Goal: Task Accomplishment & Management: Manage account settings

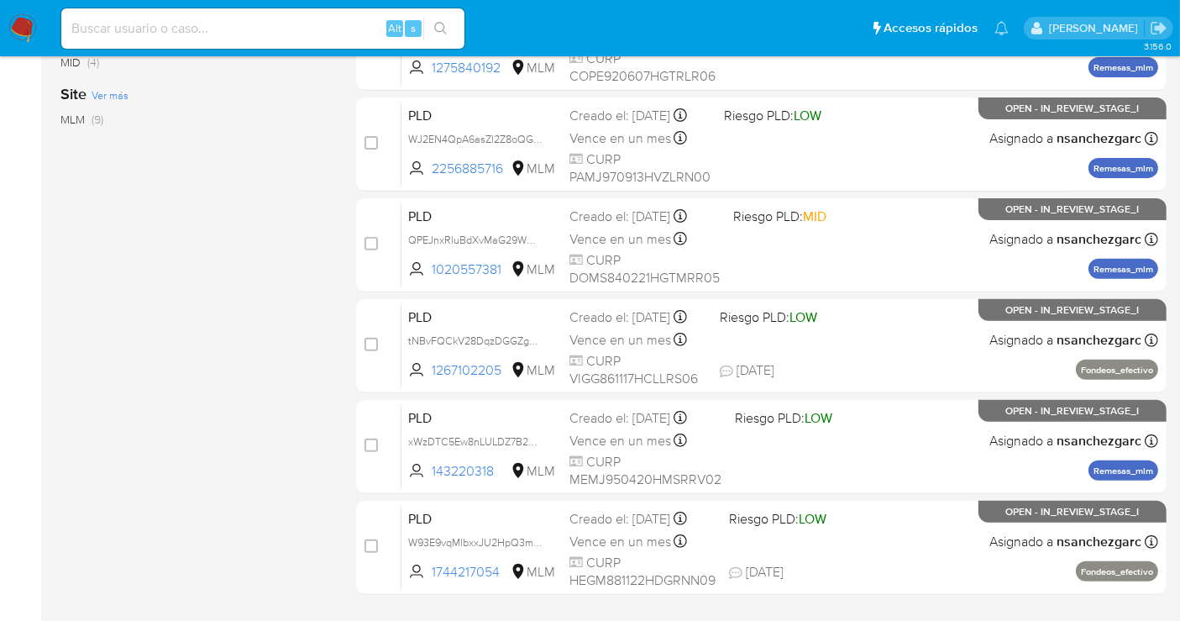
scroll to position [602, 0]
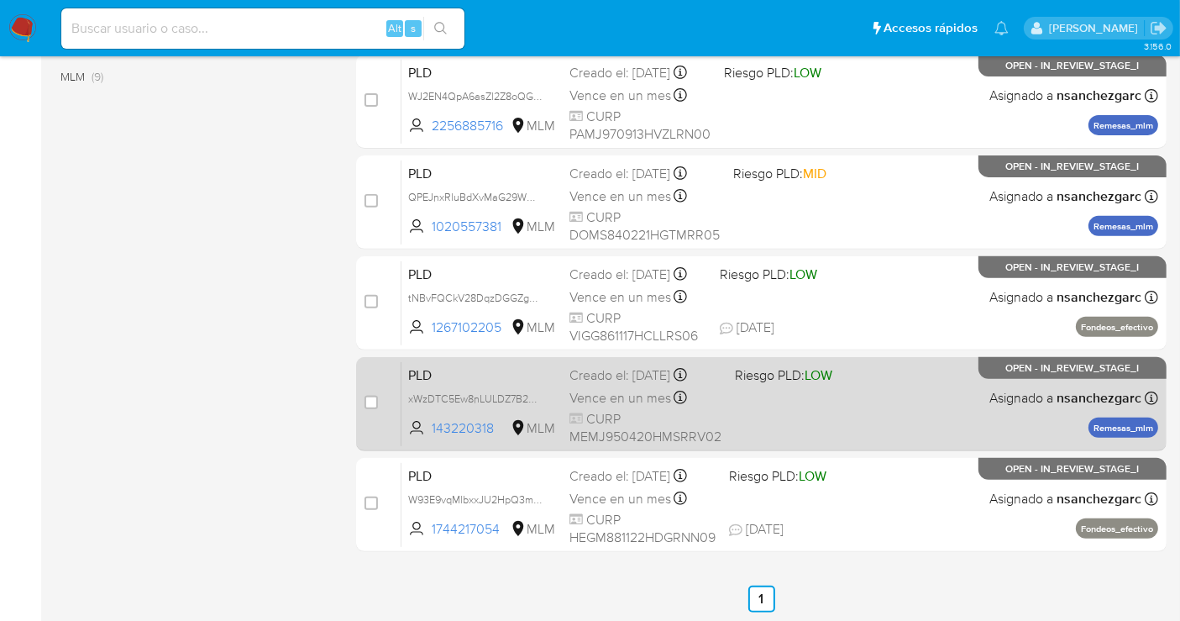
click at [593, 396] on span "Vence en un mes" at bounding box center [620, 398] width 102 height 18
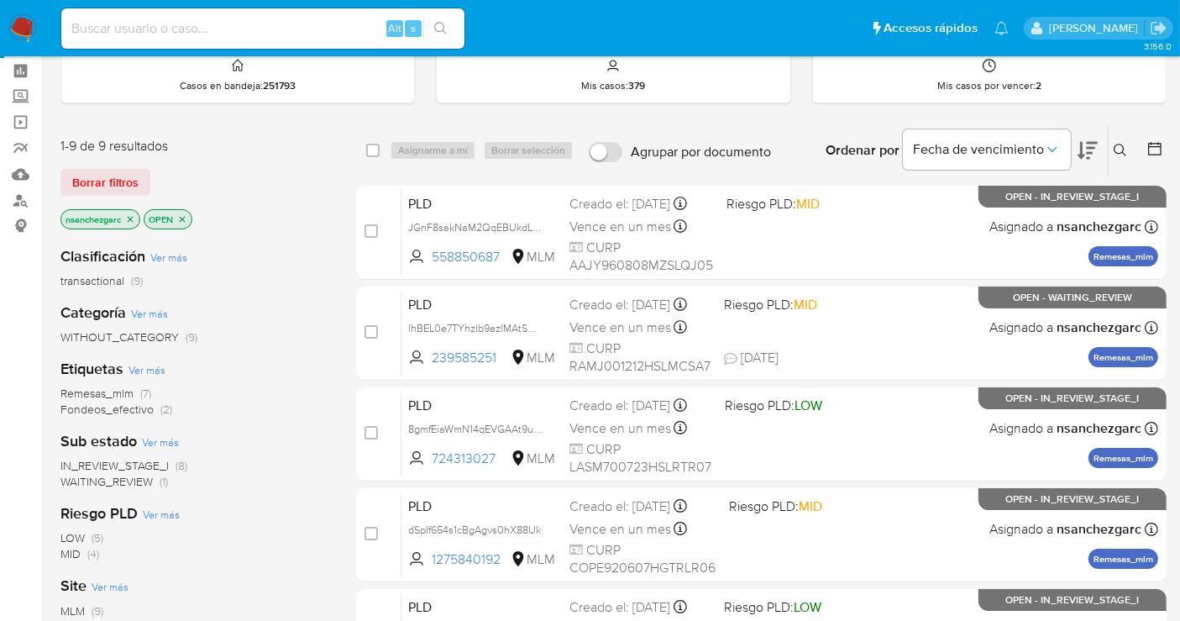
scroll to position [0, 0]
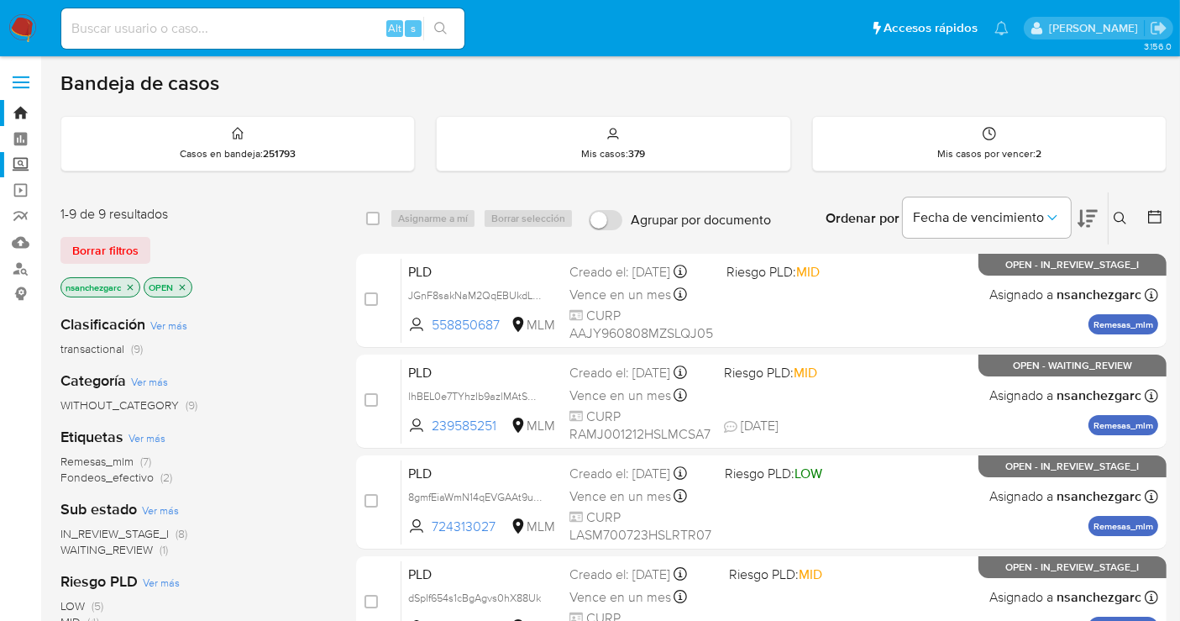
click at [26, 165] on label "Screening" at bounding box center [100, 165] width 200 height 26
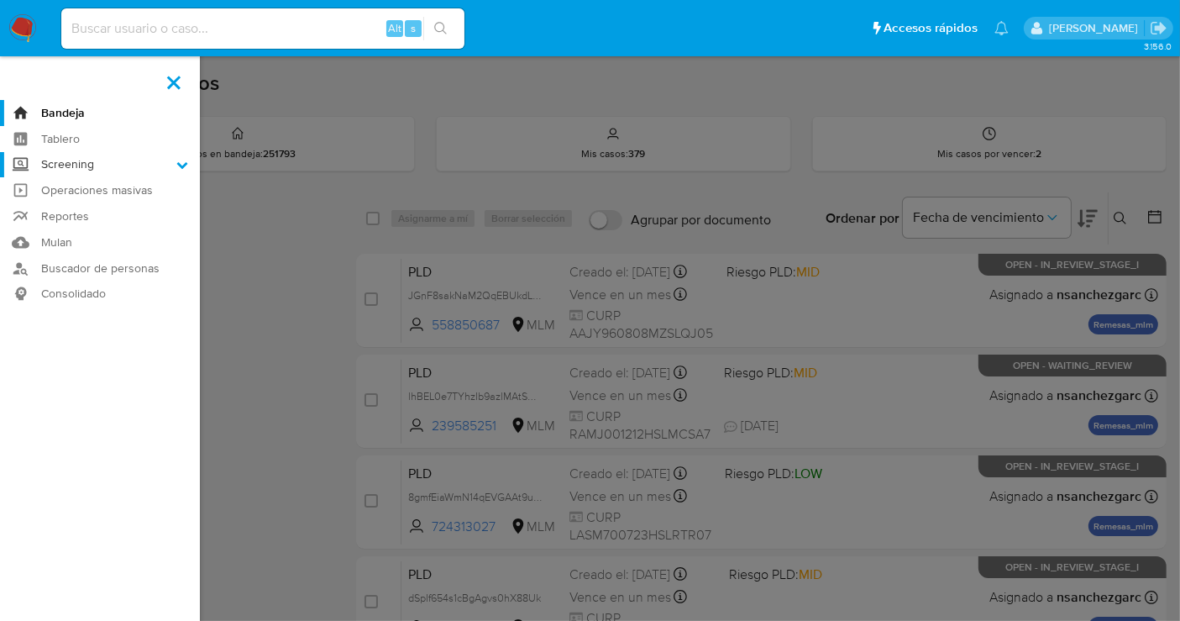
click at [0, 0] on input "Screening" at bounding box center [0, 0] width 0 height 0
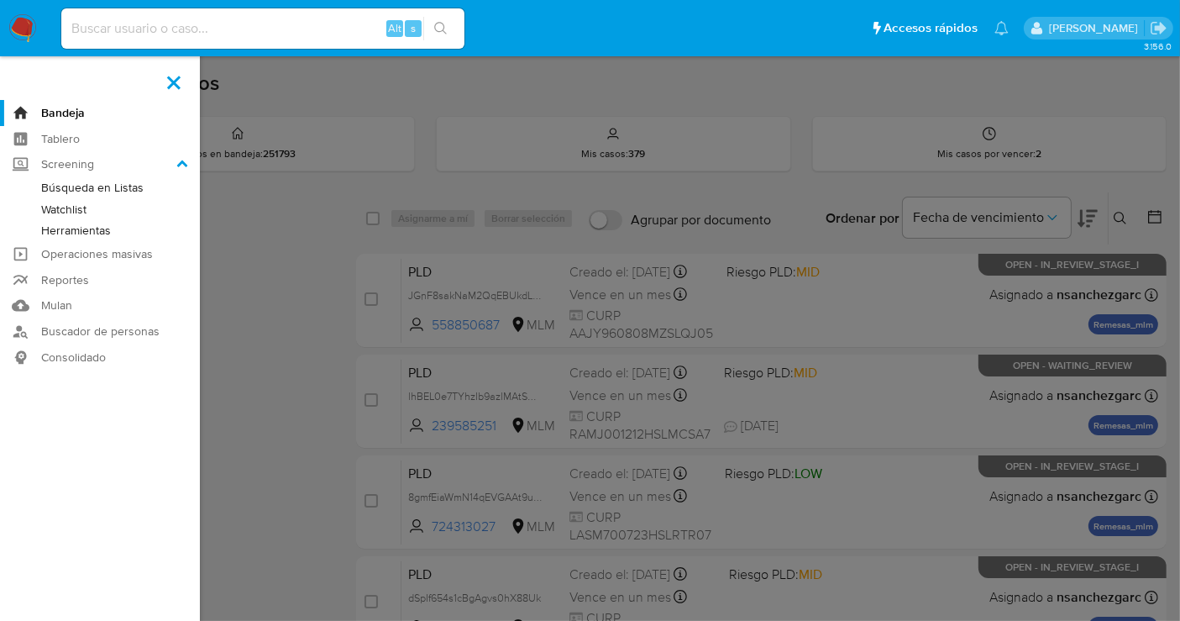
click at [76, 228] on link "Herramientas" at bounding box center [100, 230] width 200 height 21
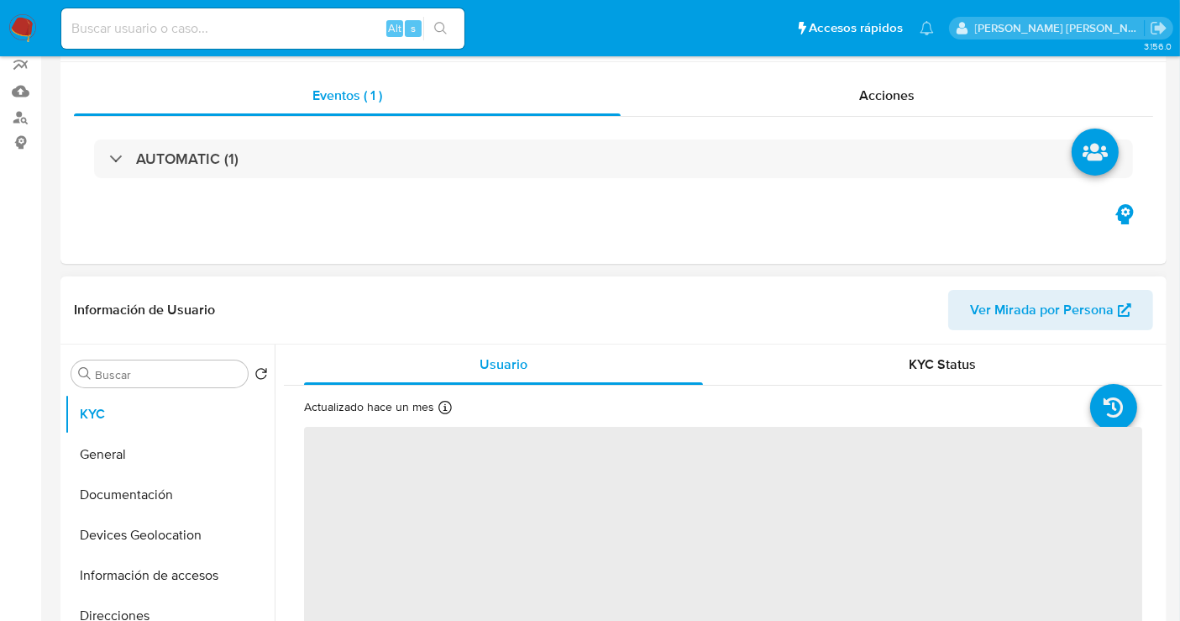
scroll to position [280, 0]
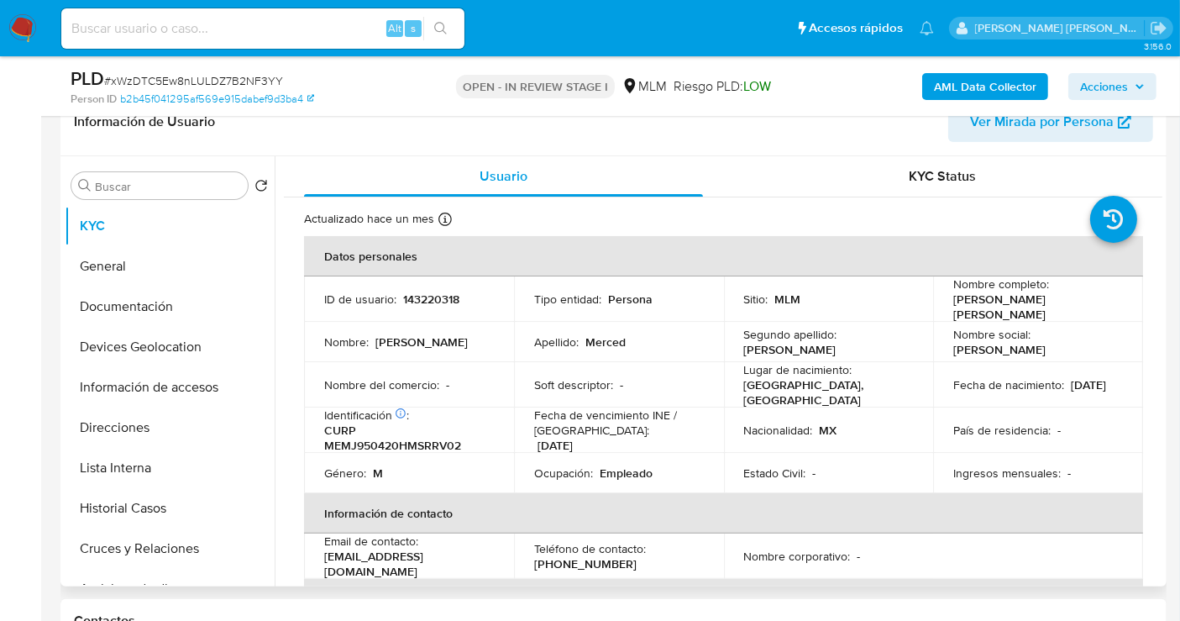
select select "10"
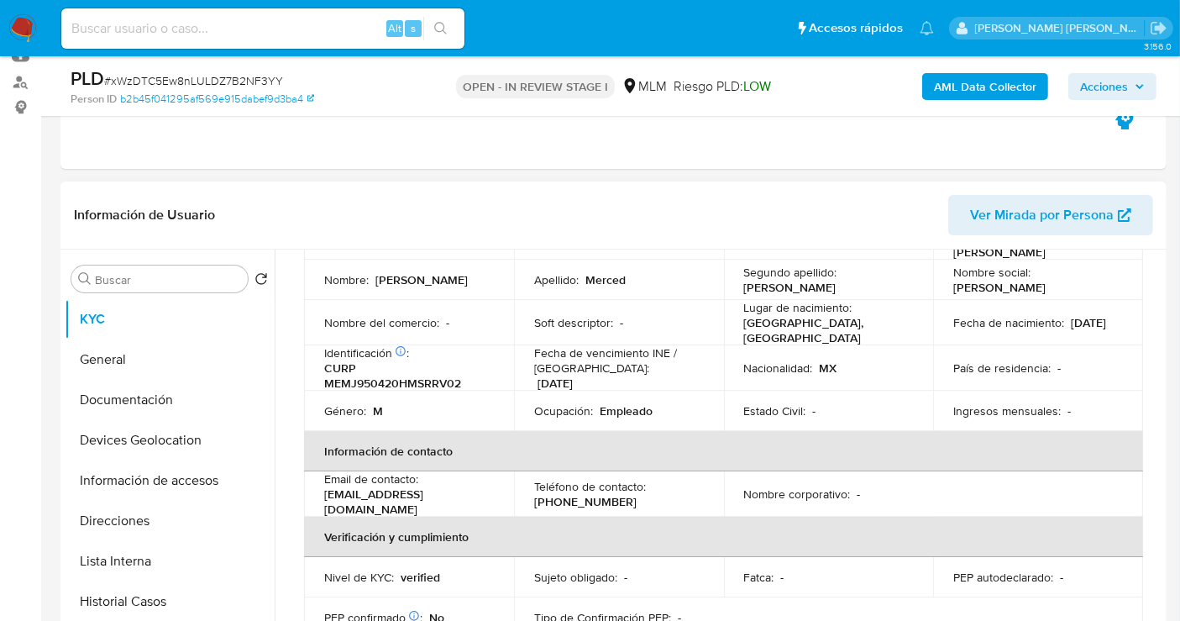
scroll to position [127, 0]
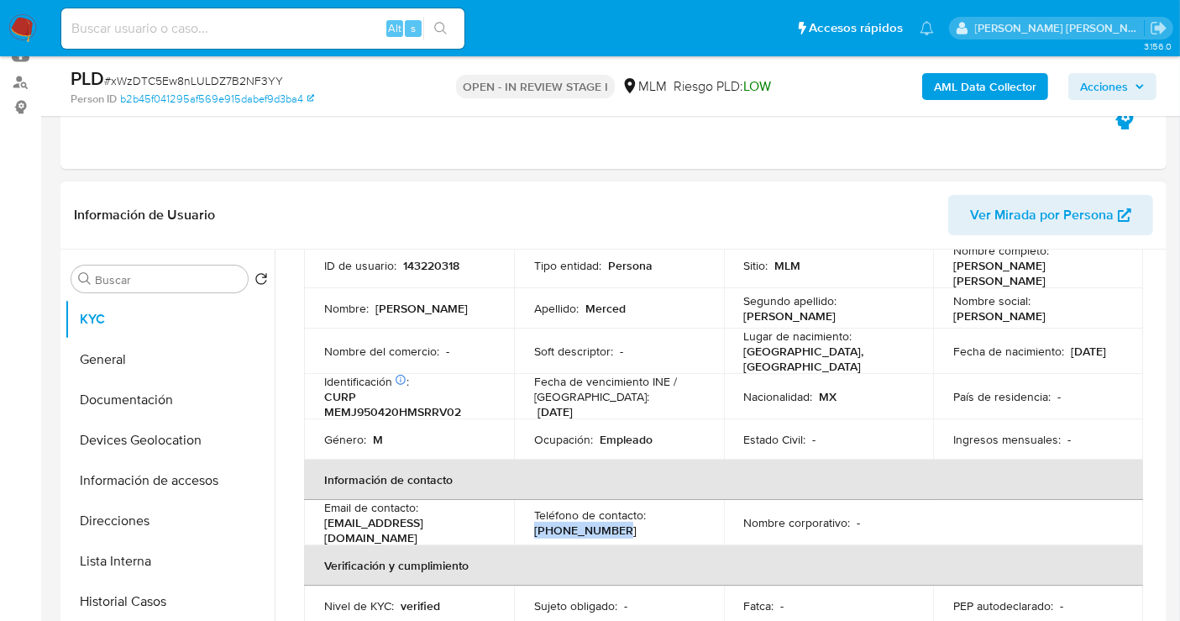
drag, startPoint x: 609, startPoint y: 517, endPoint x: 513, endPoint y: 523, distance: 95.9
click at [514, 523] on td "Teléfono de contacto : (777) 2334998" at bounding box center [619, 522] width 210 height 45
copy p "(777) 2334998"
drag, startPoint x: 453, startPoint y: 521, endPoint x: 324, endPoint y: 520, distance: 129.3
click at [324, 520] on div "Email de contacto : stip.gunit20@gmail.com" at bounding box center [409, 522] width 170 height 45
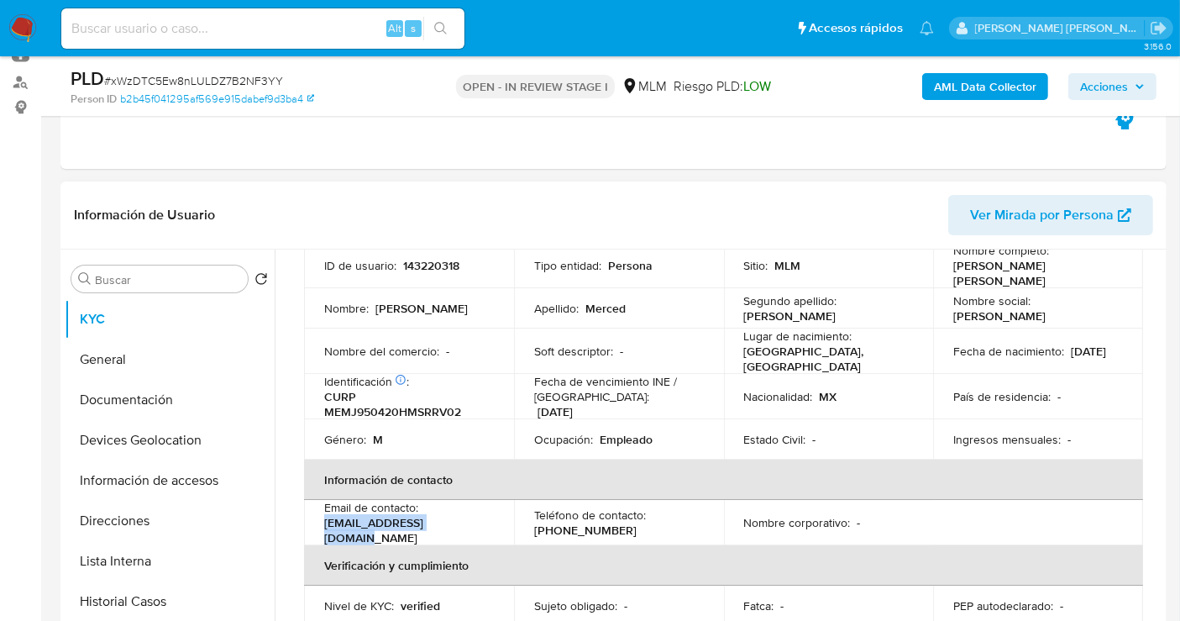
copy p "stip.gunit20@gmail.com"
click at [122, 521] on button "Direcciones" at bounding box center [163, 521] width 197 height 40
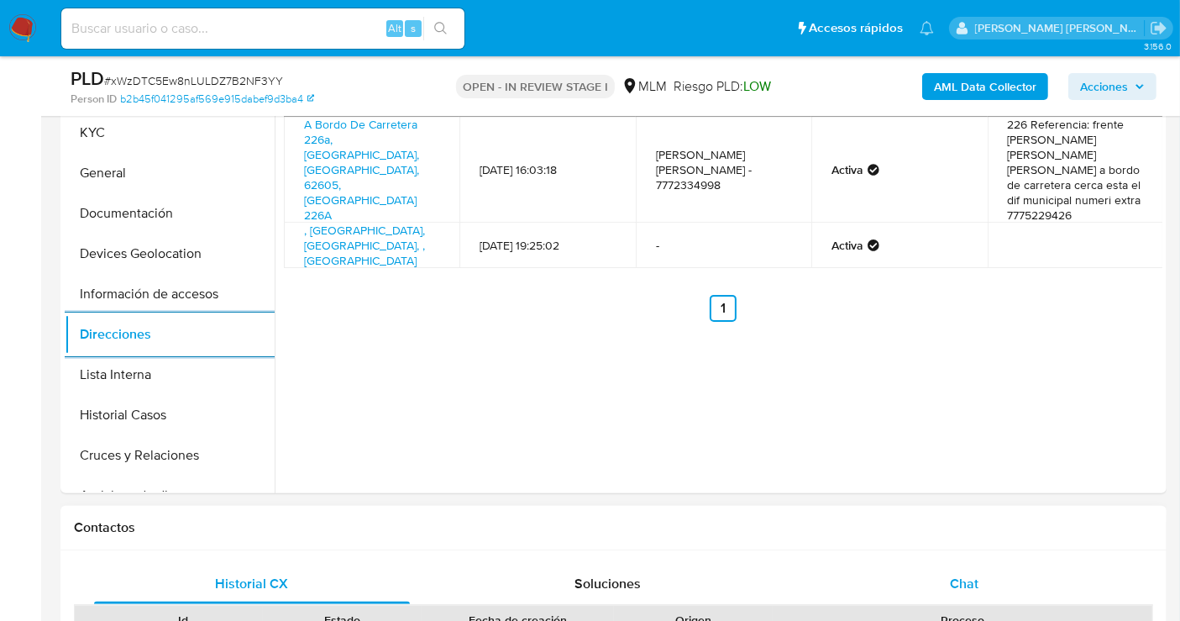
scroll to position [653, 0]
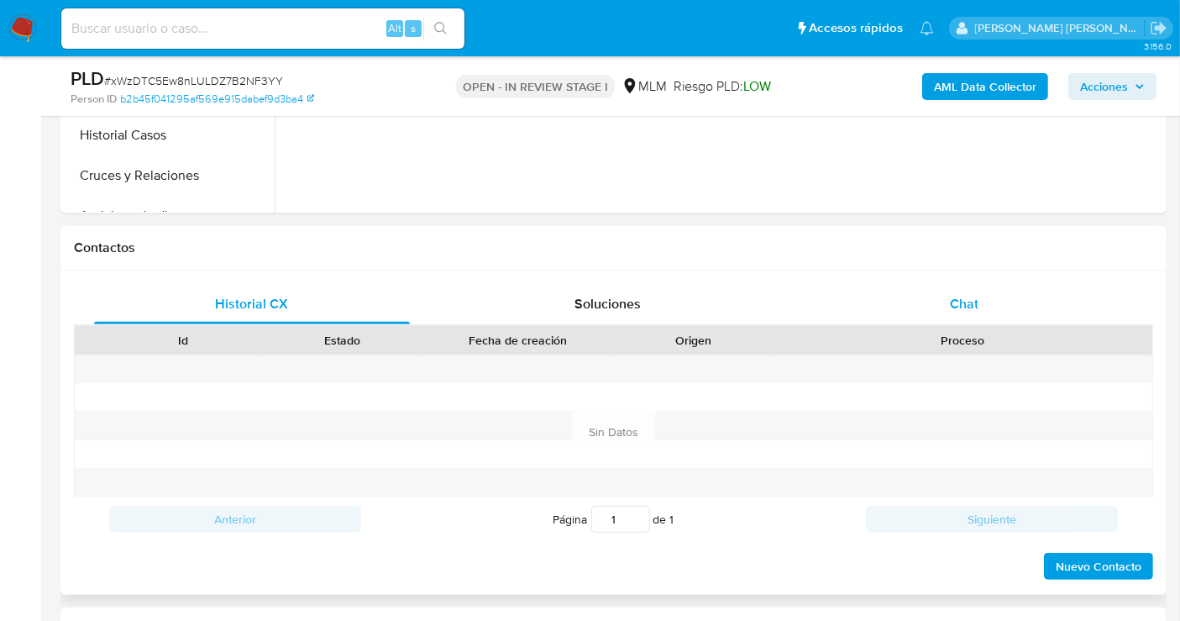
click at [963, 318] on div "Chat" at bounding box center [964, 304] width 316 height 40
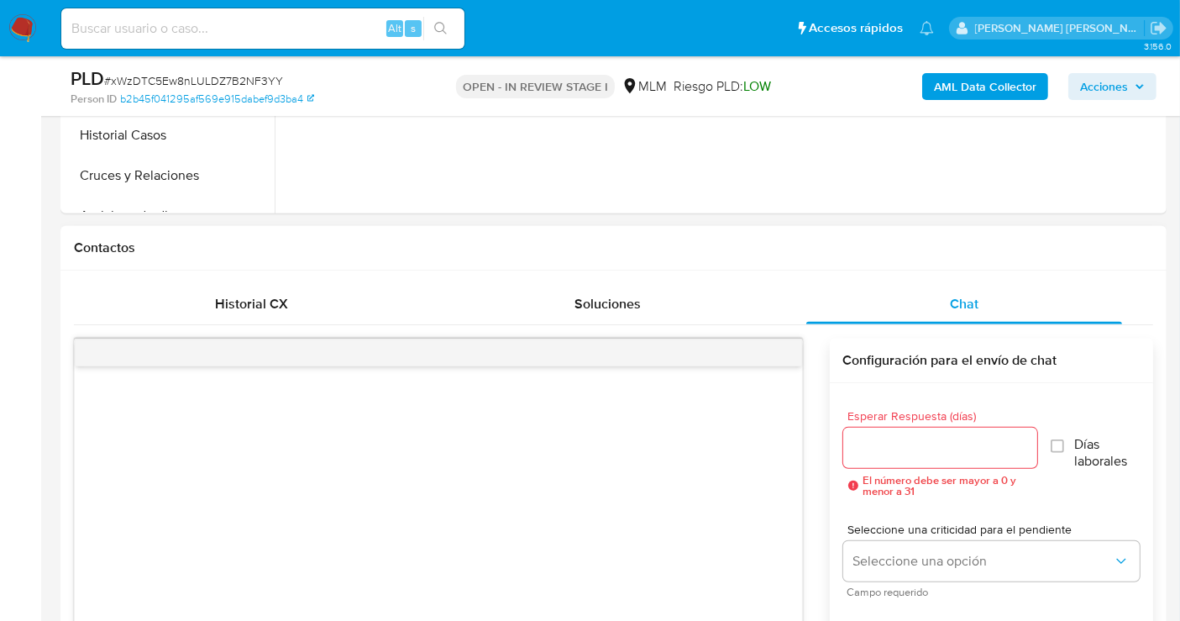
click at [889, 443] on input "Esperar Respuesta (días)" at bounding box center [940, 448] width 194 height 22
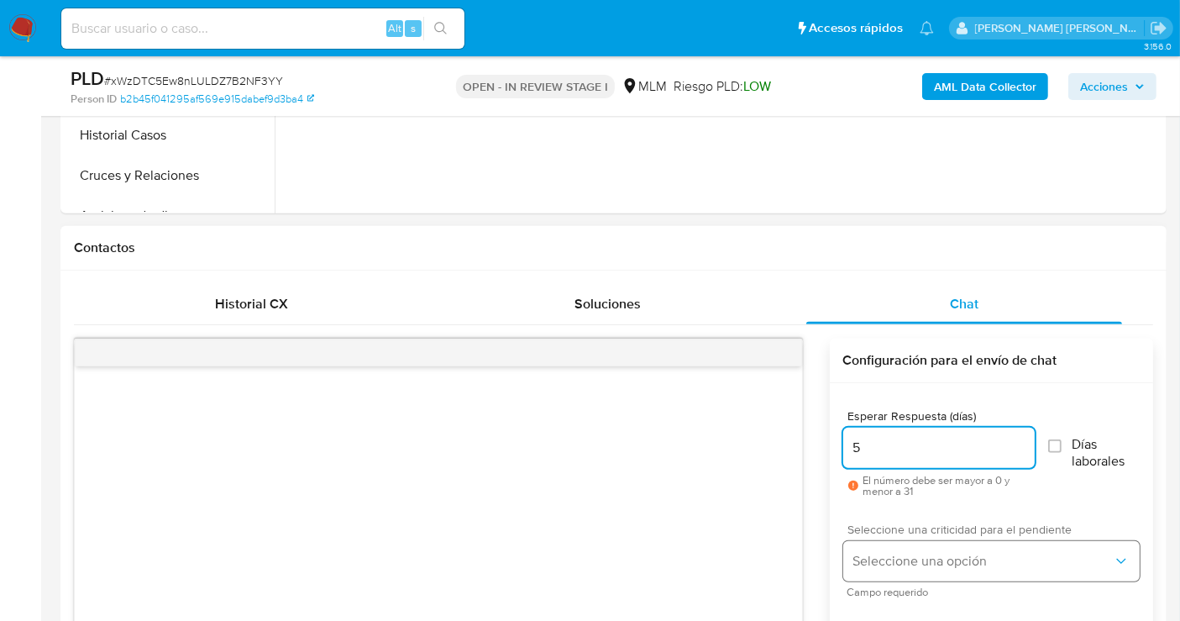
type input "5"
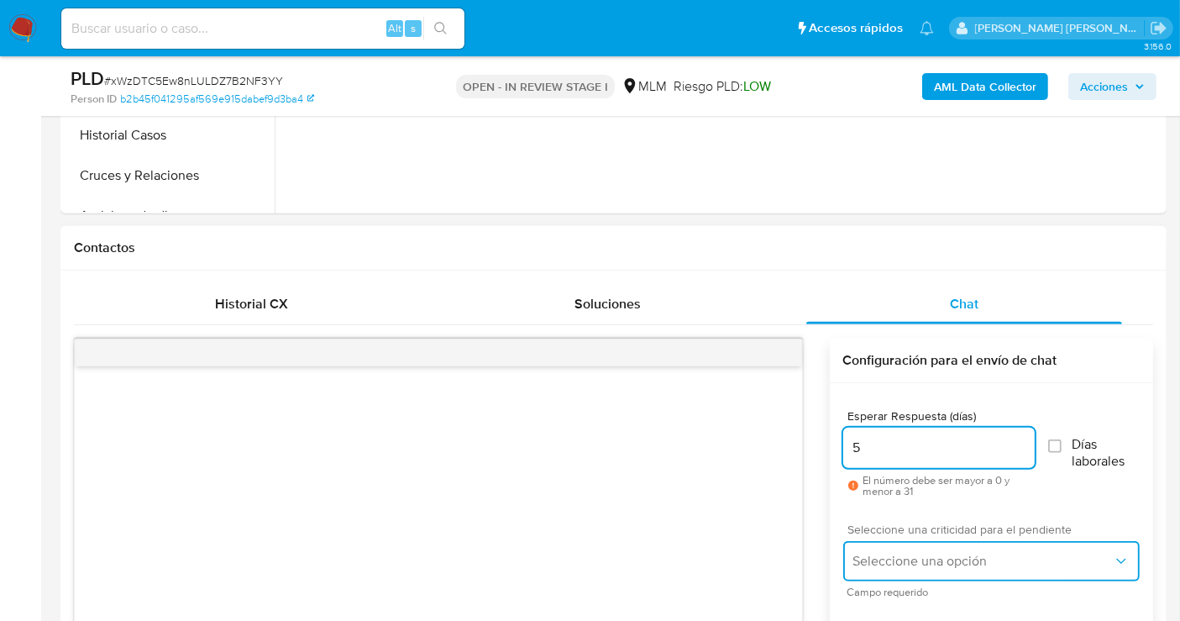
click at [906, 553] on span "Seleccione una opción" at bounding box center [982, 561] width 259 height 17
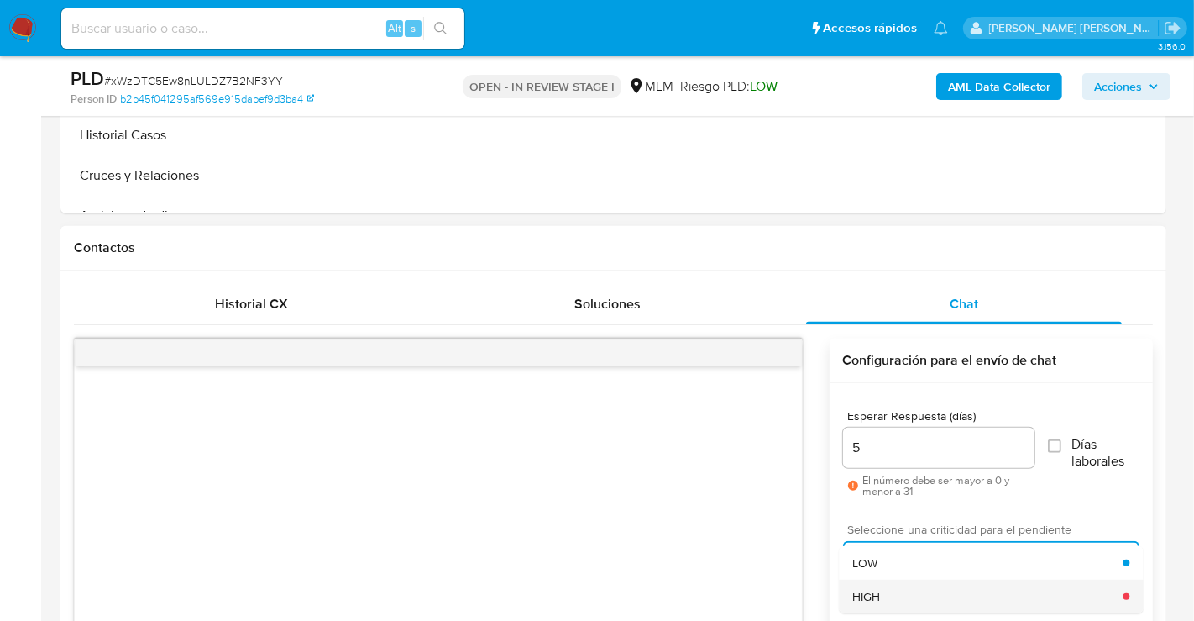
click at [884, 605] on div "HIGH" at bounding box center [987, 596] width 270 height 34
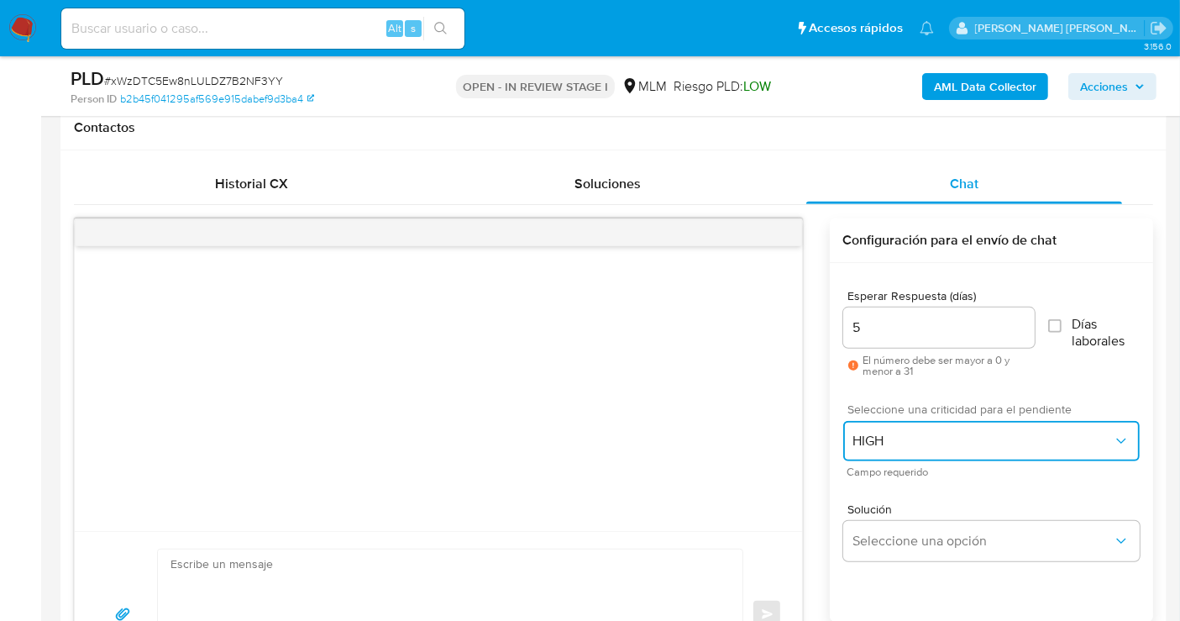
scroll to position [840, 0]
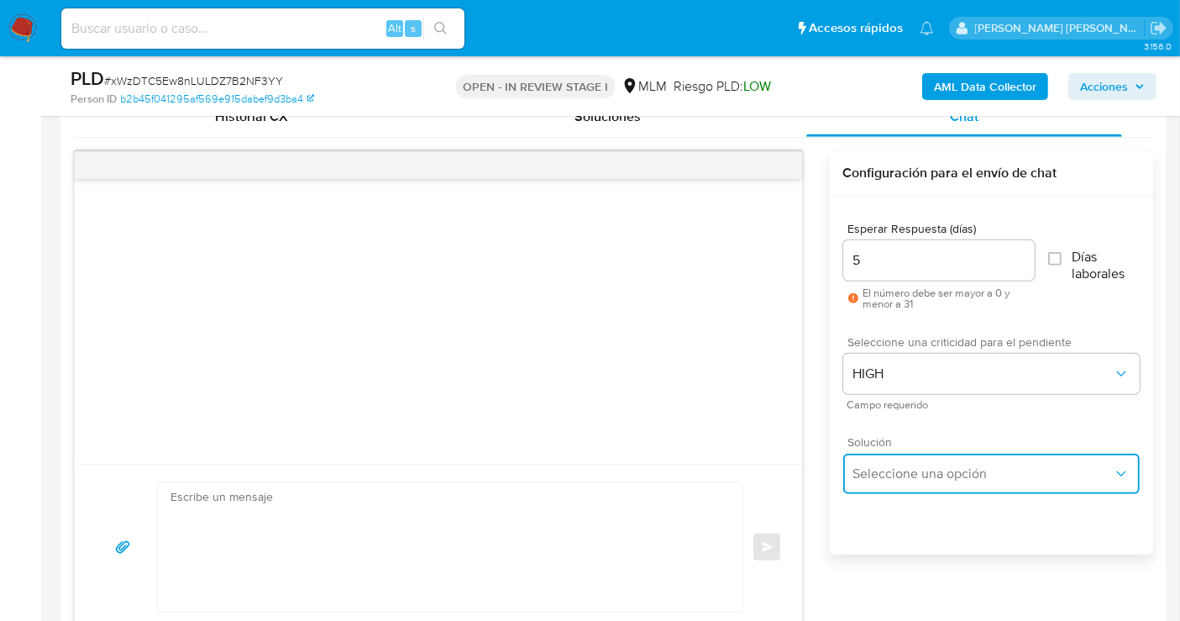
click at [892, 468] on span "Seleccione una opción" at bounding box center [982, 473] width 259 height 17
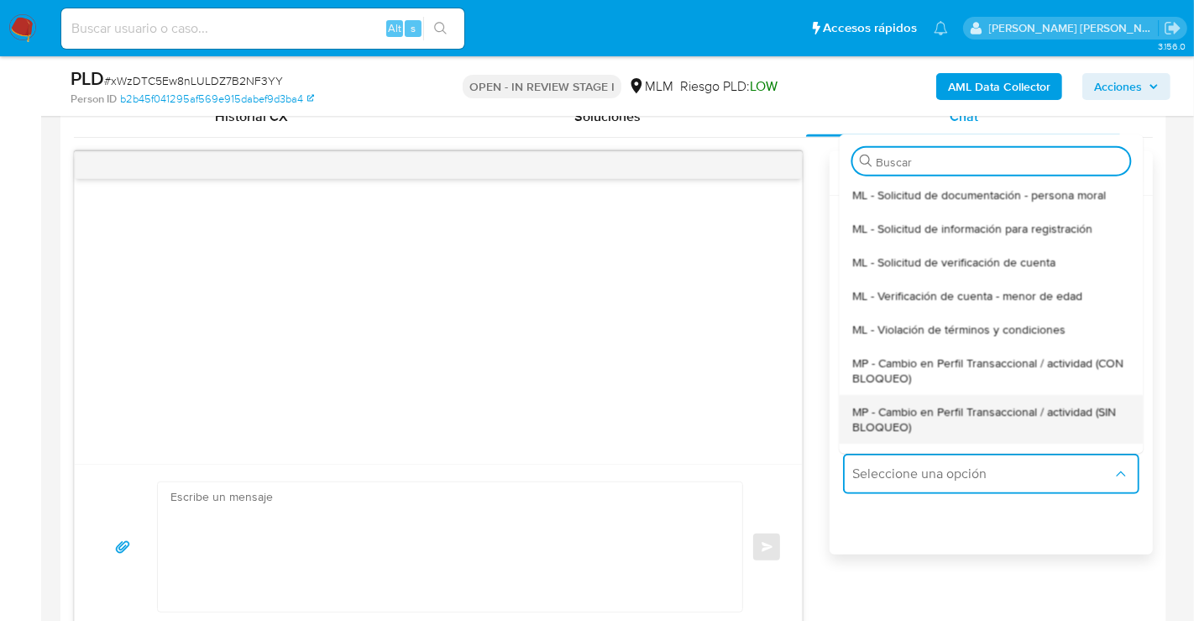
click at [883, 417] on span "MP - Cambio en Perfil Transaccional / actividad (SIN BLOQUEO)" at bounding box center [990, 418] width 277 height 30
type textarea "Estimado ,Te comunicamos que se ha identificado un cambio en el uso habitual de…"
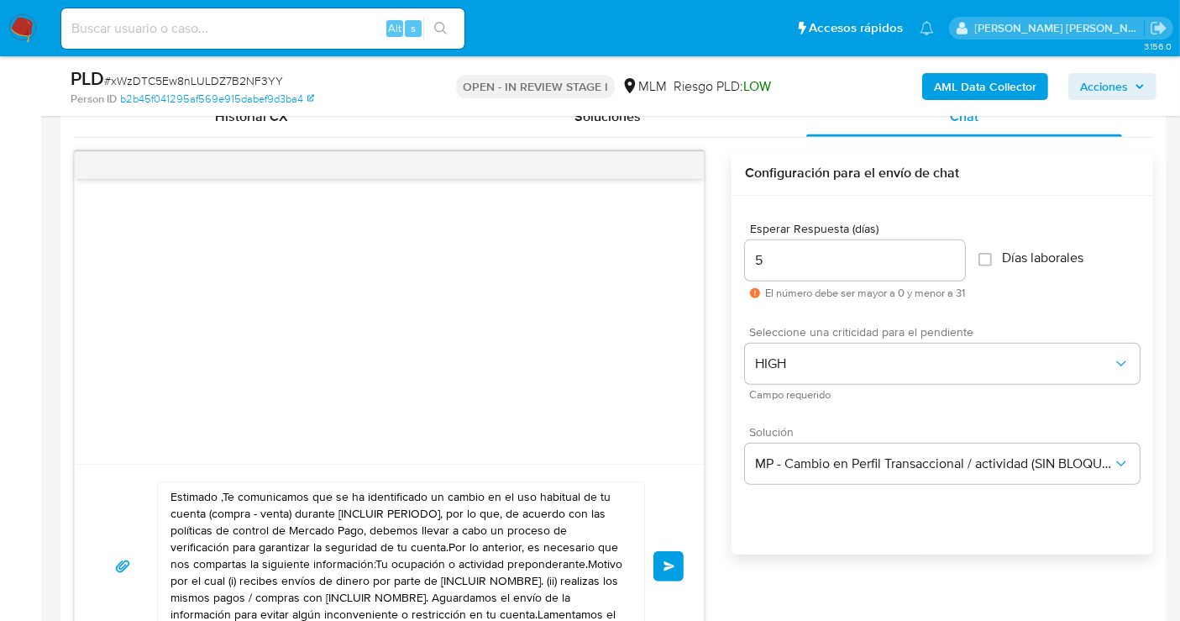
click at [352, 511] on textarea "Estimado ,Te comunicamos que se ha identificado un cambio en el uso habitual de…" at bounding box center [396, 566] width 453 height 168
paste textarea "cliente se ha identificado un cambio en el uso habitual de tu cuenta para garan…"
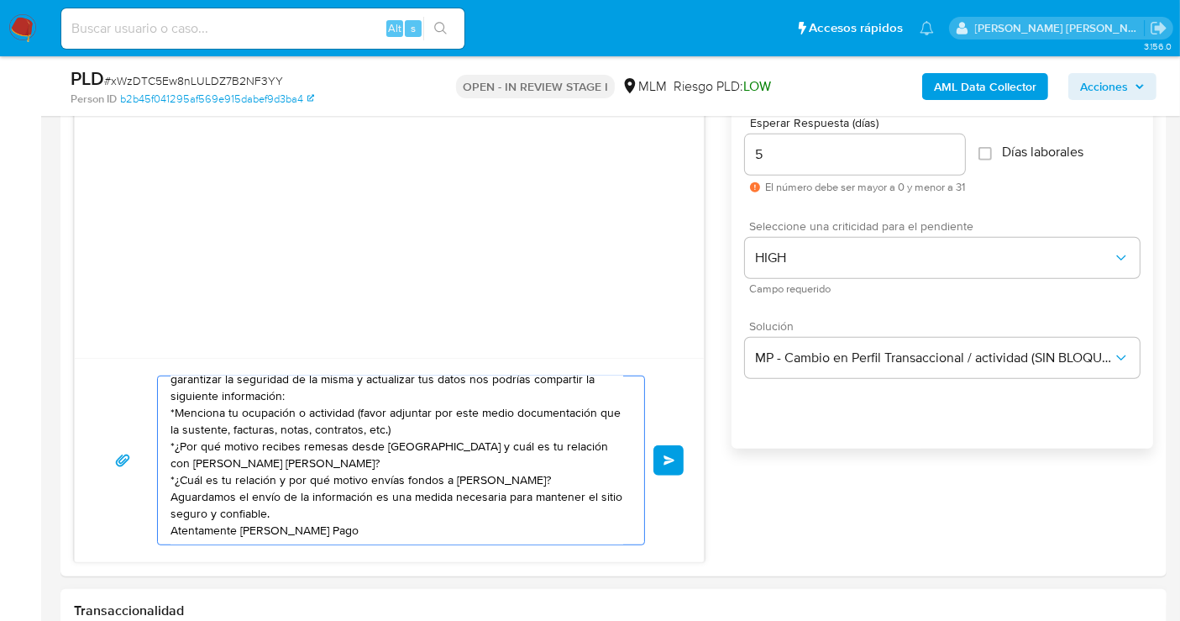
scroll to position [1053, 0]
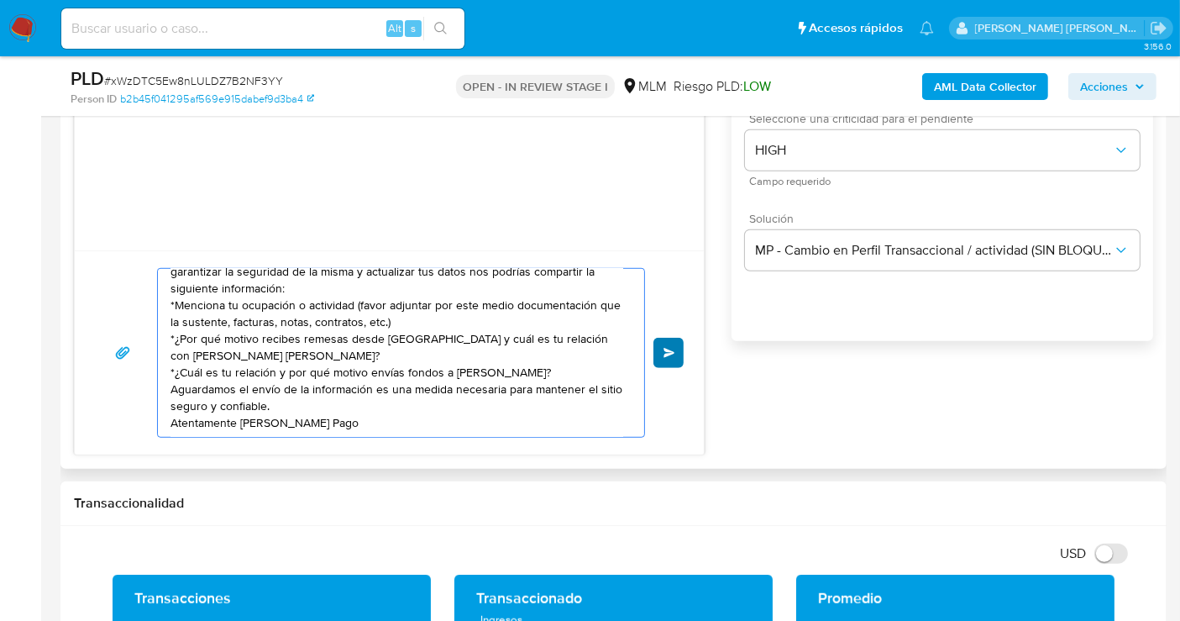
type textarea "Estimado cliente se ha identificado un cambio en el uso habitual de tu cuenta p…"
click at [669, 339] on button "Enviar" at bounding box center [668, 353] width 30 height 30
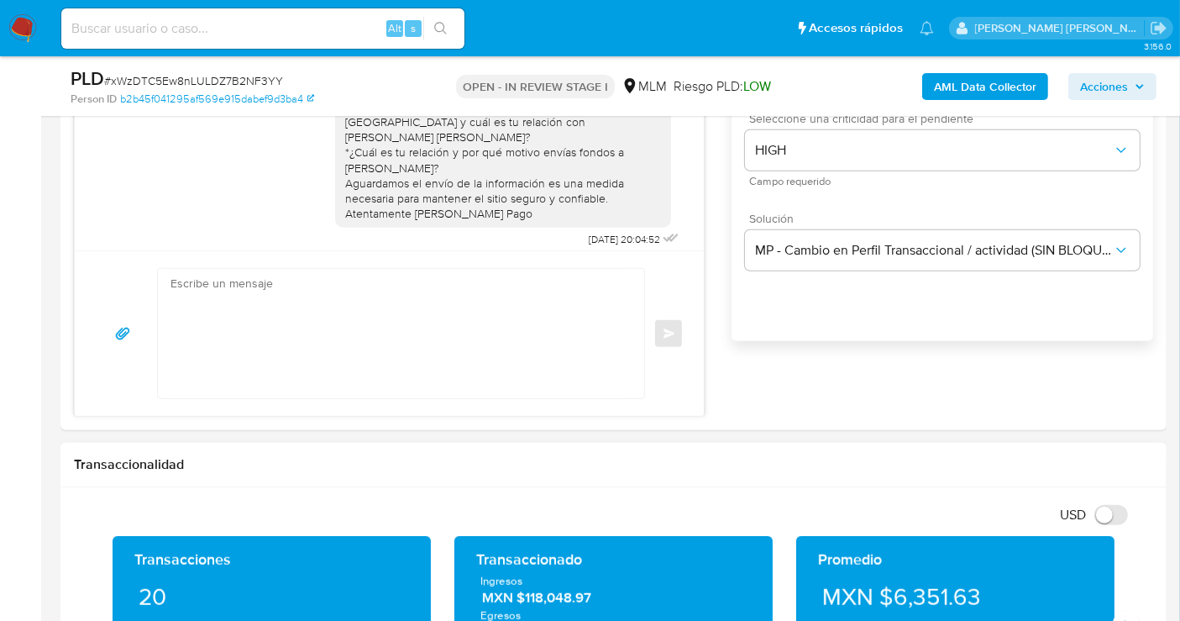
scroll to position [9, 0]
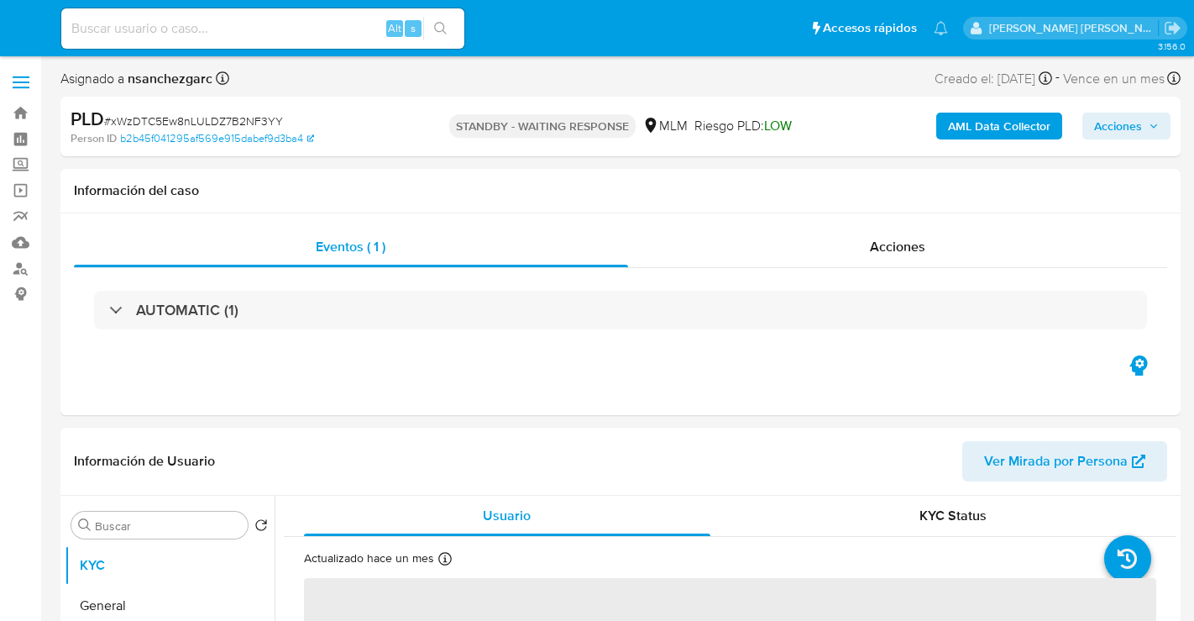
select select "10"
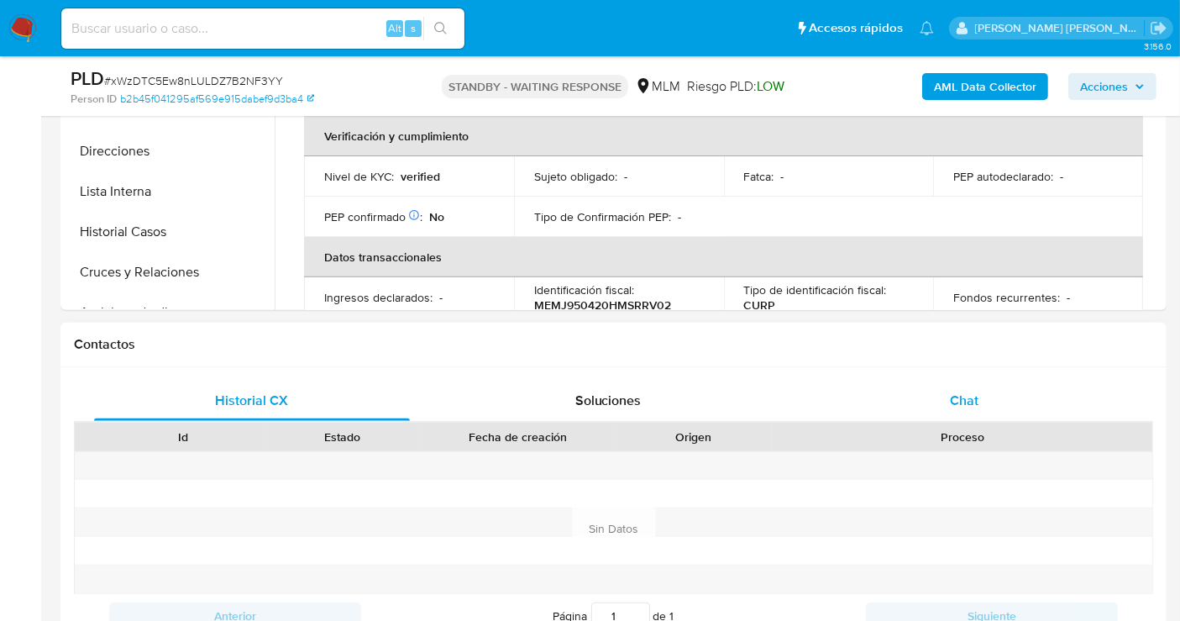
scroll to position [559, 0]
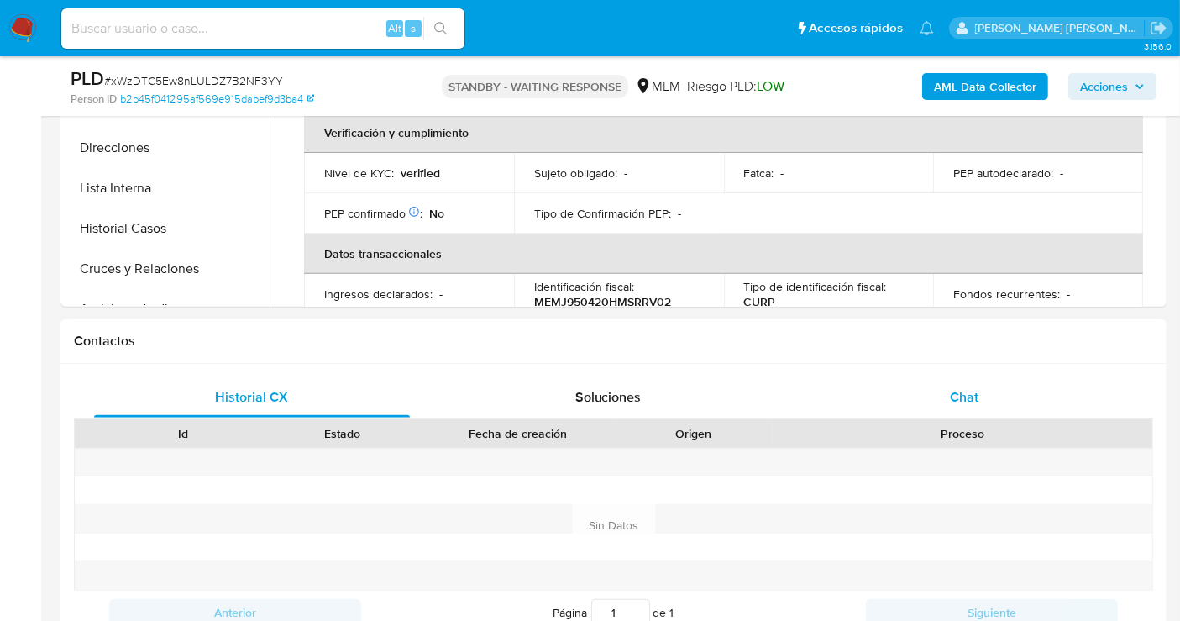
click at [967, 397] on span "Chat" at bounding box center [964, 396] width 29 height 19
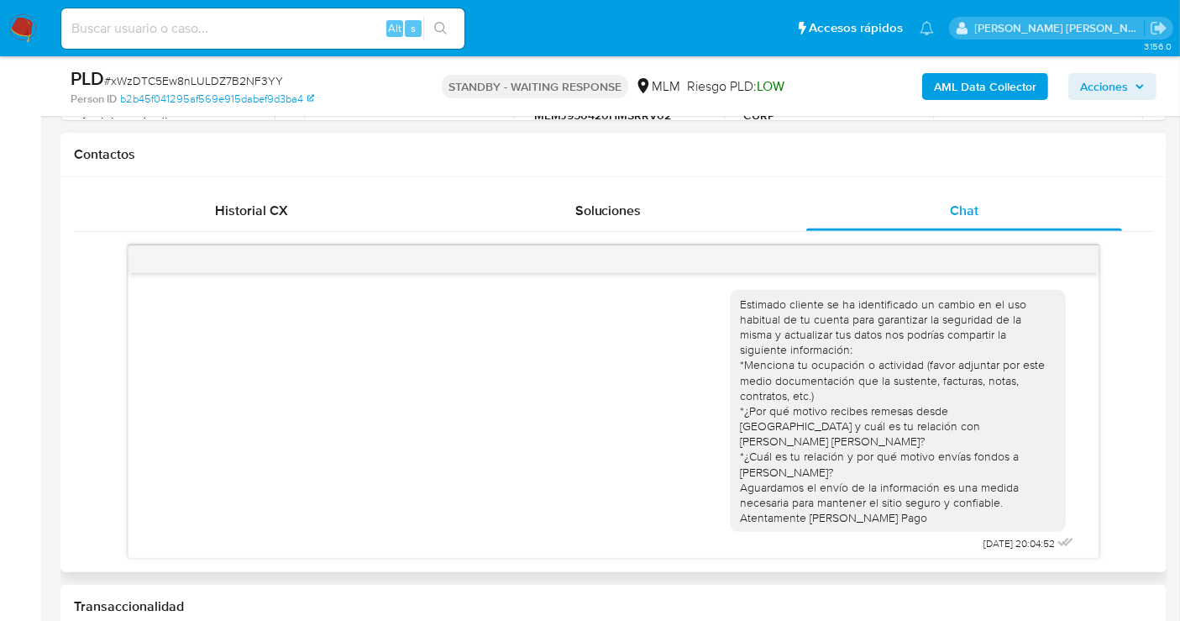
scroll to position [0, 0]
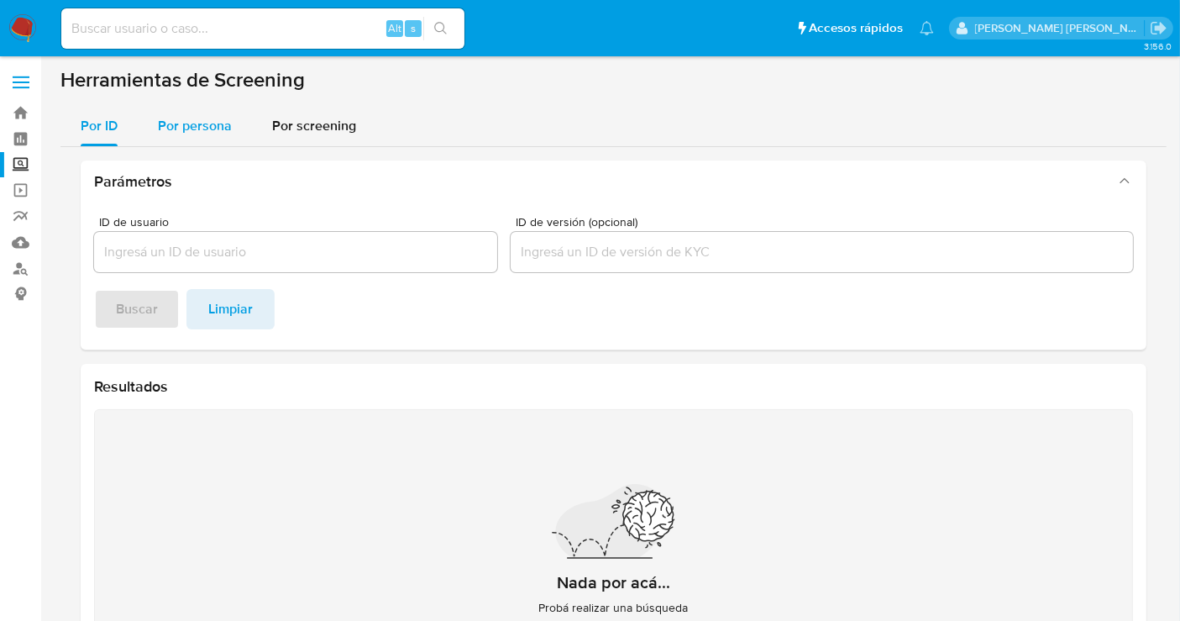
click at [175, 121] on span "Por persona" at bounding box center [195, 125] width 74 height 19
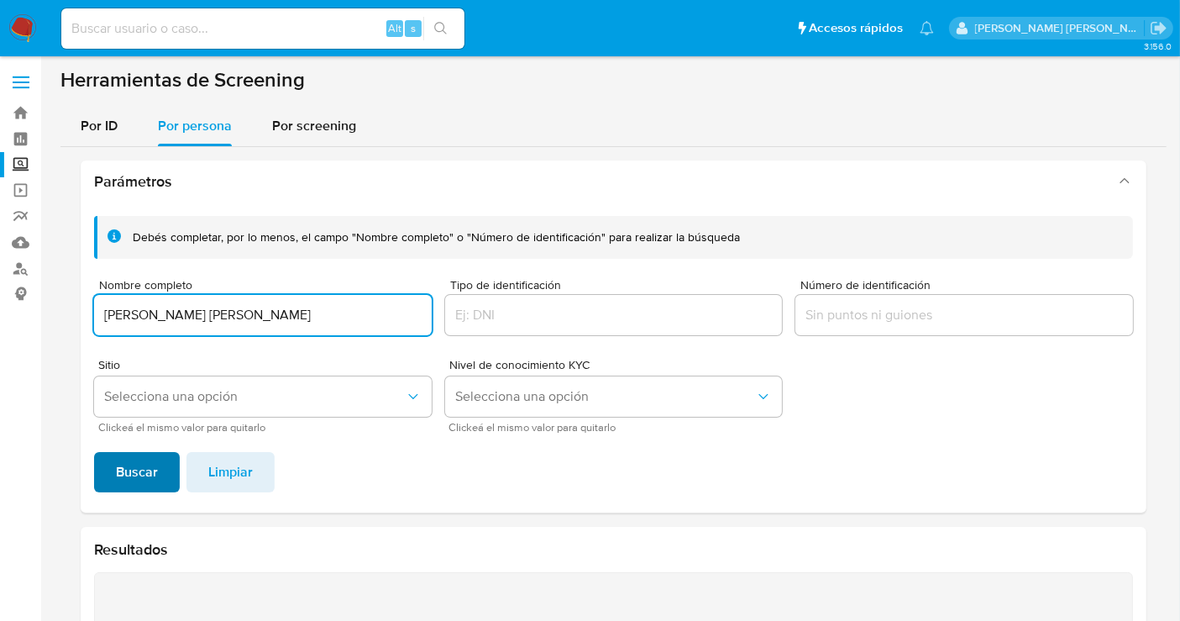
type input "JOSE LOPEZ VEGA"
click at [118, 473] on span "Buscar" at bounding box center [137, 471] width 42 height 37
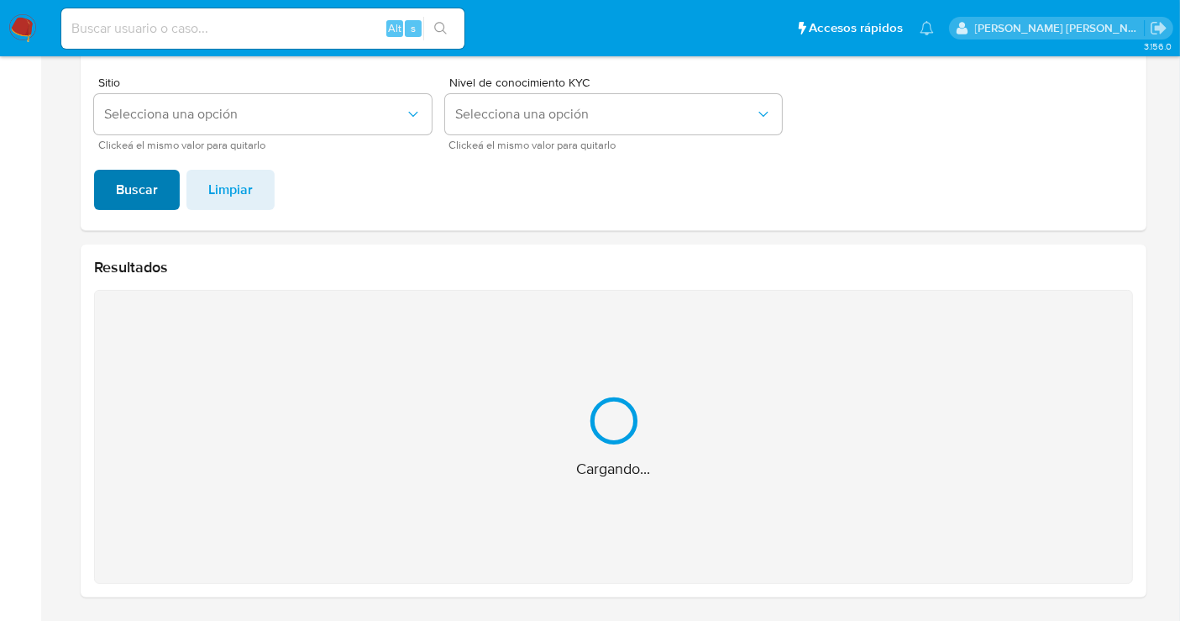
scroll to position [14, 0]
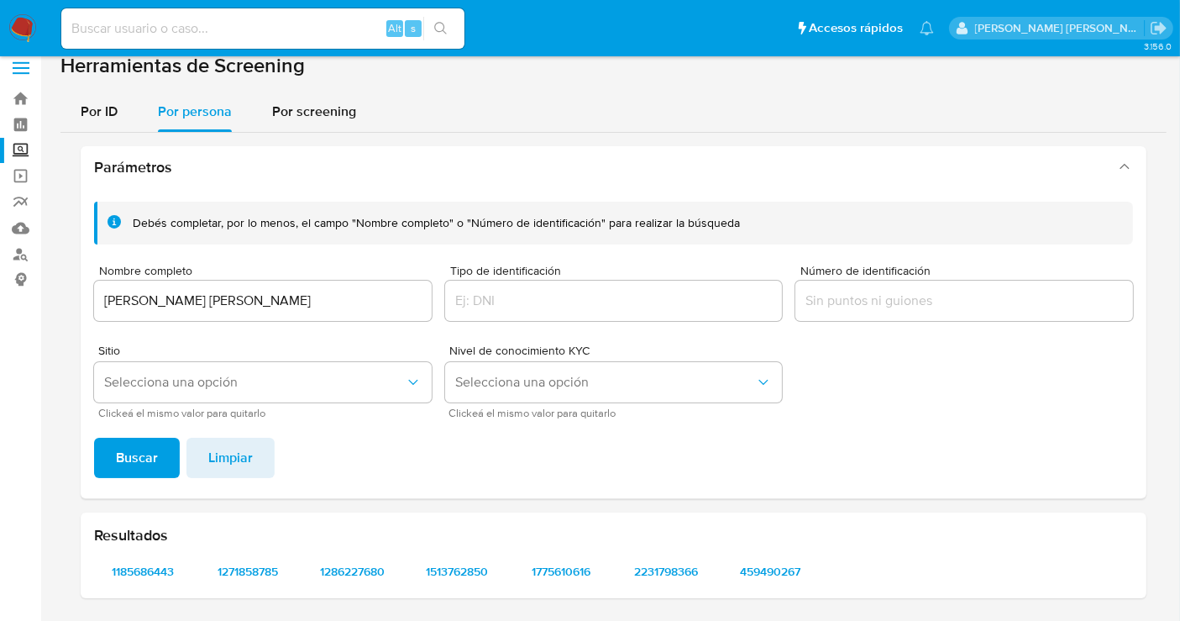
click at [26, 14] on img at bounding box center [22, 28] width 29 height 29
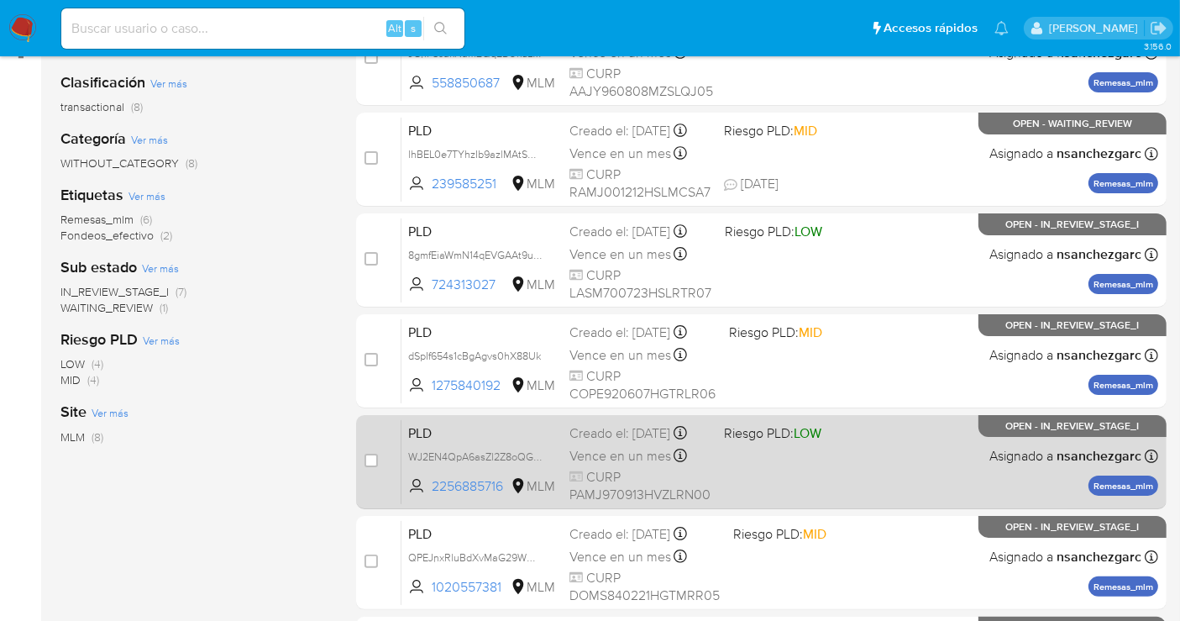
scroll to position [280, 0]
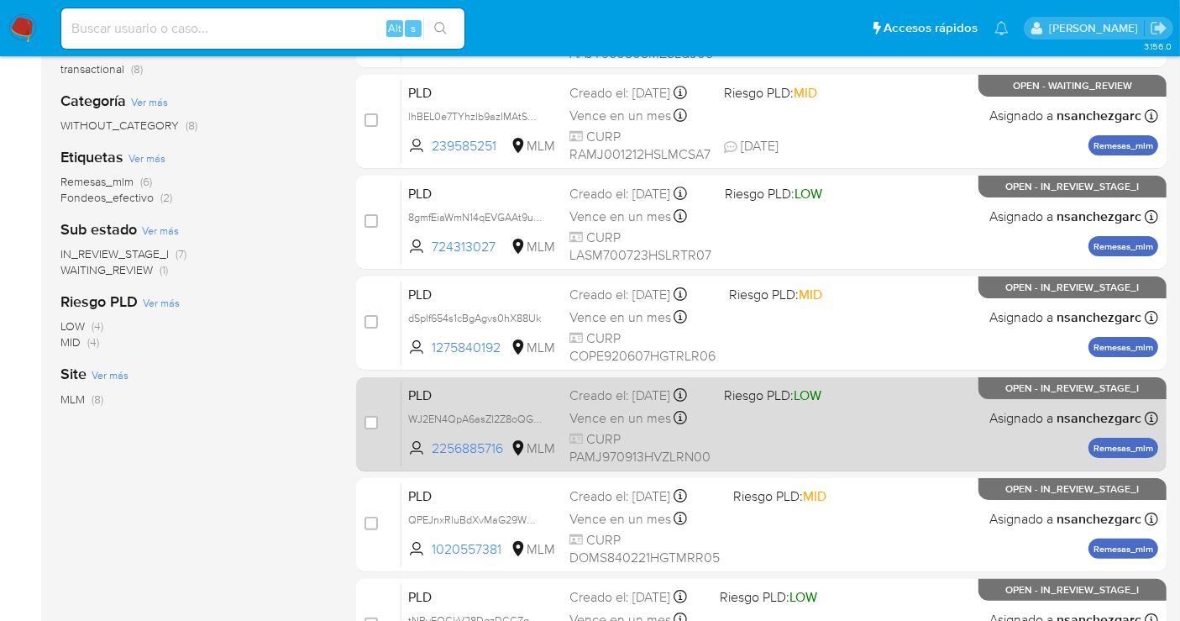
click at [600, 427] on span "Vence en un mes" at bounding box center [620, 418] width 102 height 18
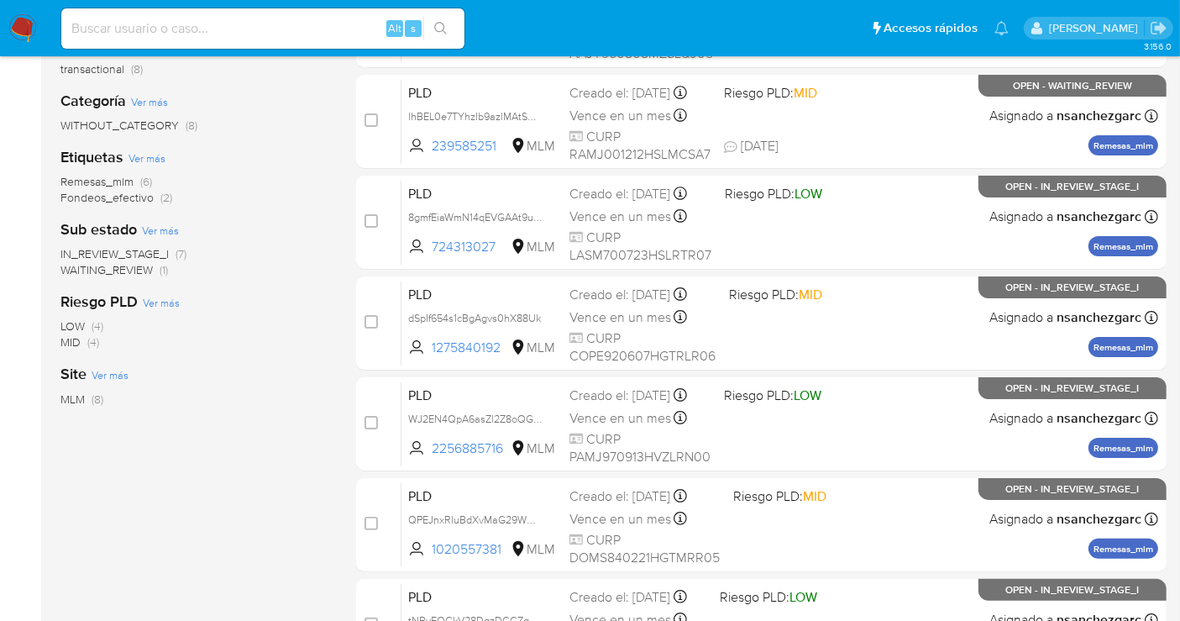
click at [18, 26] on img at bounding box center [22, 28] width 29 height 29
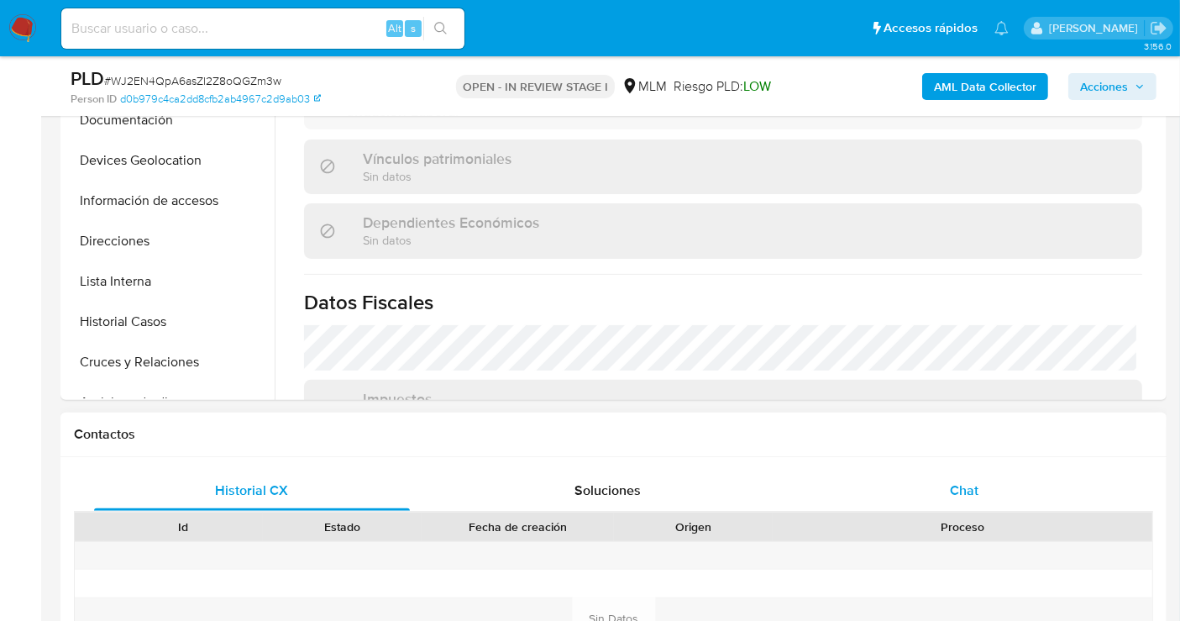
scroll to position [774, 0]
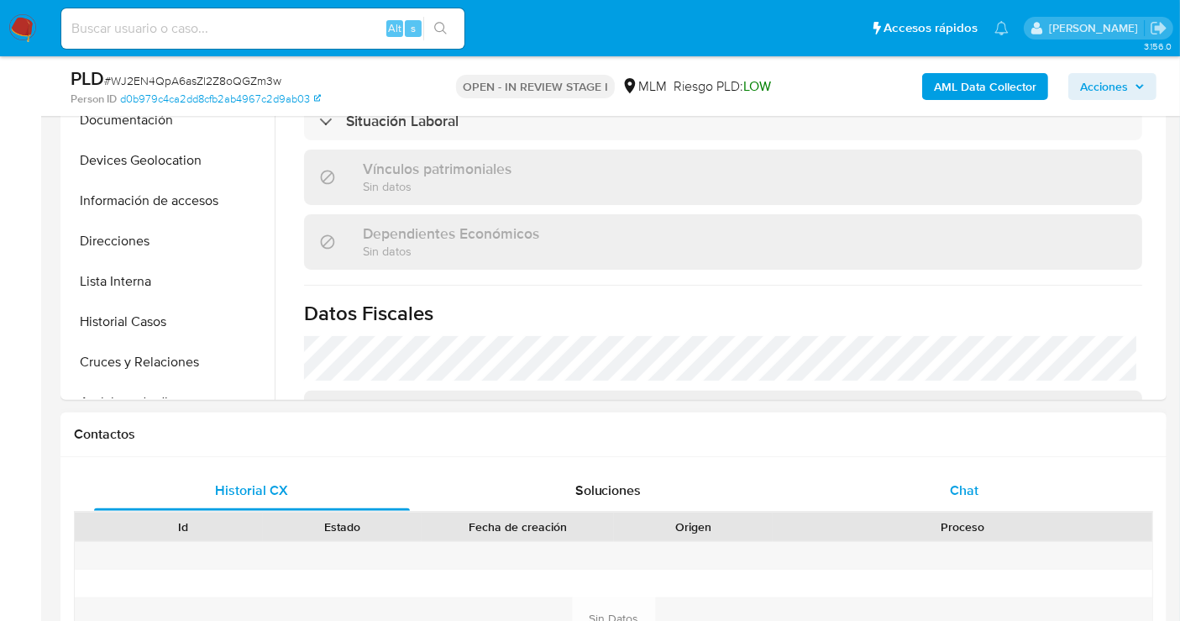
click at [983, 485] on div "Chat" at bounding box center [964, 490] width 316 height 40
select select "10"
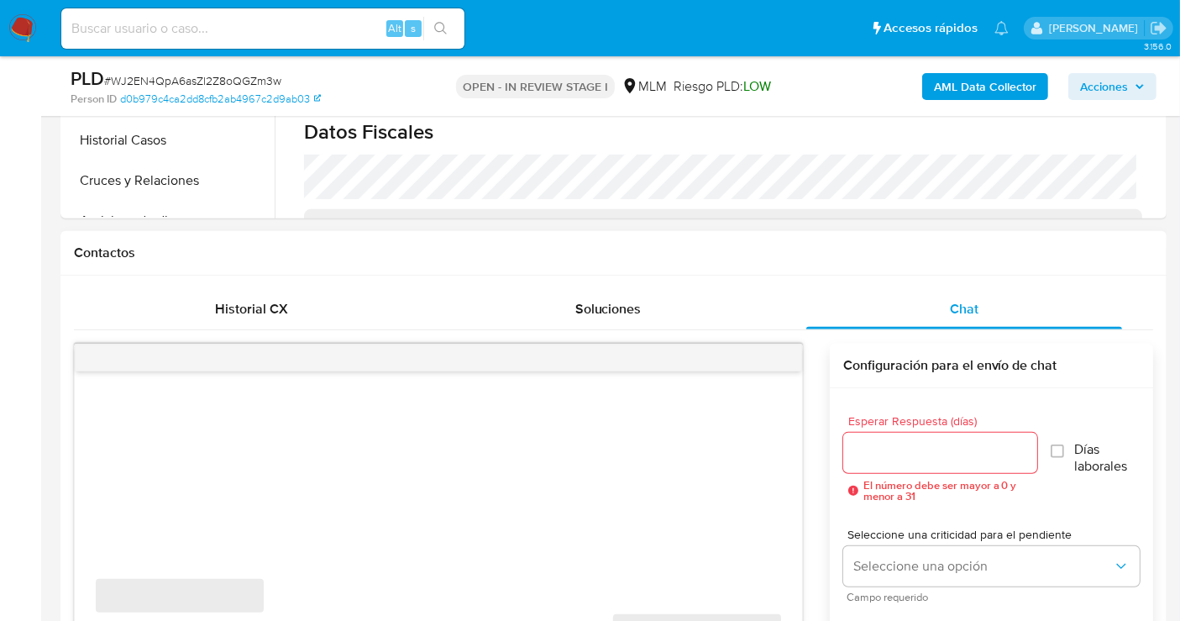
scroll to position [933, 0]
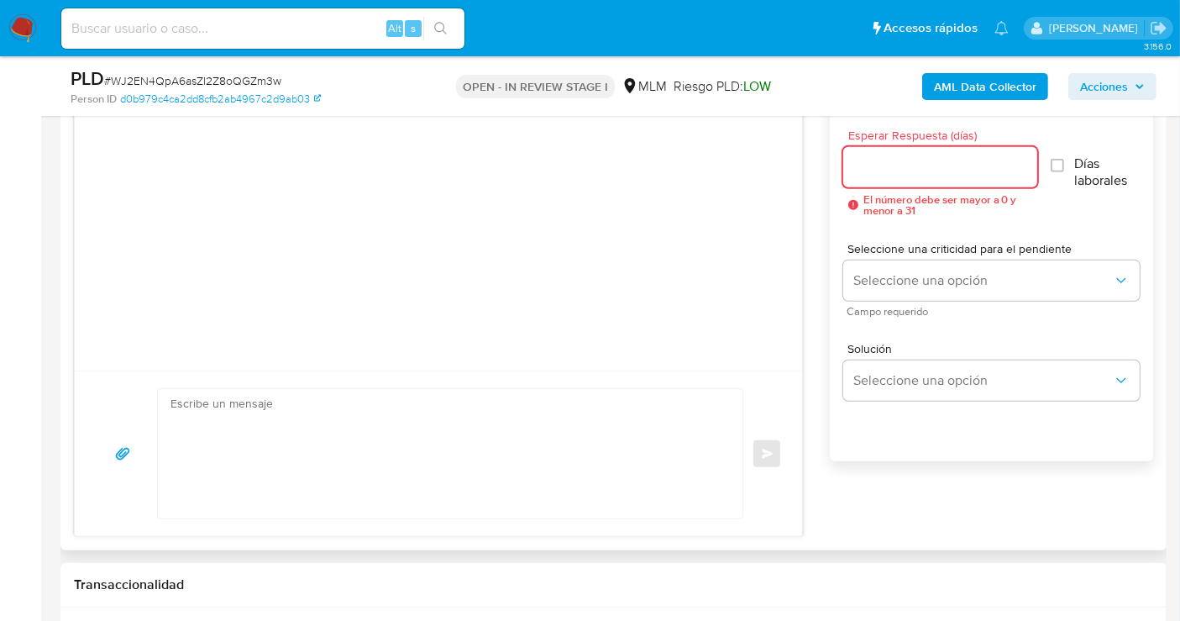
click at [871, 169] on input "Esperar Respuesta (días)" at bounding box center [940, 167] width 194 height 22
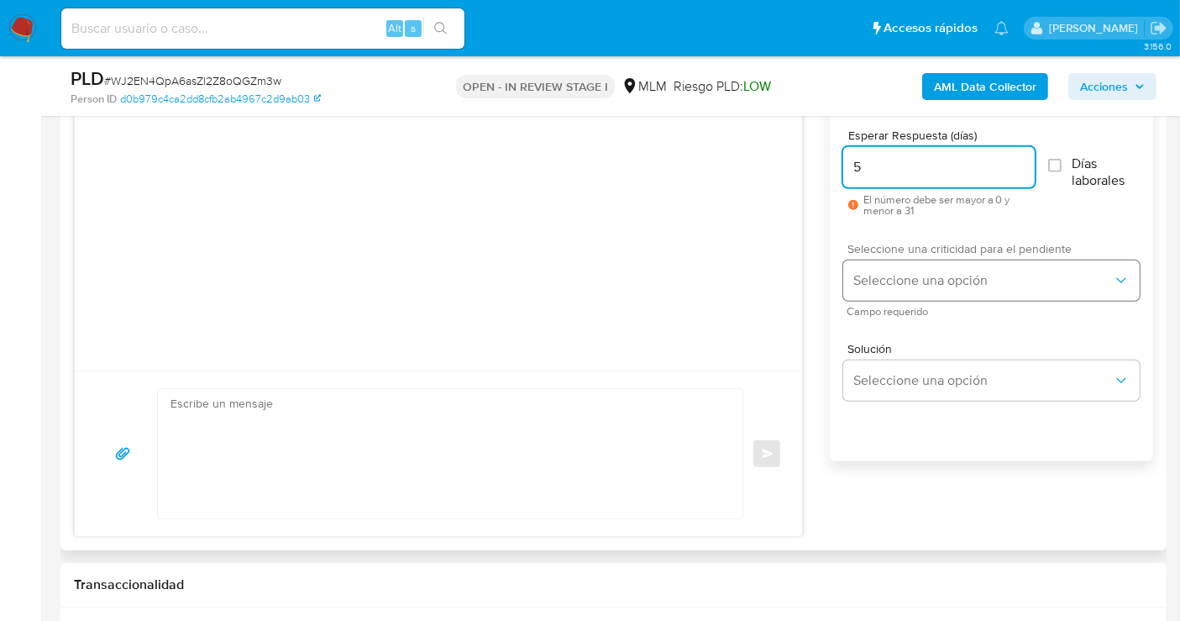
type input "5"
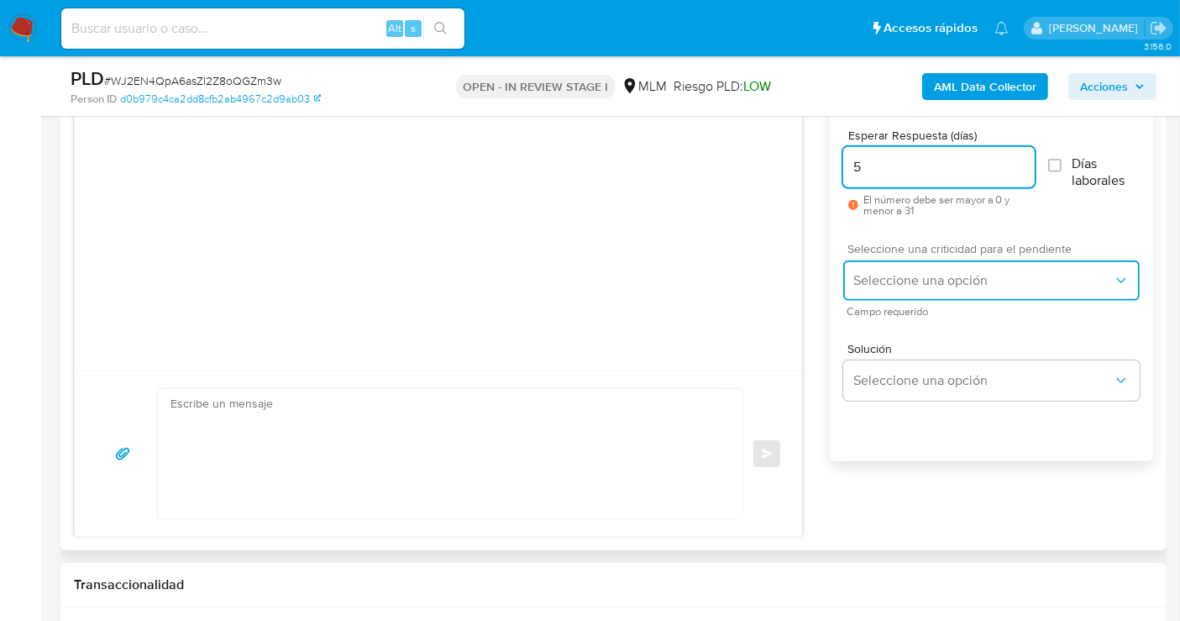
click at [914, 277] on span "Seleccione una opción" at bounding box center [982, 280] width 259 height 17
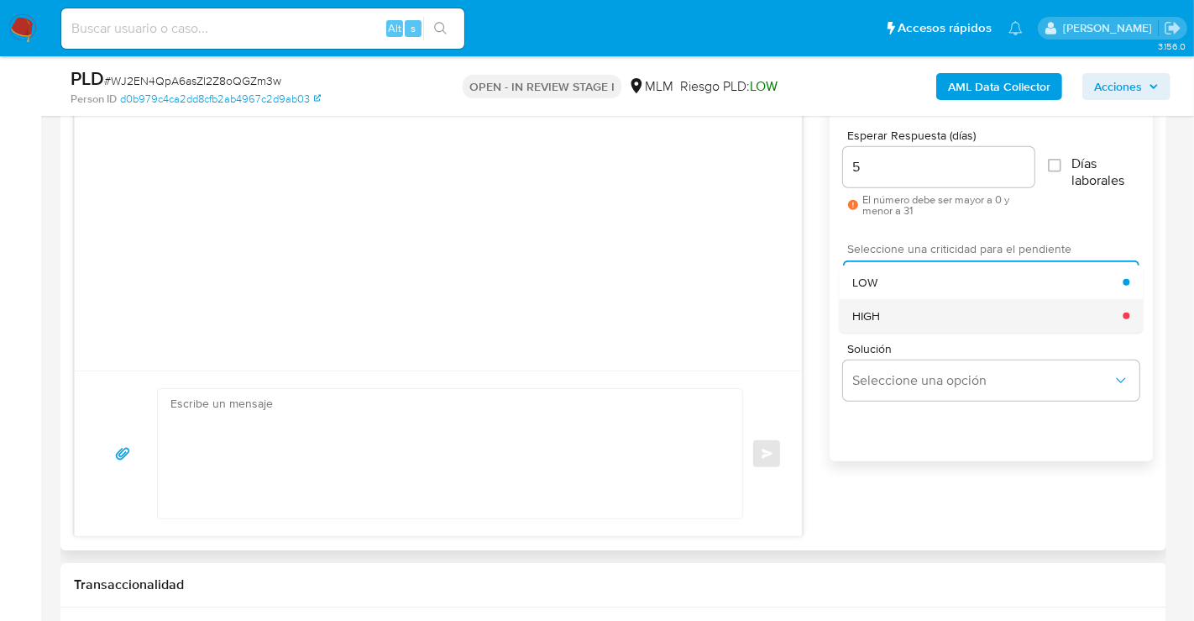
click at [894, 310] on div "HIGH" at bounding box center [987, 316] width 270 height 34
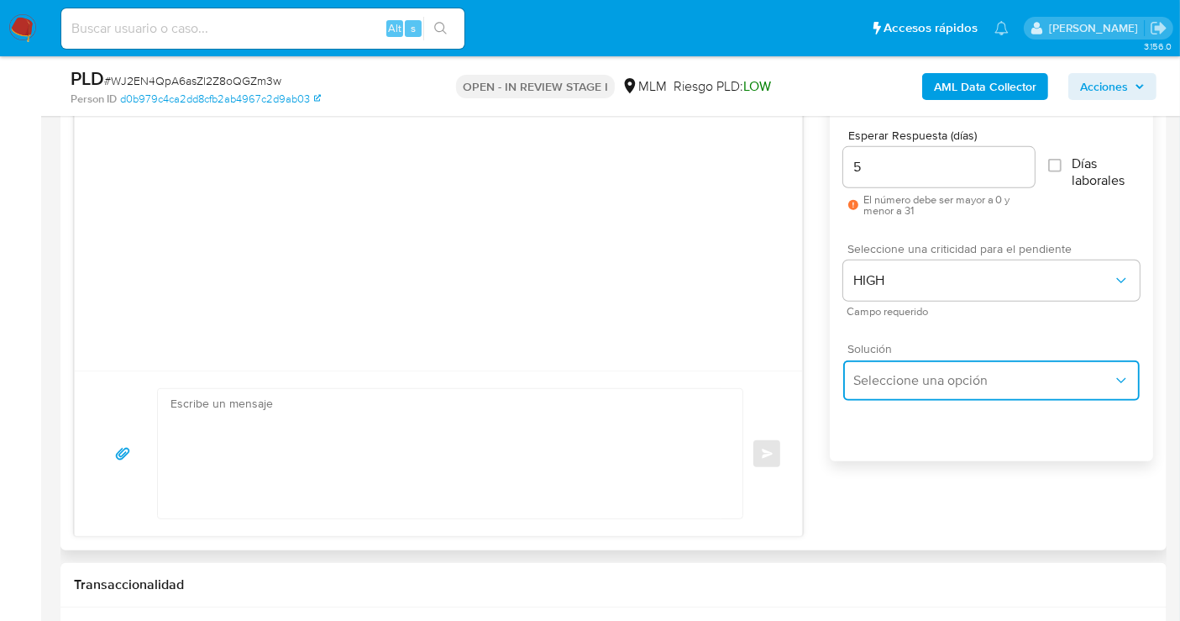
click at [904, 378] on span "Seleccione una opción" at bounding box center [982, 380] width 259 height 17
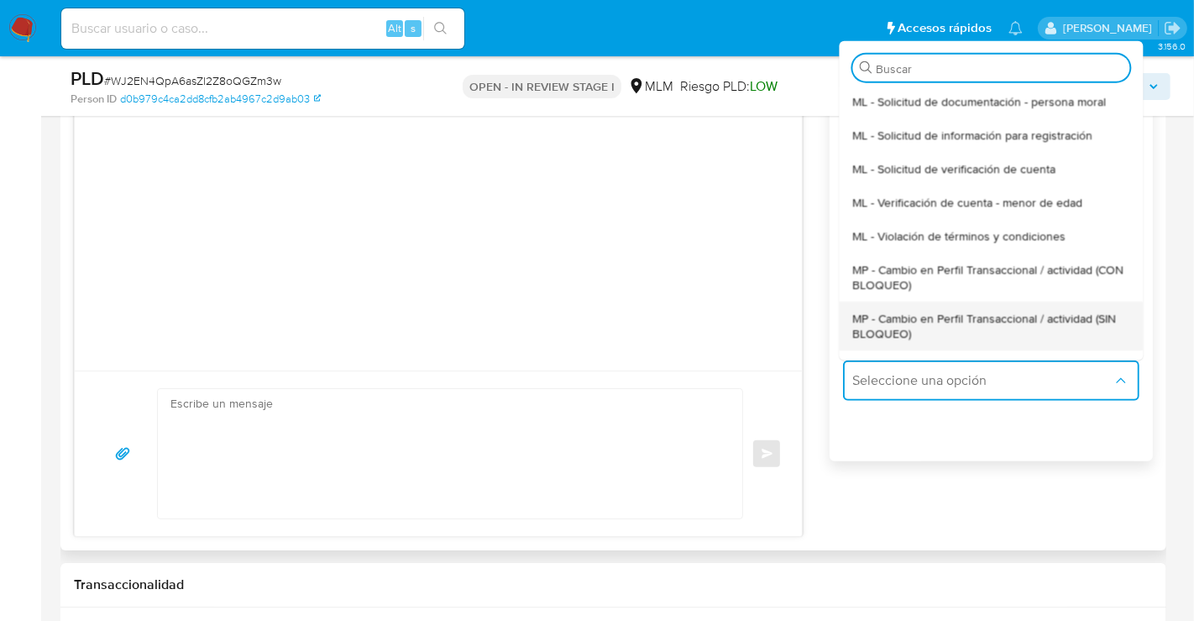
click at [878, 319] on span "MP - Cambio en Perfil Transaccional / actividad (SIN BLOQUEO)" at bounding box center [990, 325] width 277 height 30
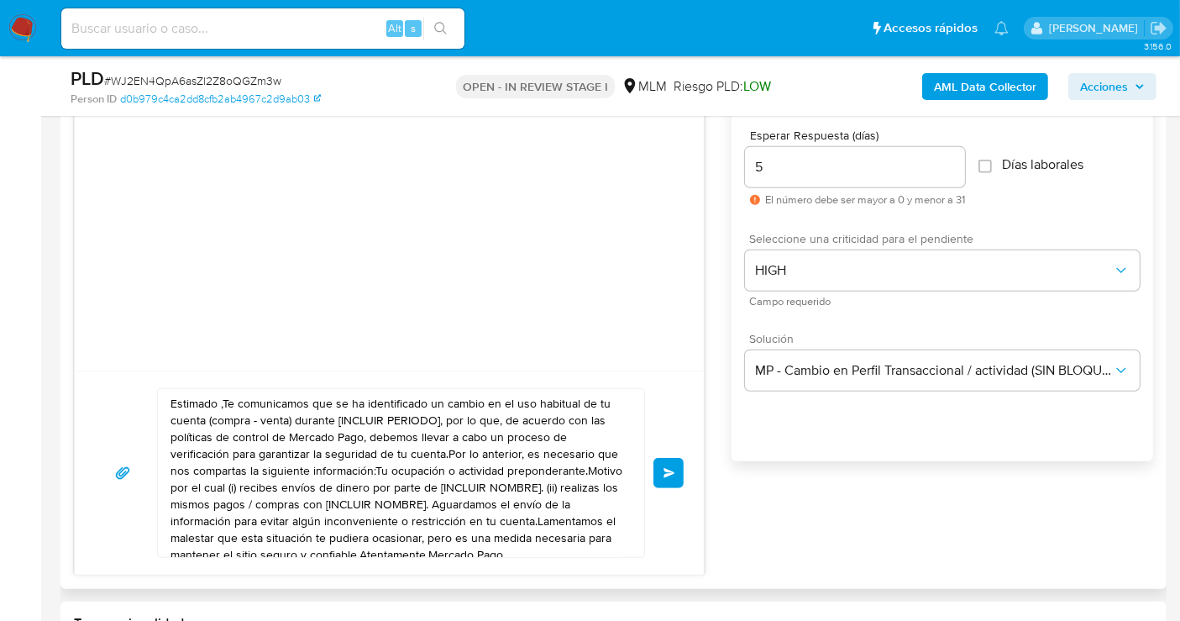
click at [406, 474] on textarea "Estimado ,Te comunicamos que se ha identificado un cambio en el uso habitual de…" at bounding box center [396, 473] width 453 height 168
paste textarea "cliente se ha identificado un cambio en el uso habitual de tu cuenta para garan…"
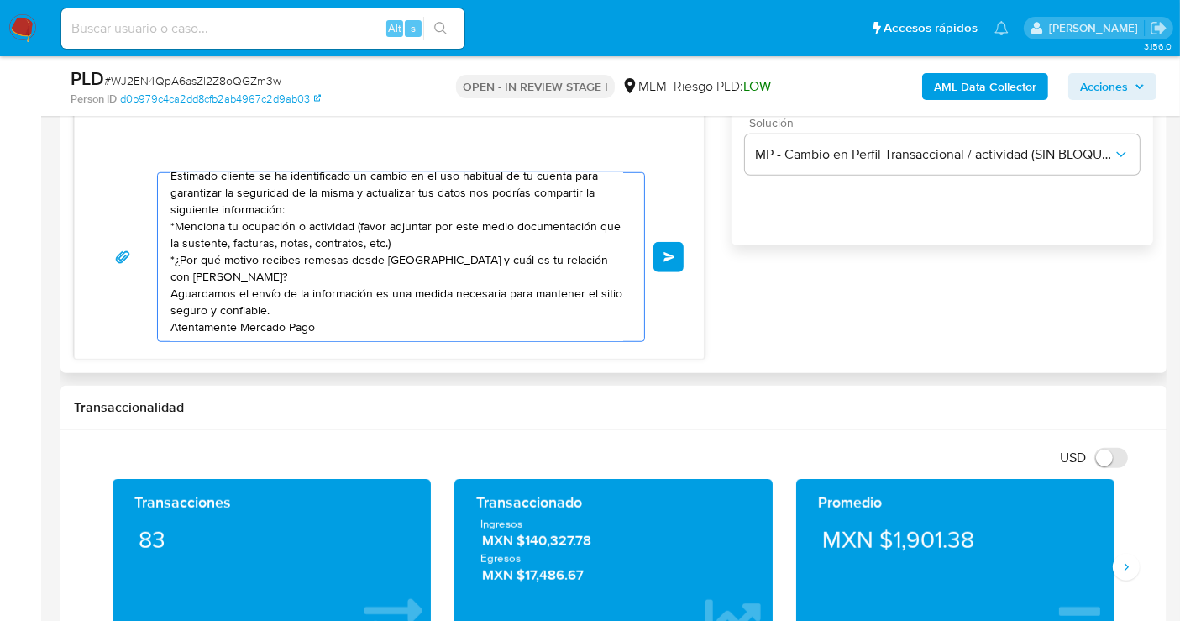
scroll to position [1119, 0]
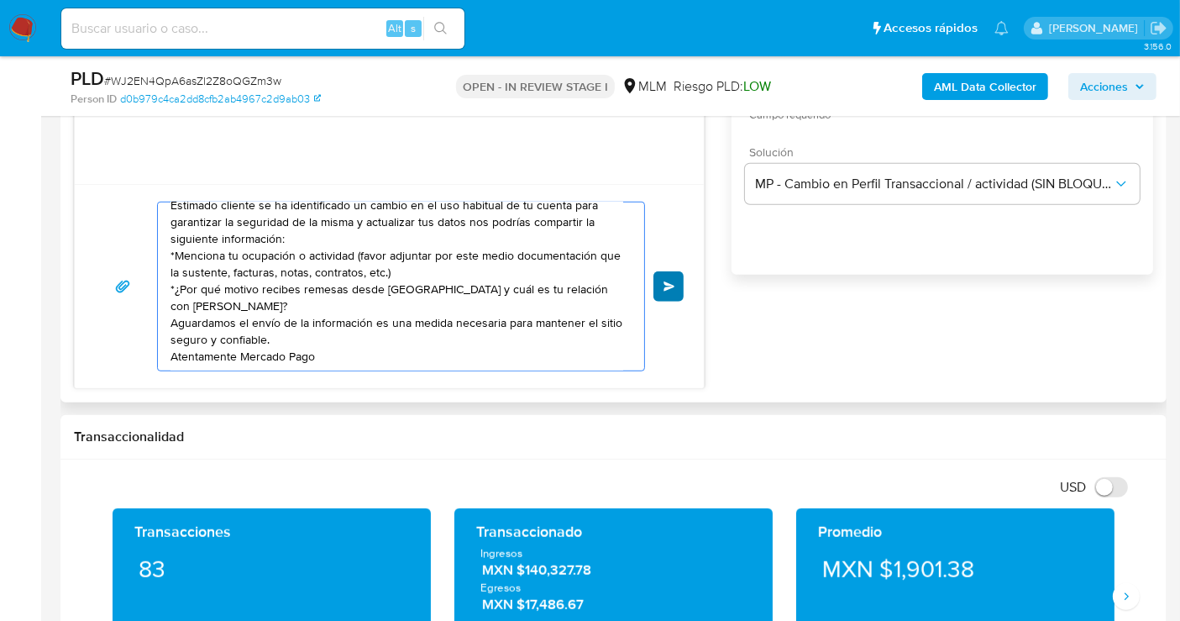
type textarea "Estimado cliente se ha identificado un cambio en el uso habitual de tu cuenta p…"
click at [668, 277] on button "Enviar" at bounding box center [668, 286] width 30 height 30
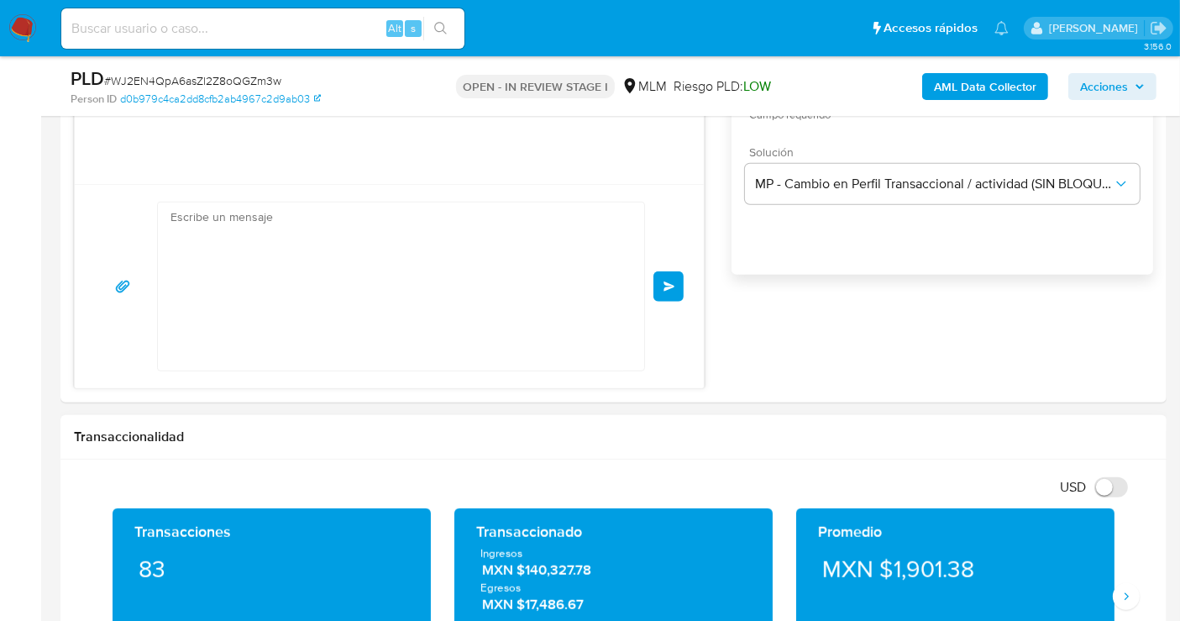
scroll to position [0, 0]
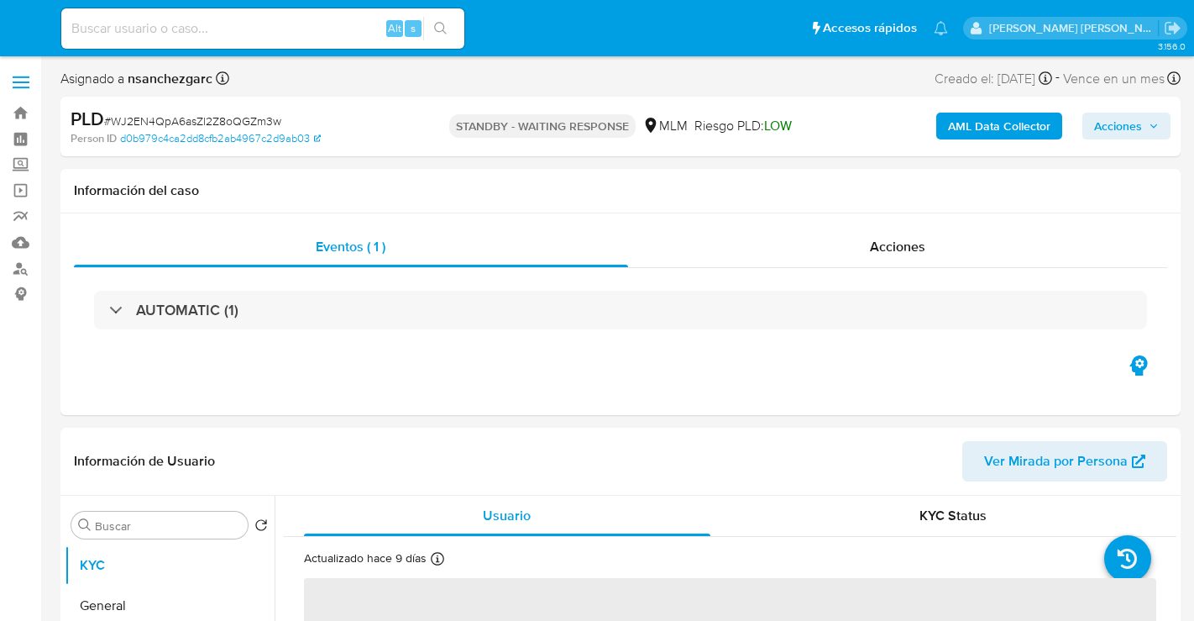
select select "10"
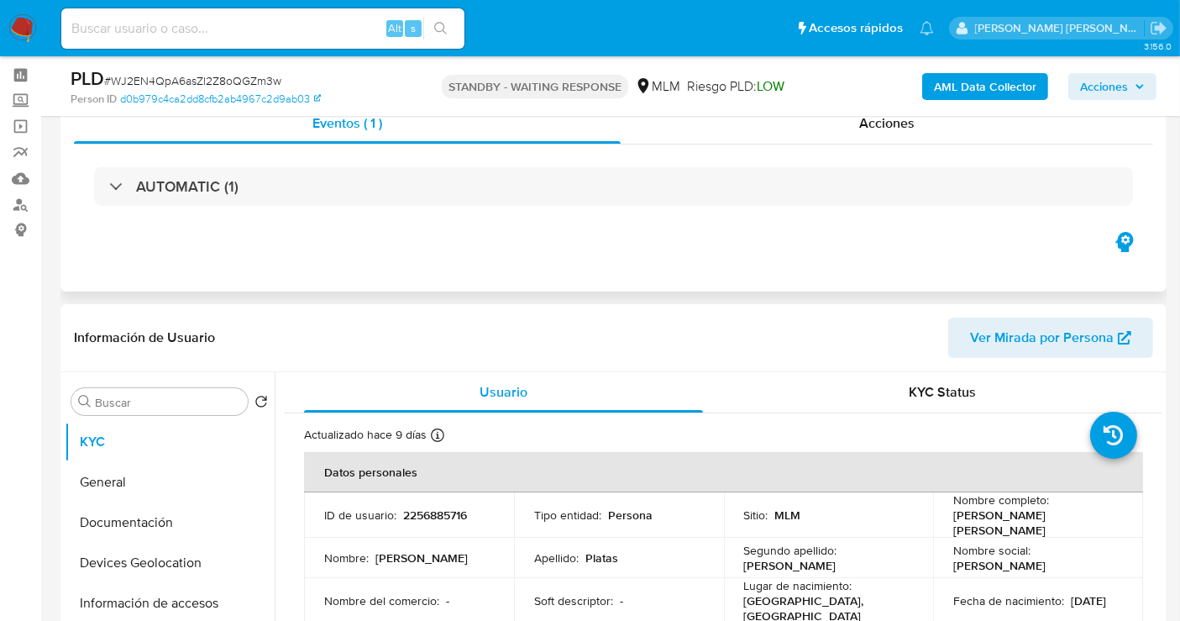
scroll to position [93, 0]
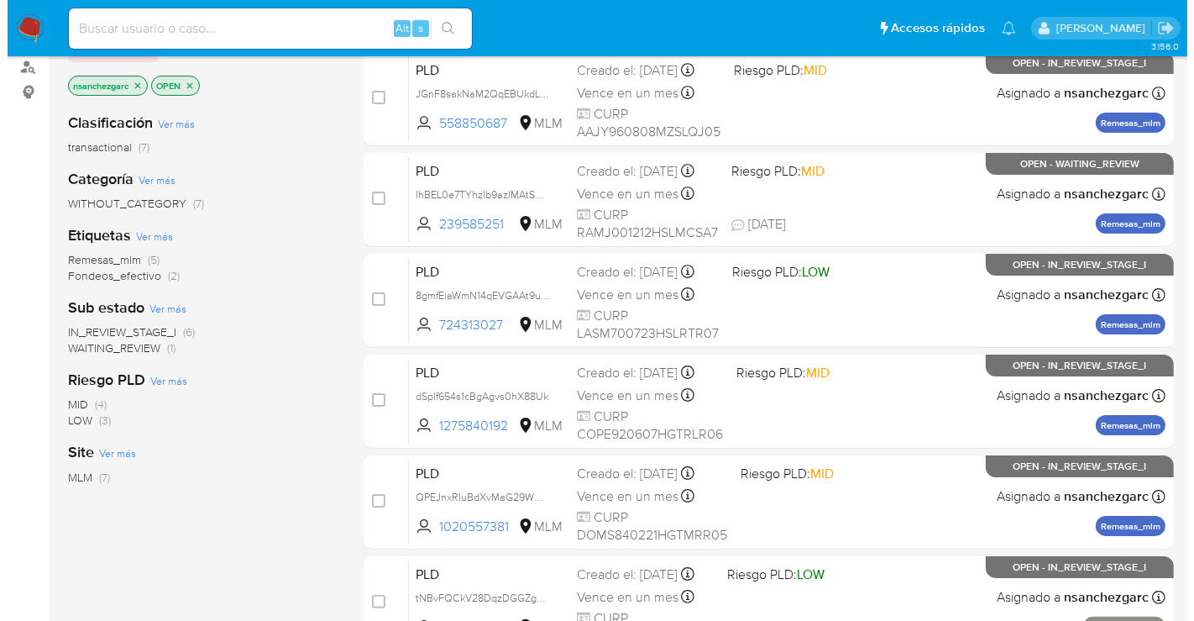
scroll to position [93, 0]
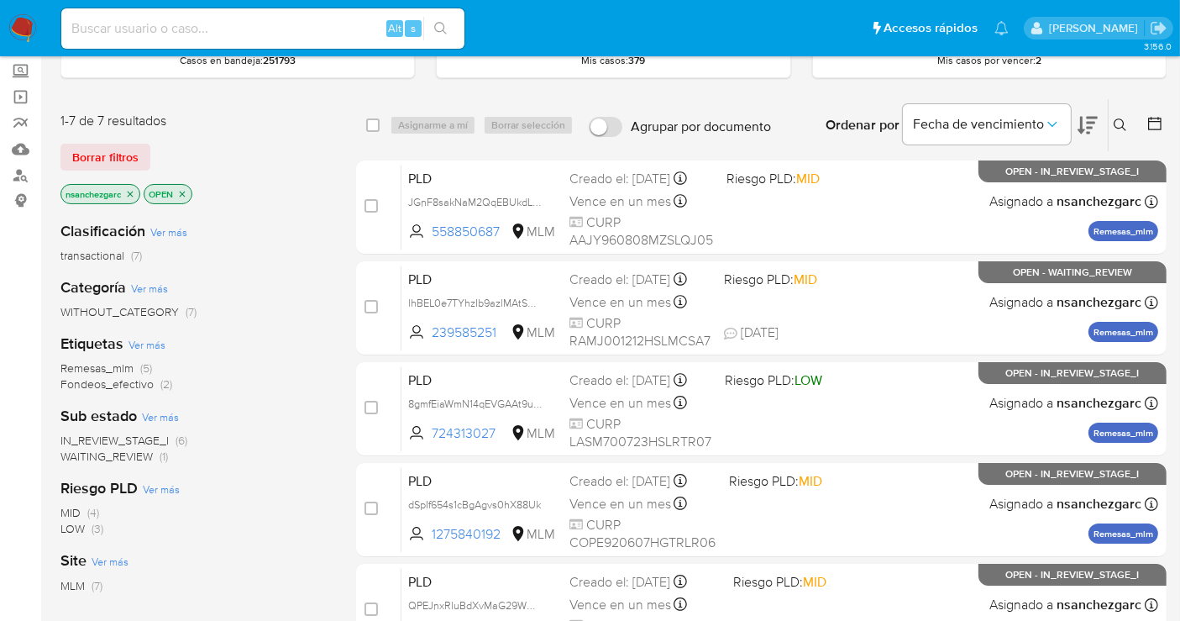
click at [1125, 127] on icon at bounding box center [1120, 124] width 13 height 13
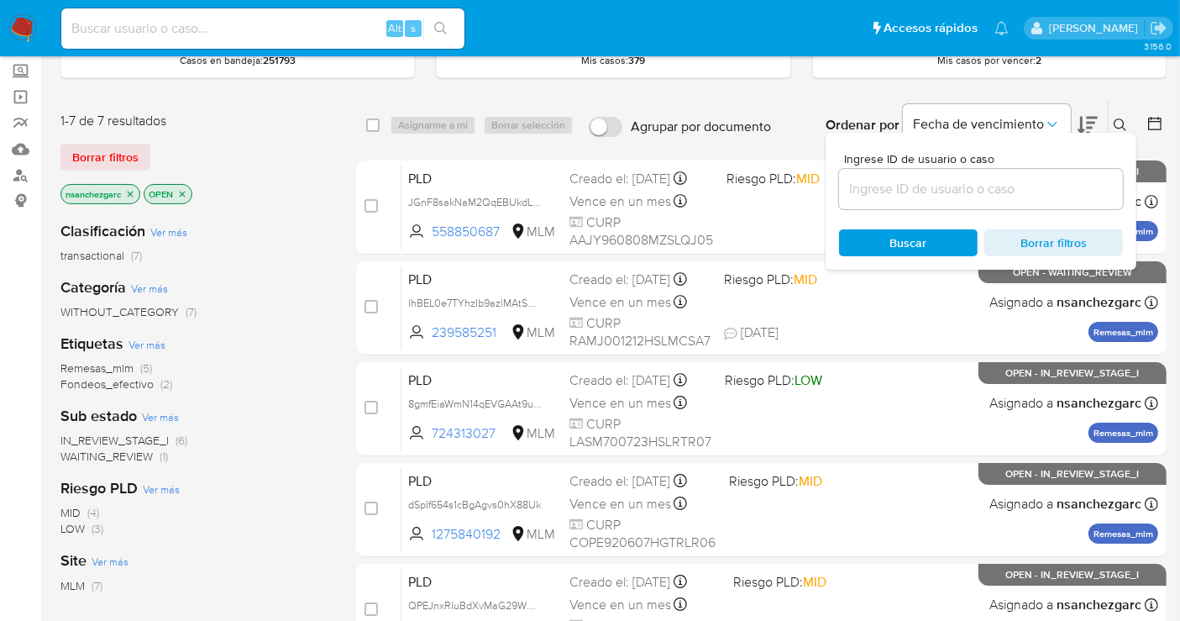
click at [855, 186] on input at bounding box center [981, 189] width 284 height 22
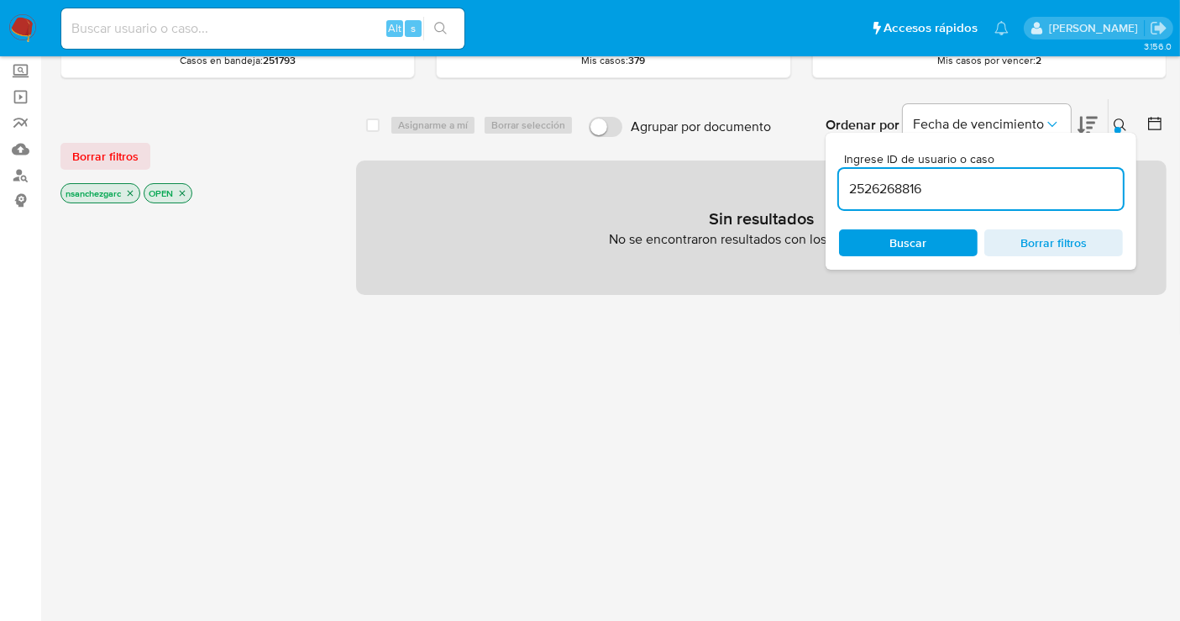
click at [134, 191] on icon "close-filter" at bounding box center [131, 194] width 6 height 6
click at [957, 186] on input "2526268816" at bounding box center [981, 189] width 284 height 22
type input "2526268816"
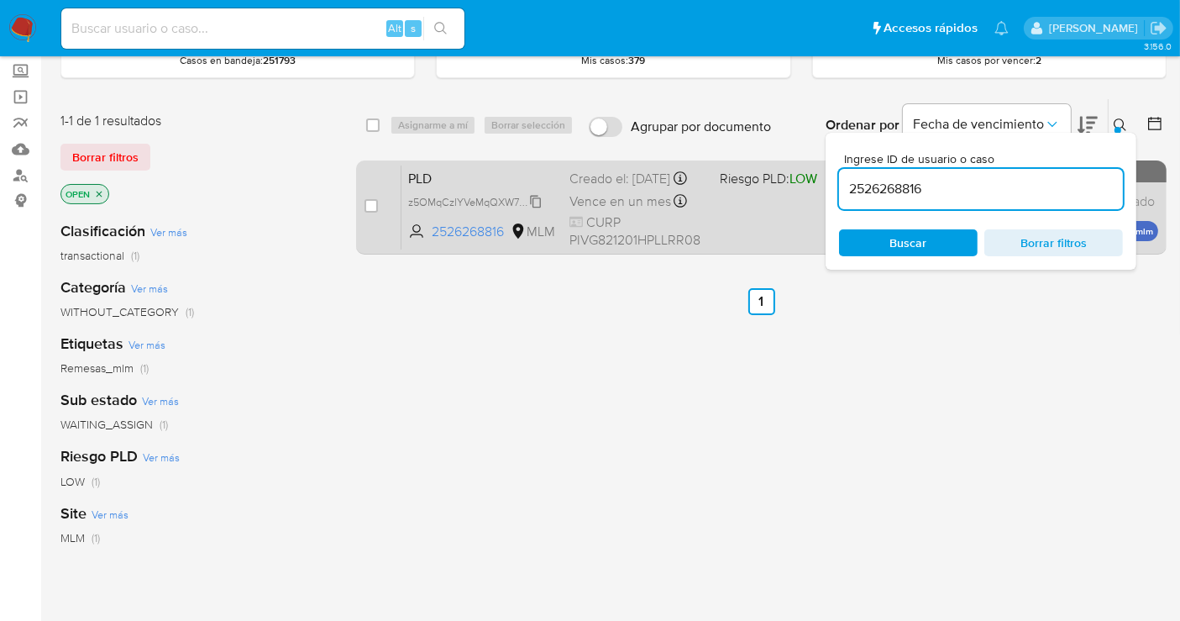
click at [537, 210] on span "z5OMqCzIYVeMqQXW74PJVIbQ" at bounding box center [483, 200] width 150 height 18
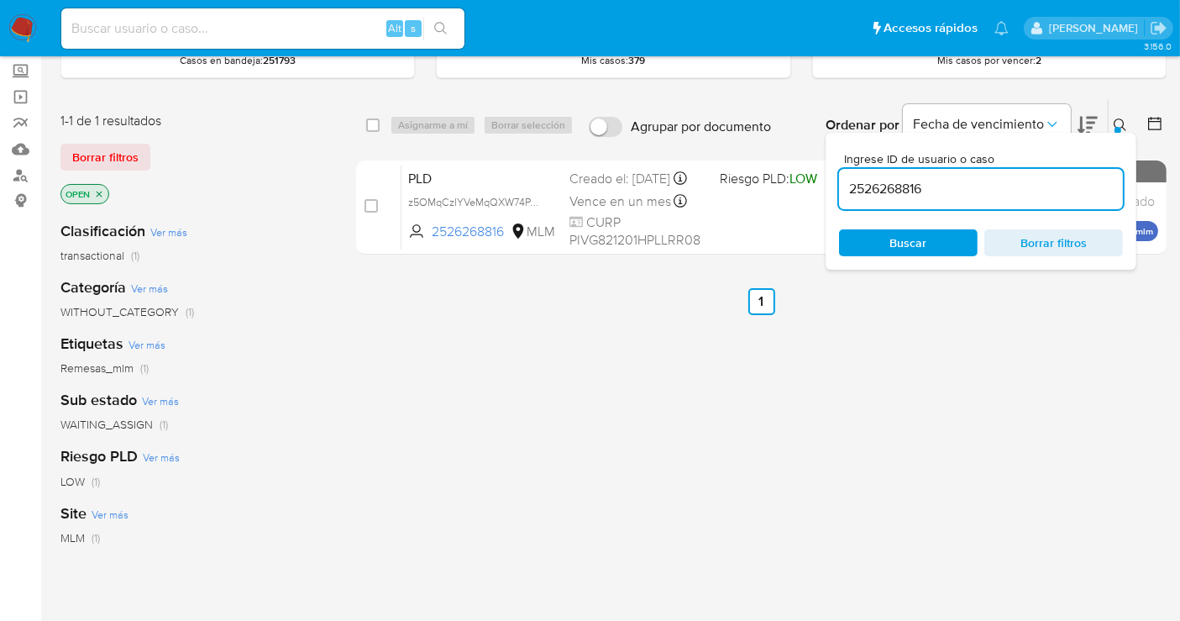
click at [225, 348] on div "Etiquetas Ver más Remesas_mlm (1)" at bounding box center [194, 354] width 269 height 43
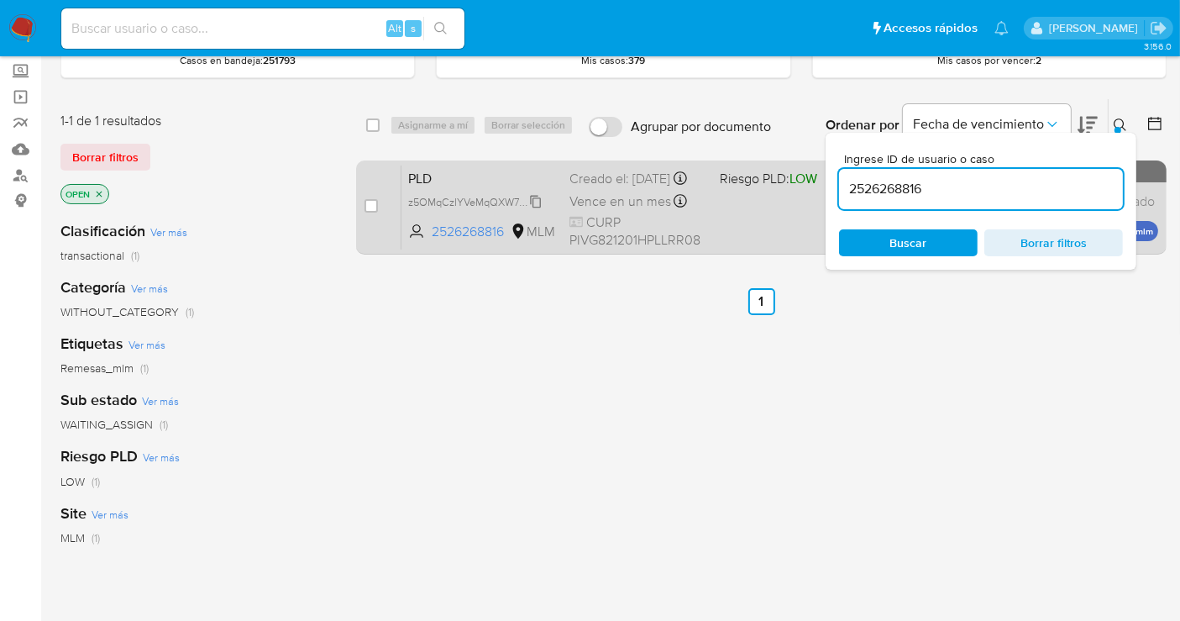
click at [535, 210] on span "z5OMqCzIYVeMqQXW74PJVIbQ" at bounding box center [483, 200] width 150 height 18
click at [594, 188] on div "Creado el: 12/08/2025 Creado el: 12/08/2025 02:11:41" at bounding box center [637, 179] width 137 height 18
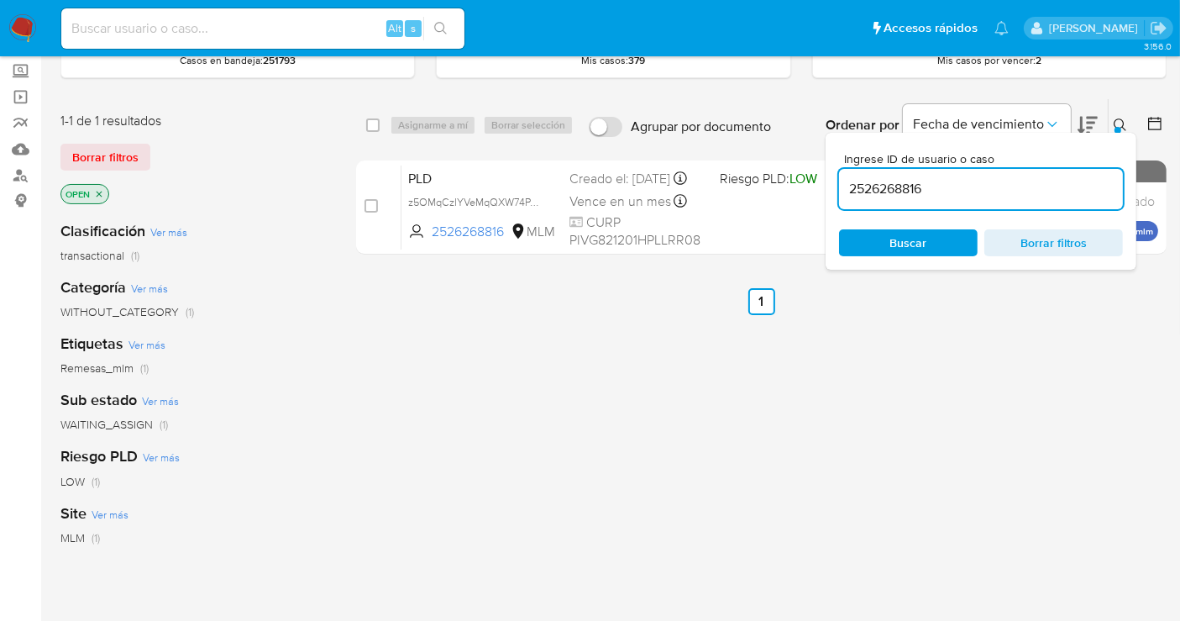
click at [1118, 124] on icon at bounding box center [1120, 124] width 13 height 13
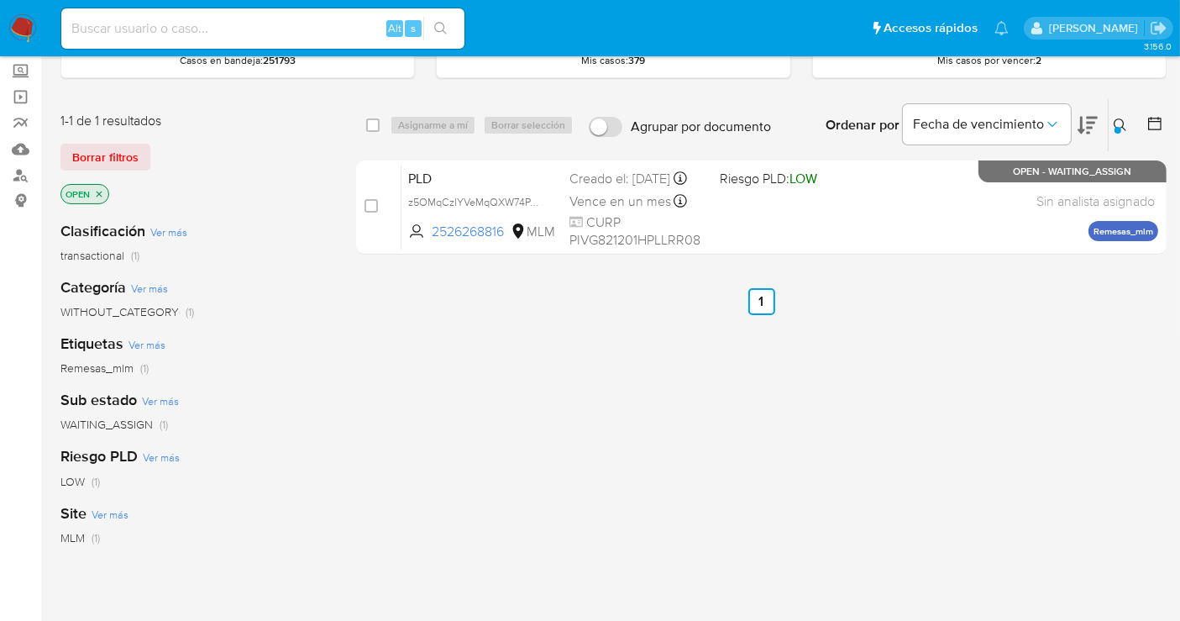
click at [438, 128] on div "Asignarme a mí Borrar selección" at bounding box center [485, 125] width 191 height 20
click at [432, 128] on div "Asignarme a mí Borrar selección" at bounding box center [485, 125] width 191 height 20
click at [432, 123] on div "Asignarme a mí Borrar selección" at bounding box center [485, 125] width 191 height 20
click at [375, 122] on input "checkbox" at bounding box center [372, 124] width 13 height 13
checkbox input "true"
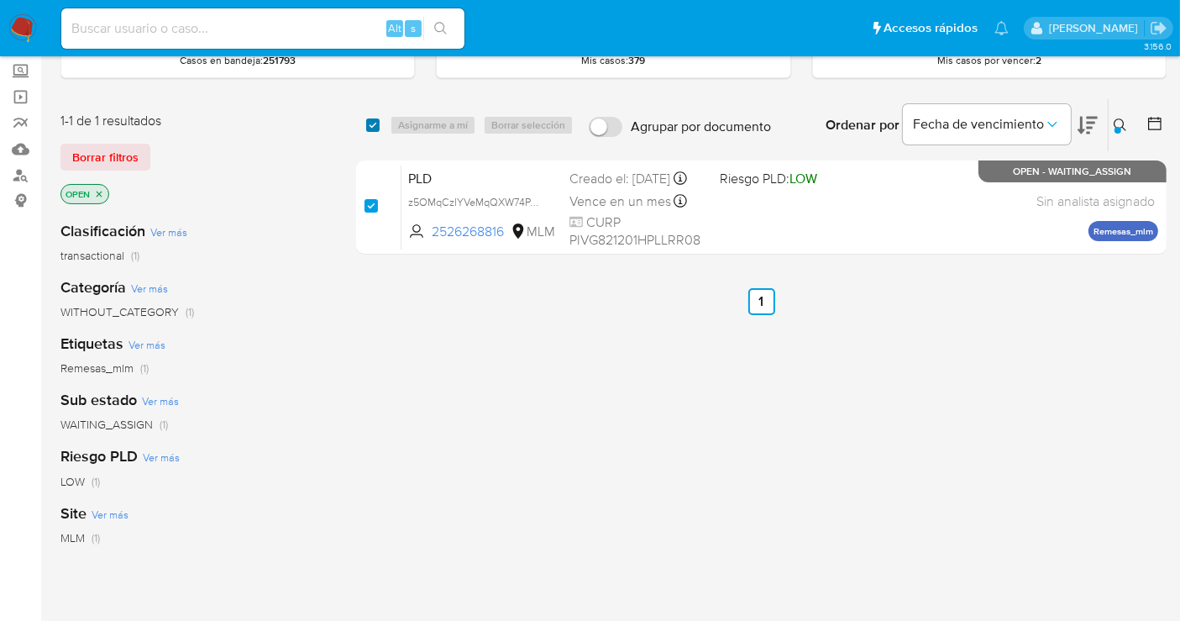
checkbox input "true"
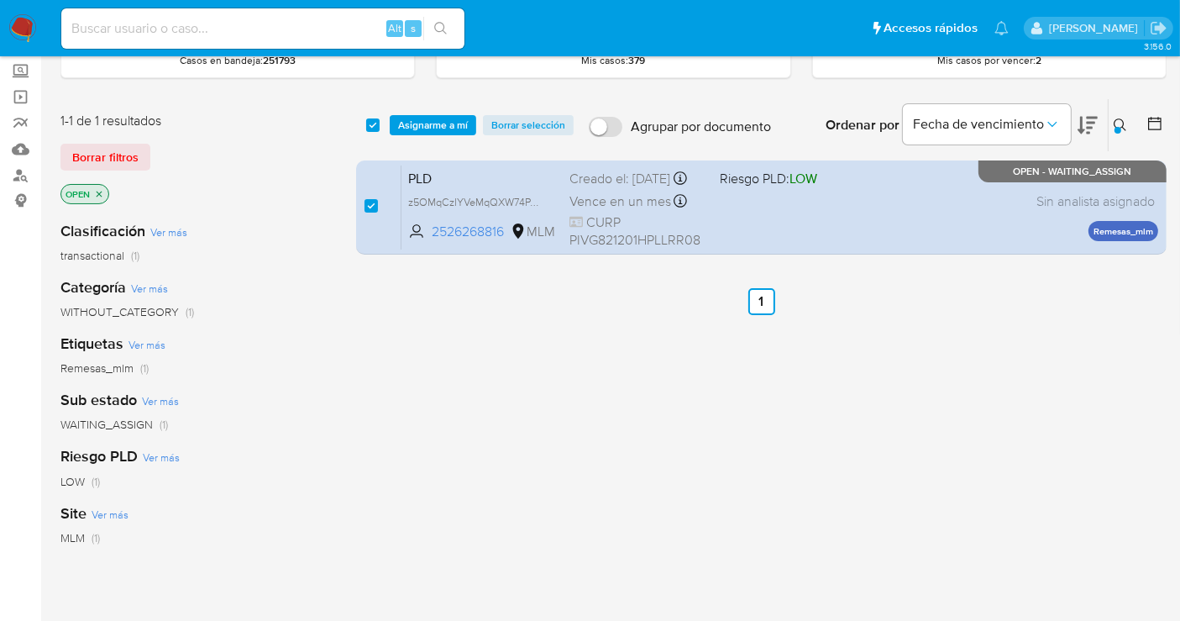
drag, startPoint x: 472, startPoint y: 202, endPoint x: 556, endPoint y: 381, distance: 198.4
click at [554, 384] on div "select-all-cases-checkbox Asignarme a mí Borrar selección Agrupar por documento…" at bounding box center [761, 478] width 810 height 761
click at [416, 124] on span "Asignarme a mí" at bounding box center [433, 125] width 70 height 17
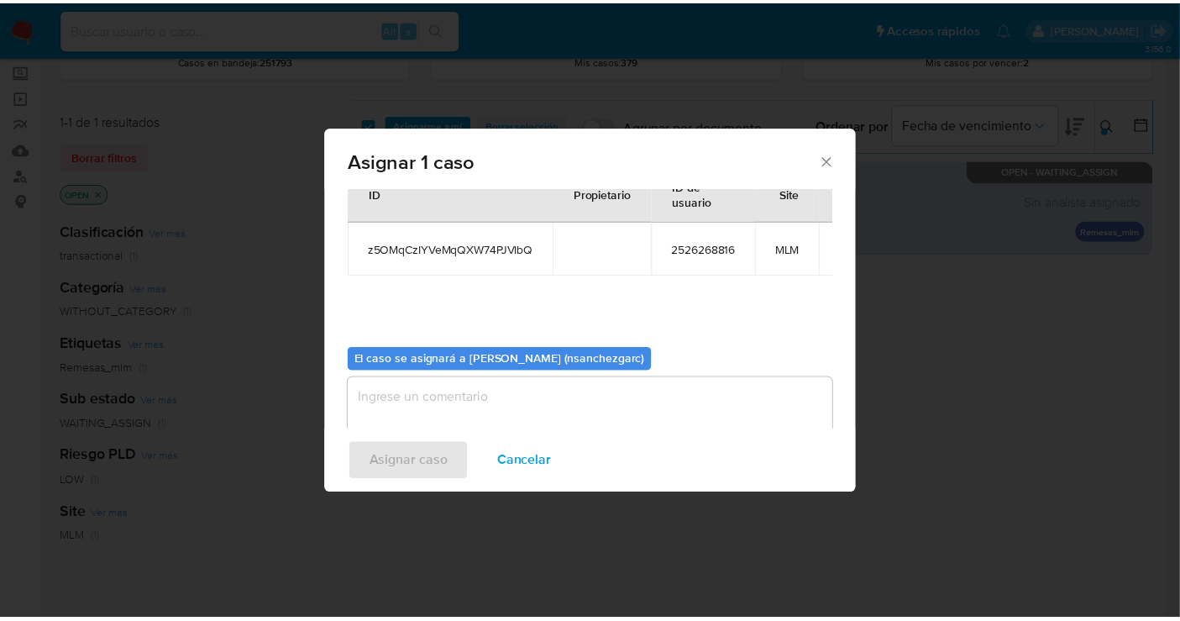
scroll to position [101, 0]
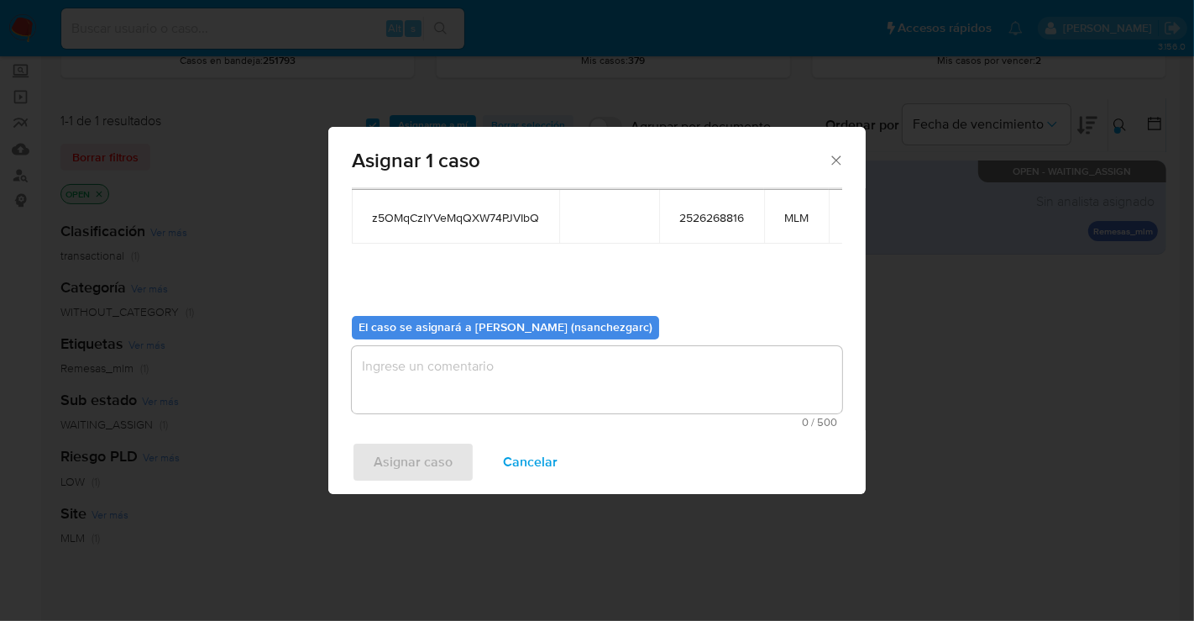
click at [394, 351] on textarea "assign-modal" at bounding box center [597, 379] width 490 height 67
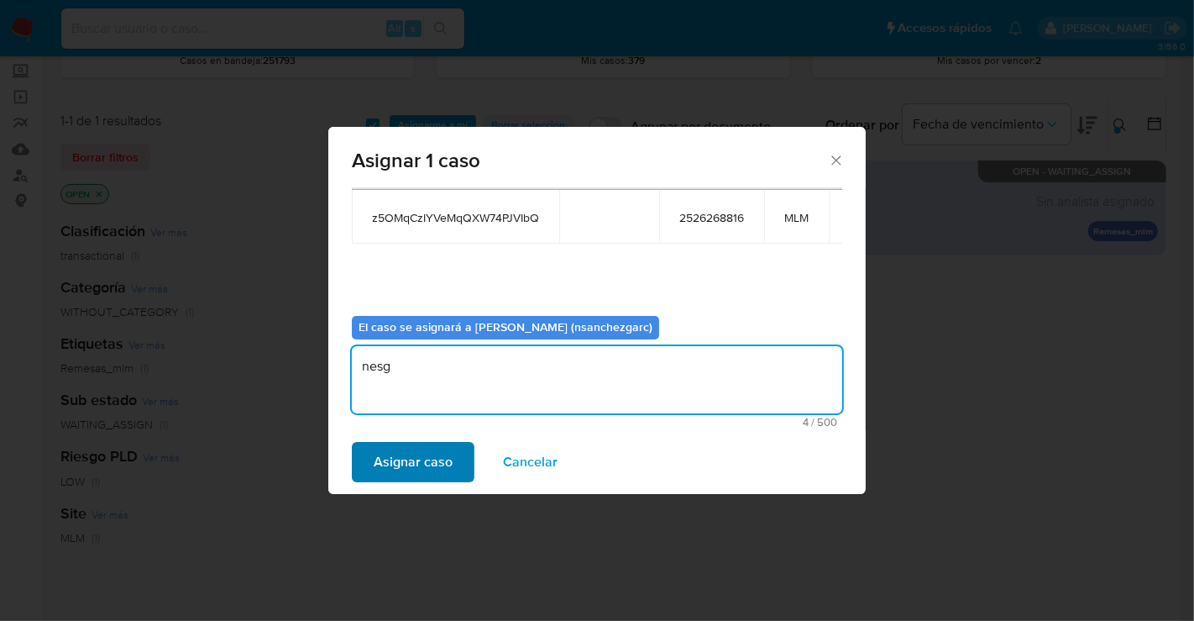
type textarea "nesg"
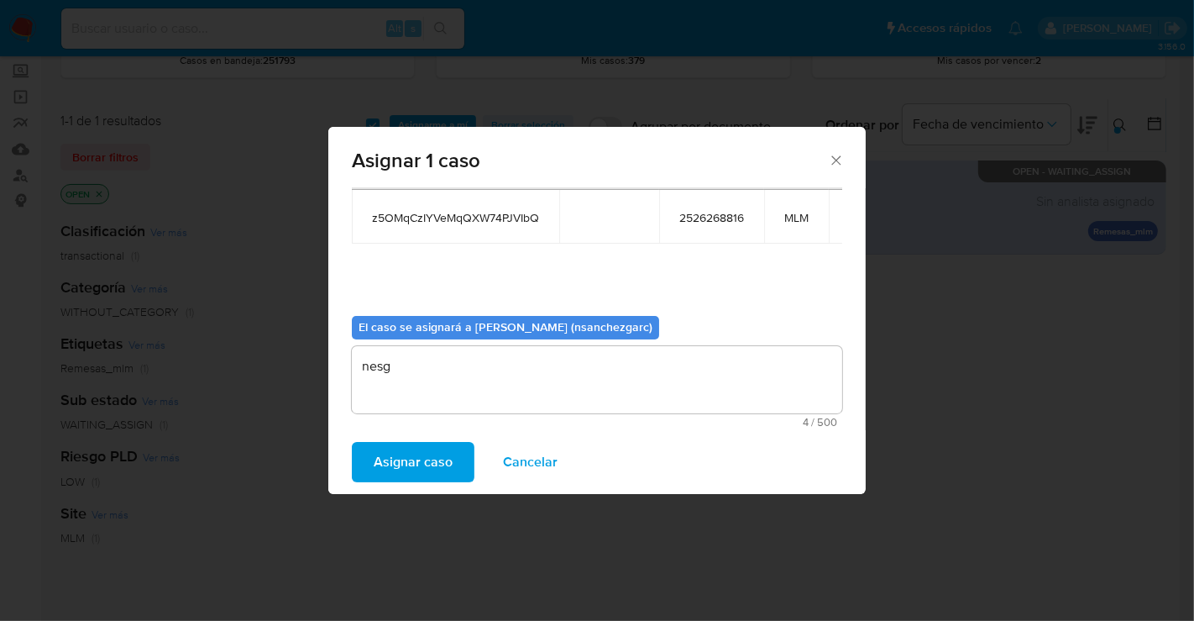
click at [401, 474] on span "Asignar caso" at bounding box center [413, 461] width 79 height 37
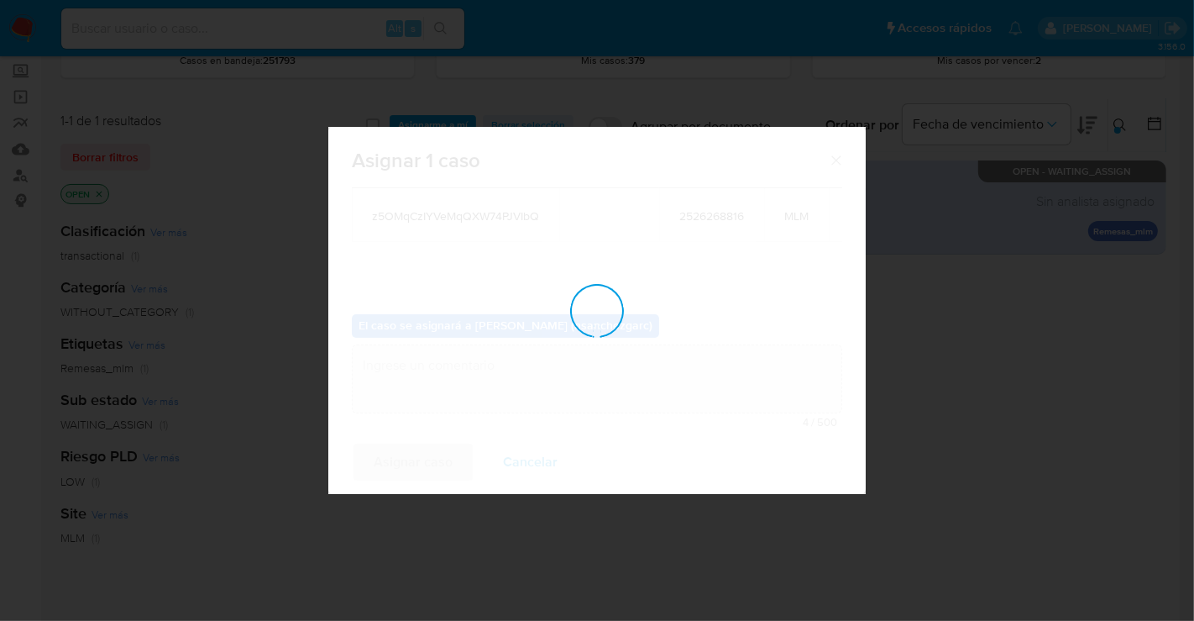
checkbox input "false"
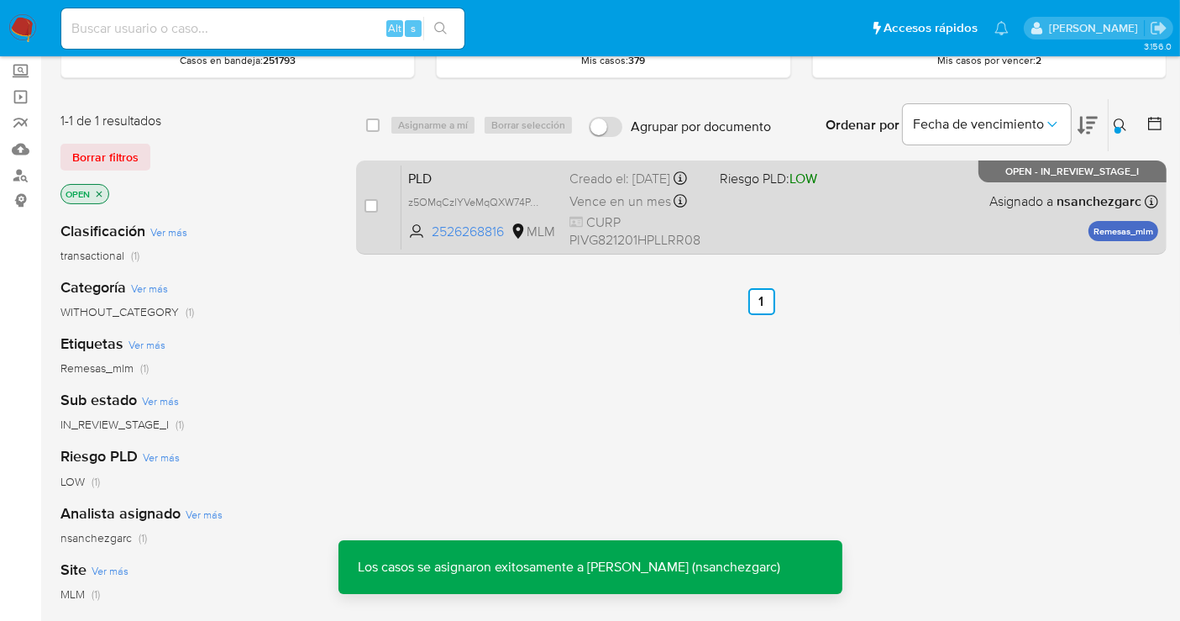
click at [613, 188] on div "Creado el: 12/08/2025 Creado el: 12/08/2025 02:11:41" at bounding box center [637, 179] width 137 height 18
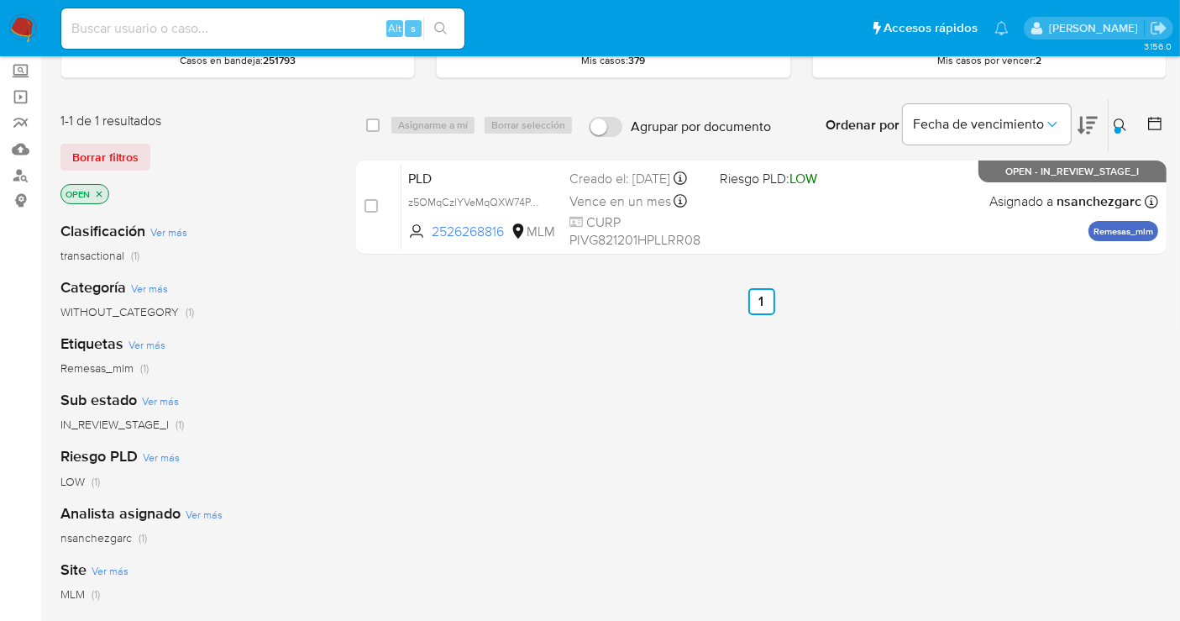
click at [155, 28] on input at bounding box center [262, 29] width 403 height 22
paste input "2256885716"
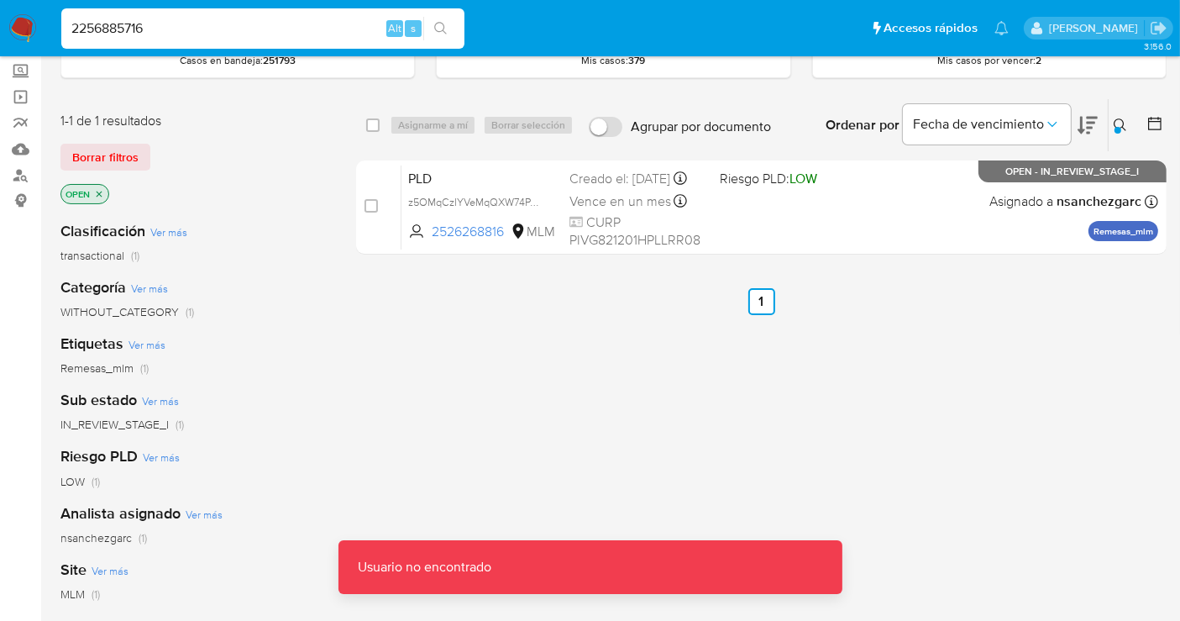
click at [191, 23] on input "2256885716" at bounding box center [262, 29] width 403 height 22
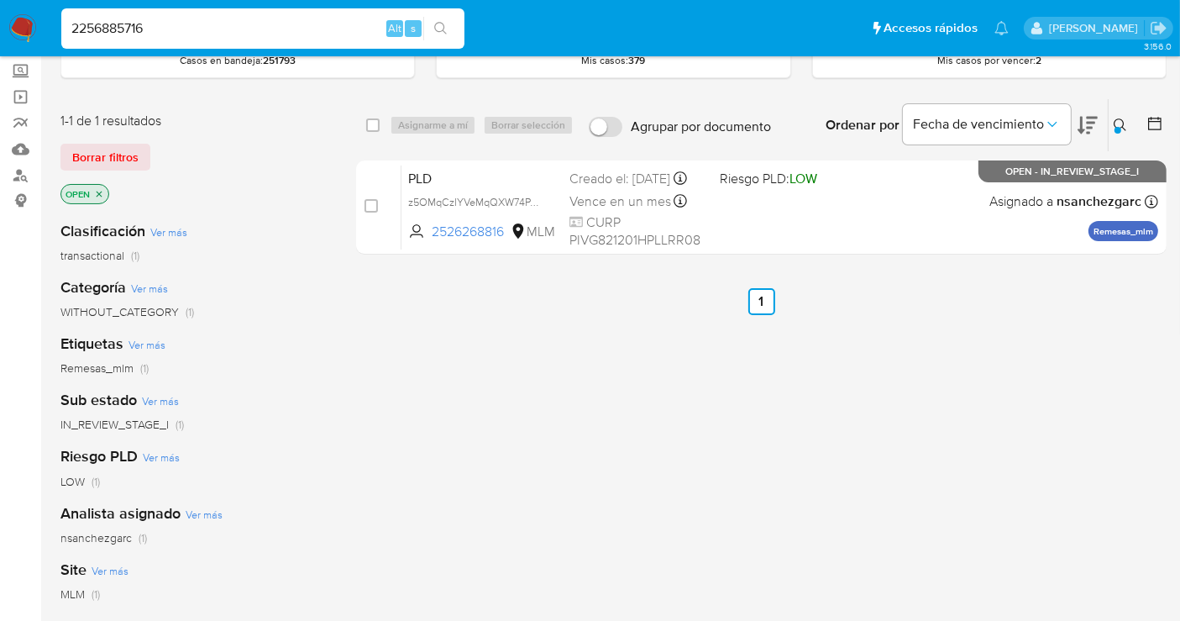
type input "2256885716"
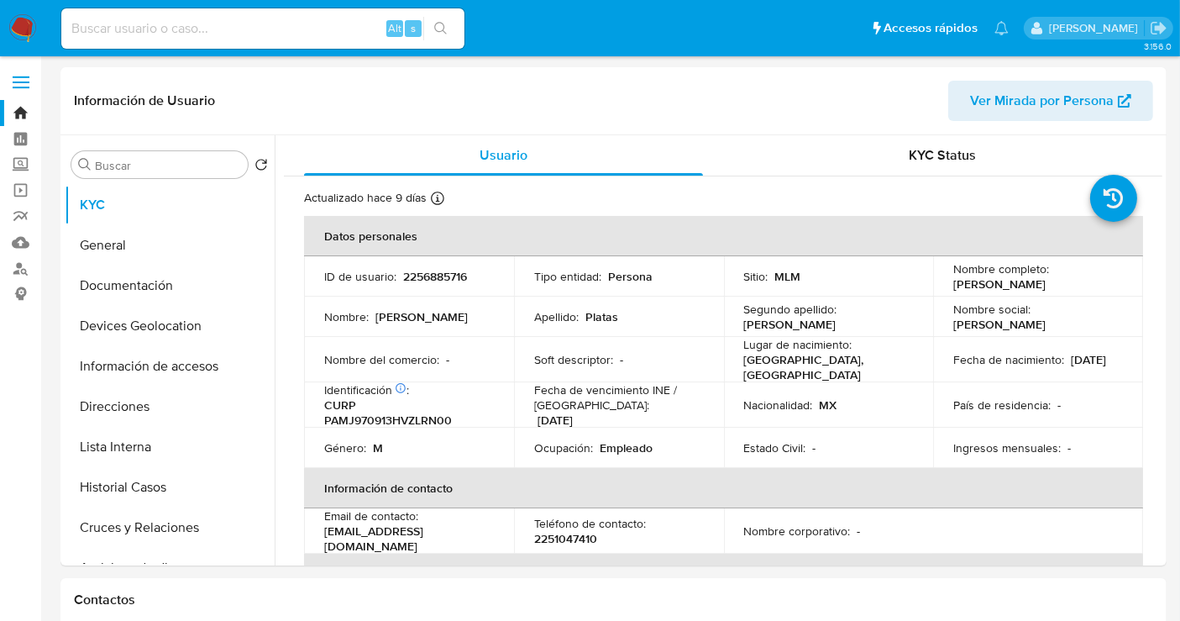
select select "10"
click at [558, 537] on p "2251047410" at bounding box center [565, 538] width 63 height 15
copy p "2251047410"
drag, startPoint x: 527, startPoint y: 533, endPoint x: 309, endPoint y: 537, distance: 217.5
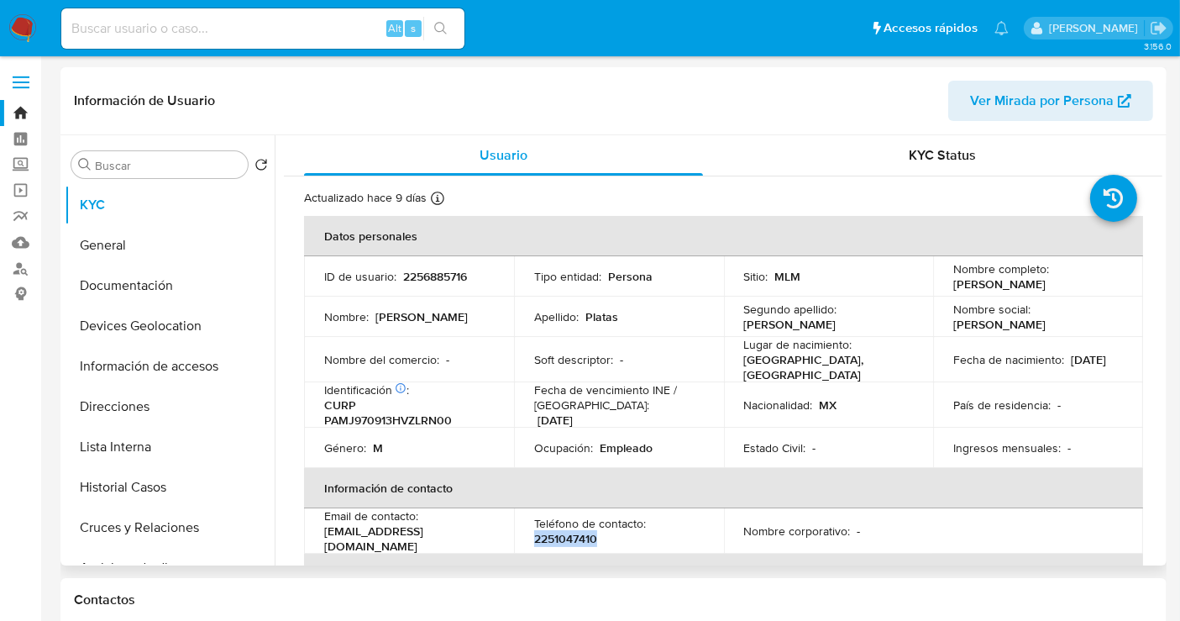
click at [309, 537] on td "Email de contacto : juanestebanplatasmartinez@gmail.com" at bounding box center [409, 530] width 210 height 45
copy p "juanestebanplatasmartinez@gmail.com"
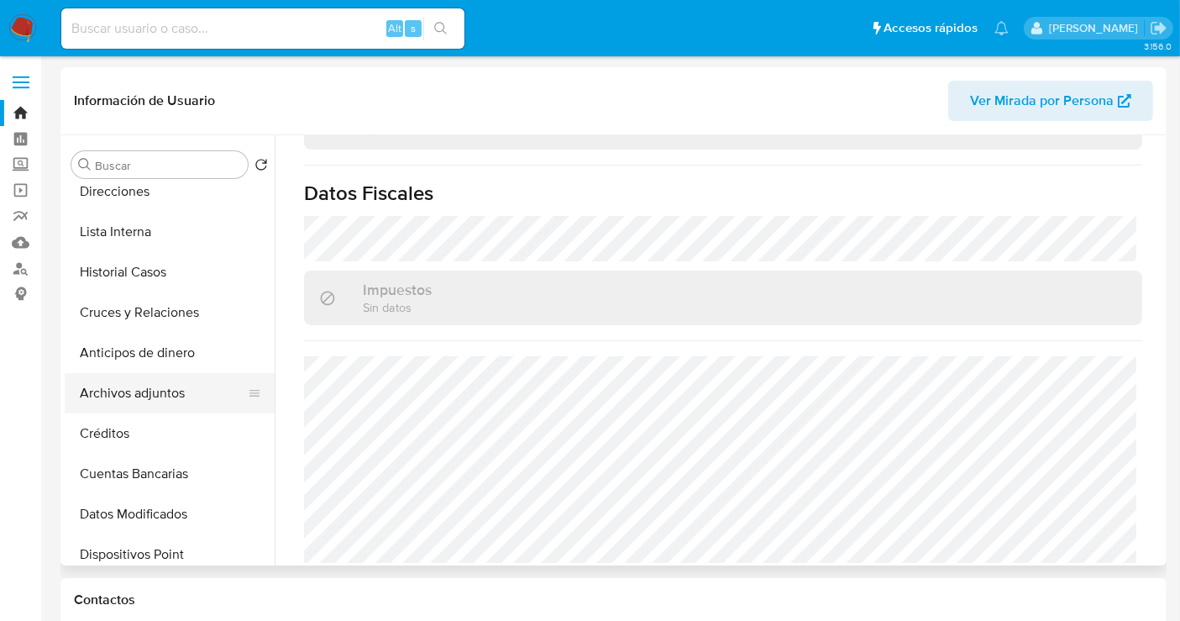
scroll to position [186, 0]
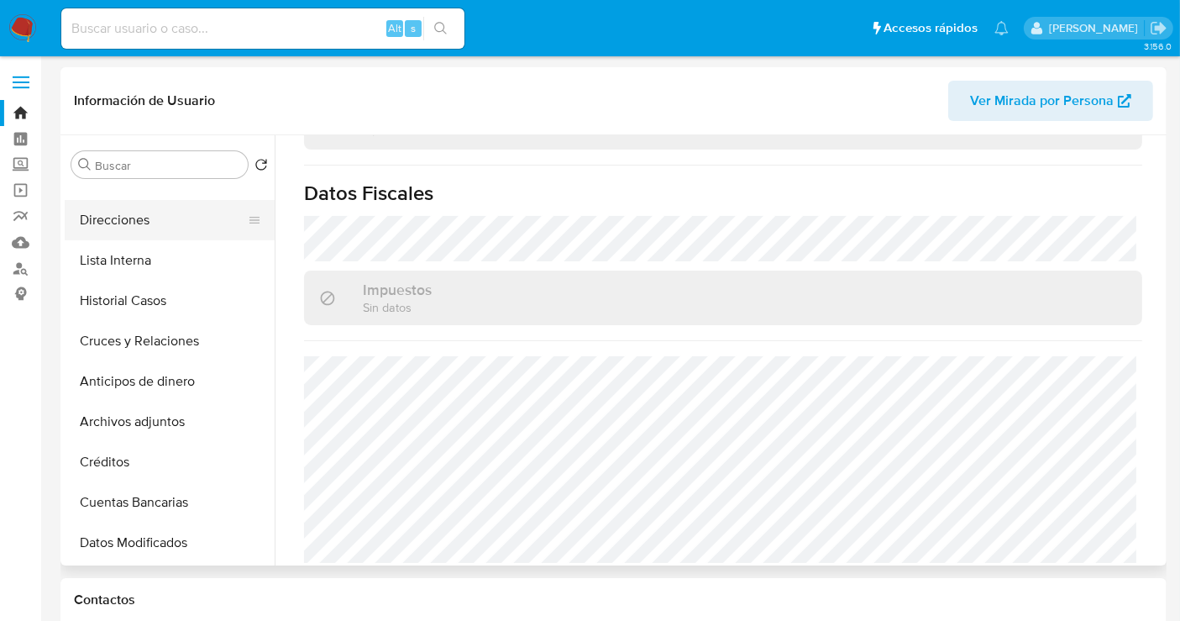
click at [104, 230] on button "Direcciones" at bounding box center [163, 220] width 197 height 40
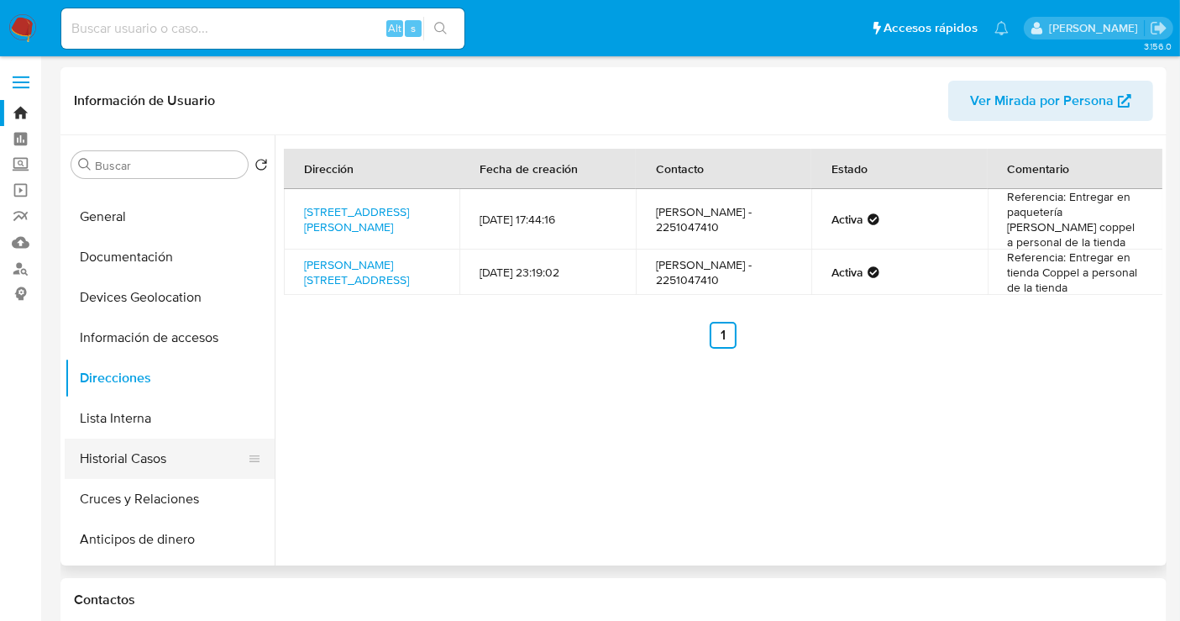
scroll to position [0, 0]
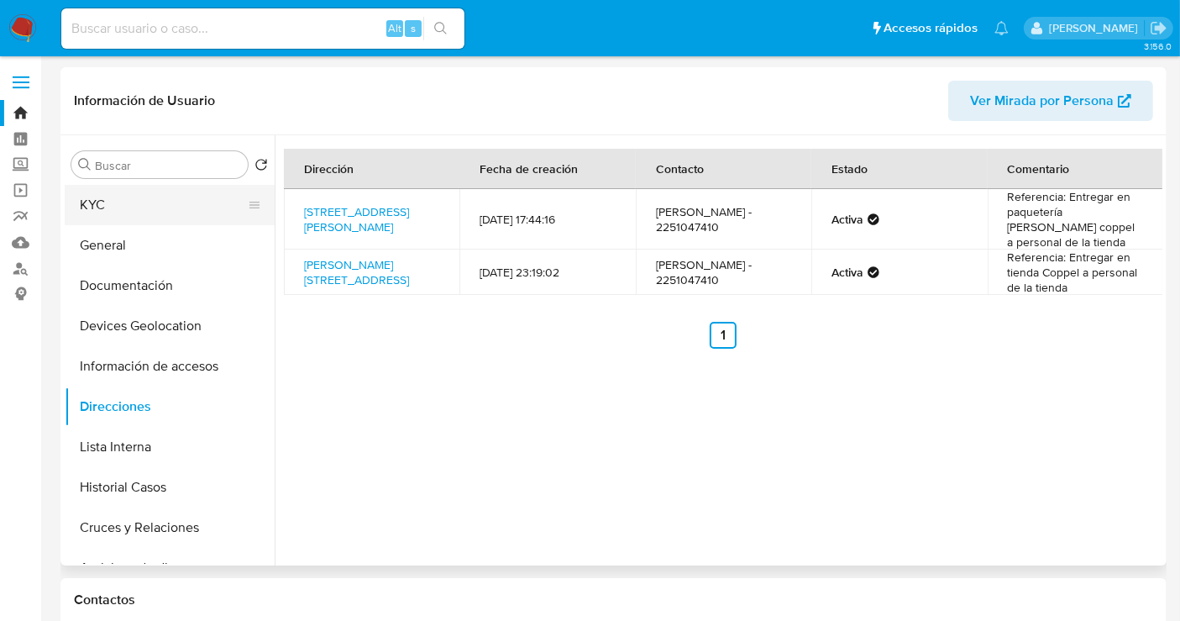
click at [89, 211] on button "KYC" at bounding box center [163, 205] width 197 height 40
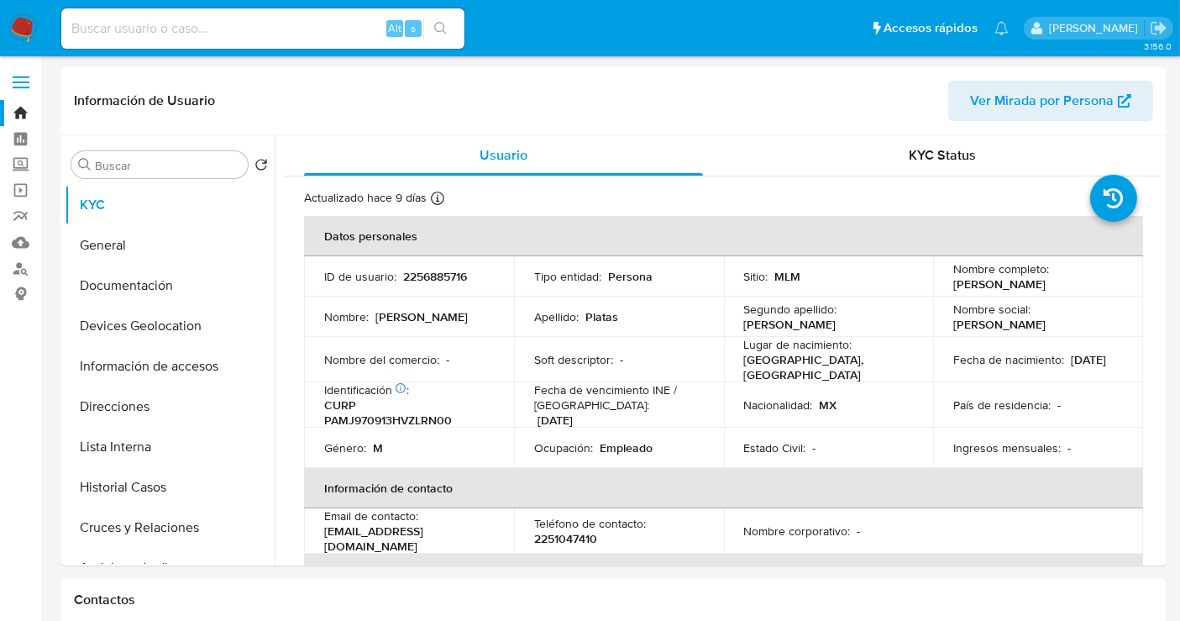
click at [24, 25] on img at bounding box center [22, 28] width 29 height 29
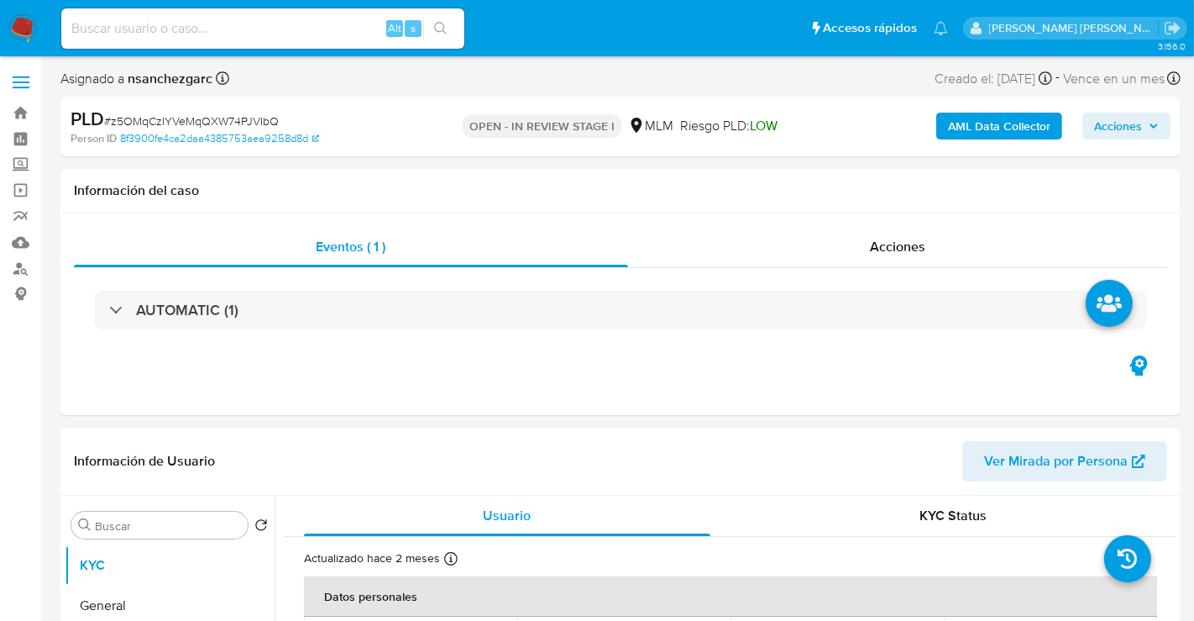
select select "10"
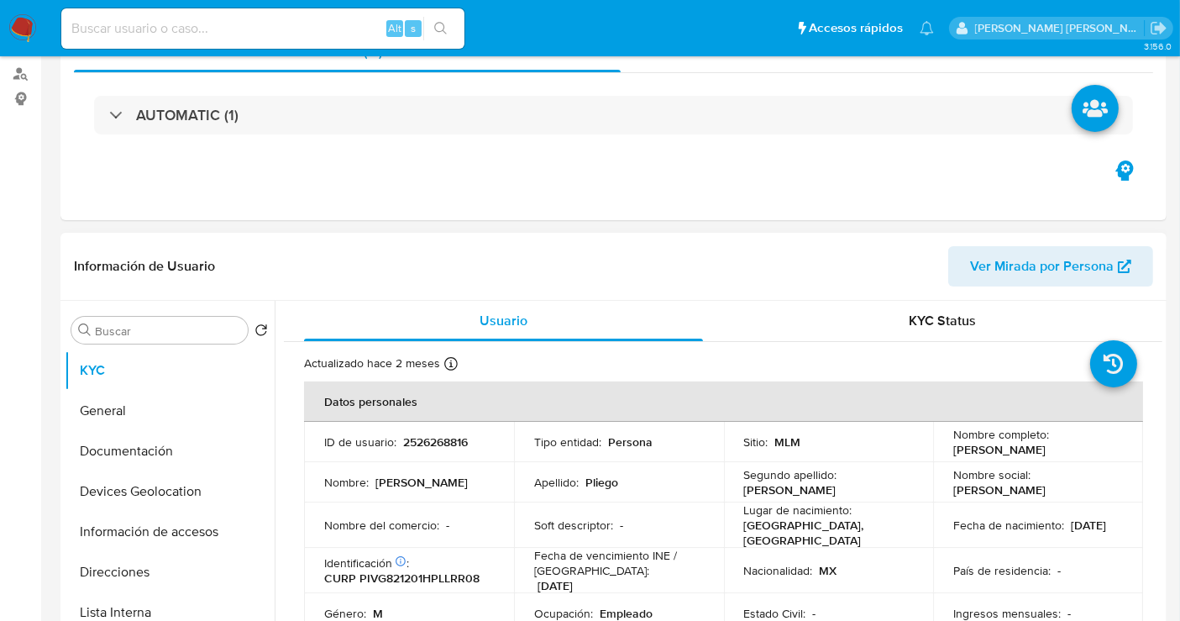
scroll to position [373, 0]
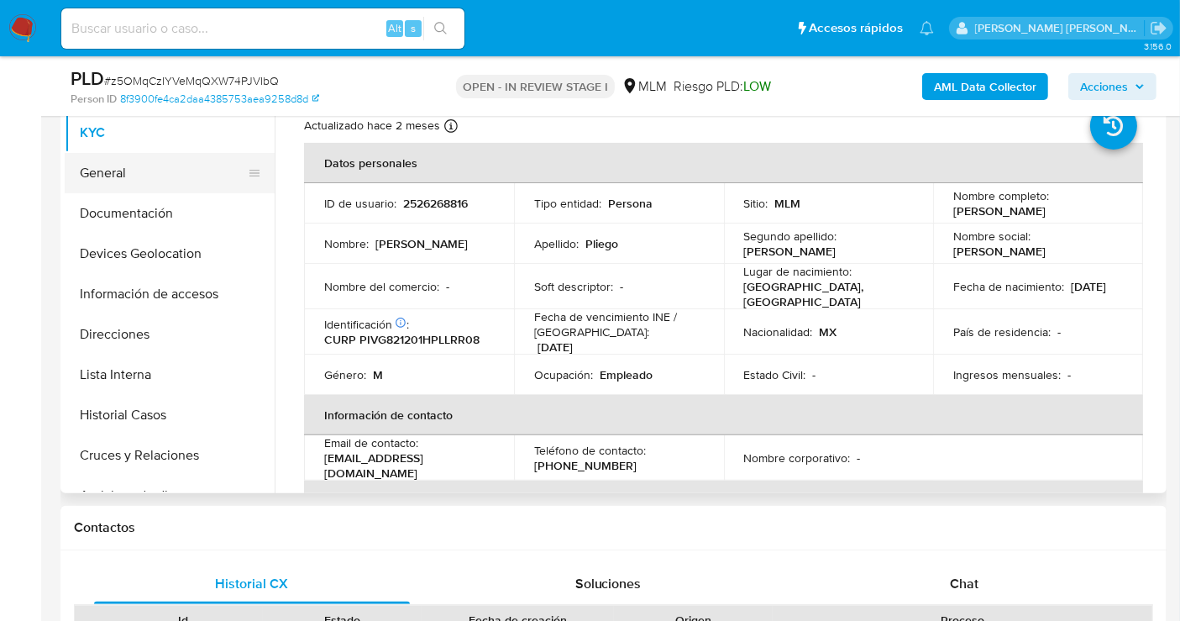
click at [143, 176] on button "General" at bounding box center [163, 173] width 197 height 40
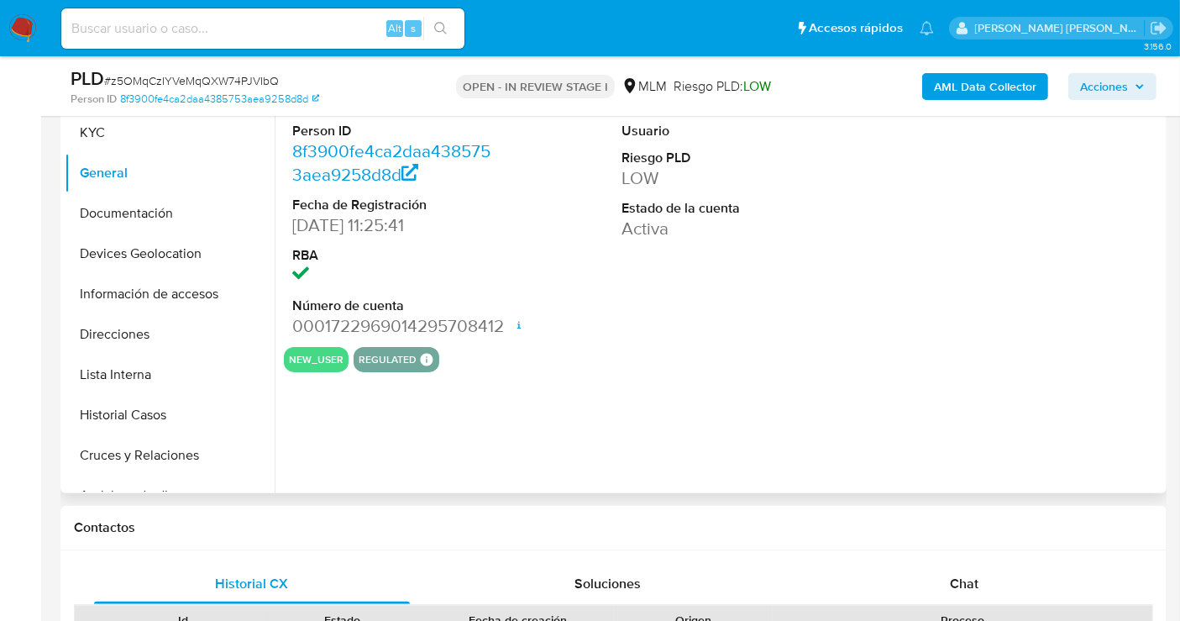
scroll to position [280, 0]
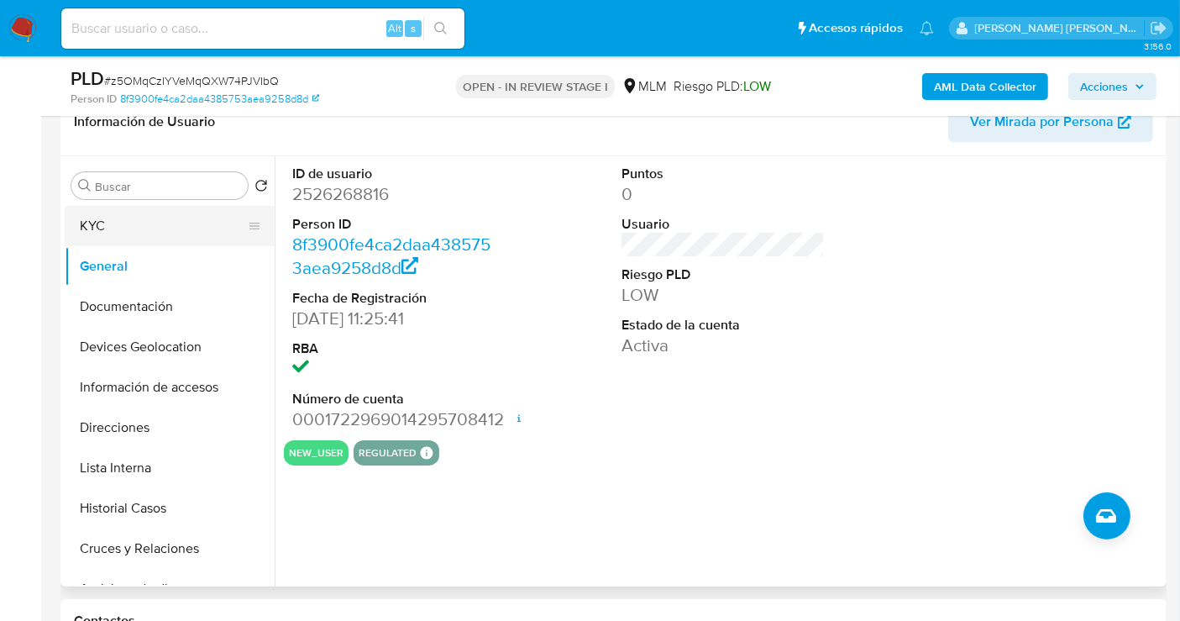
click at [217, 225] on button "KYC" at bounding box center [163, 226] width 197 height 40
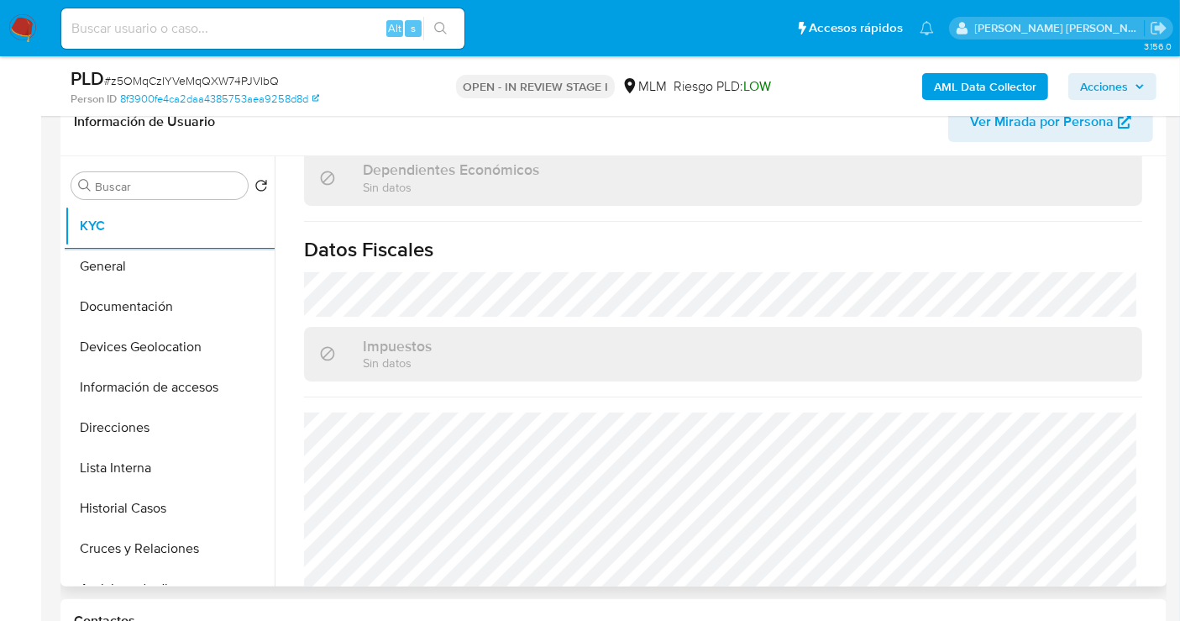
scroll to position [1060, 0]
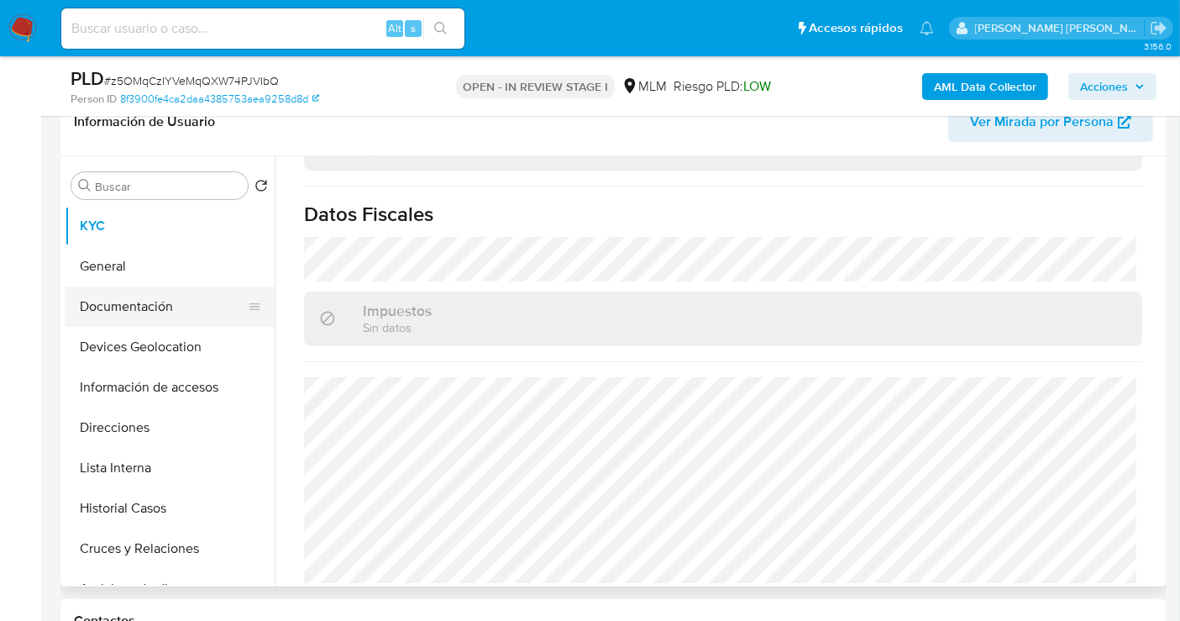
click at [136, 304] on button "Documentación" at bounding box center [163, 306] width 197 height 40
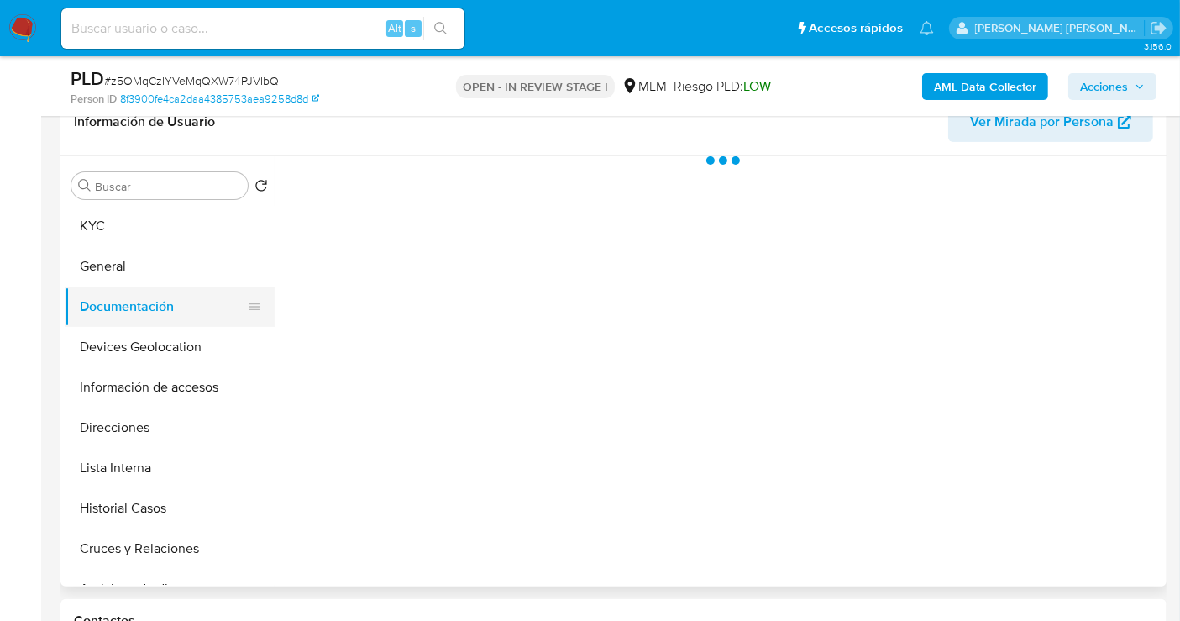
scroll to position [0, 0]
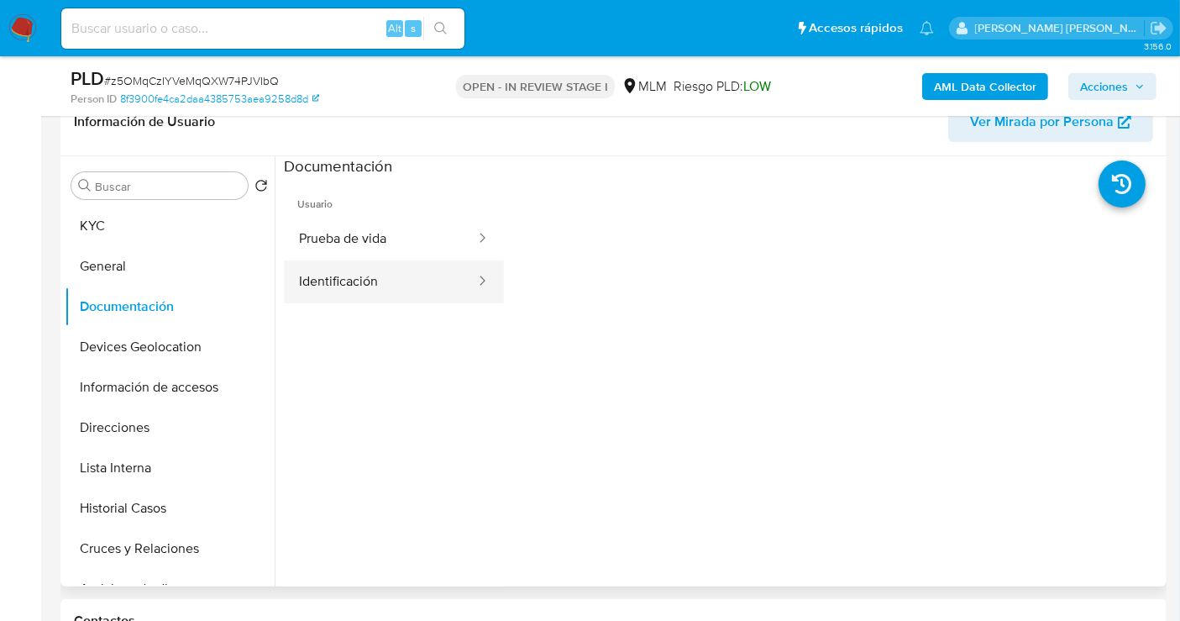
click at [406, 268] on button "Identificación" at bounding box center [380, 281] width 193 height 43
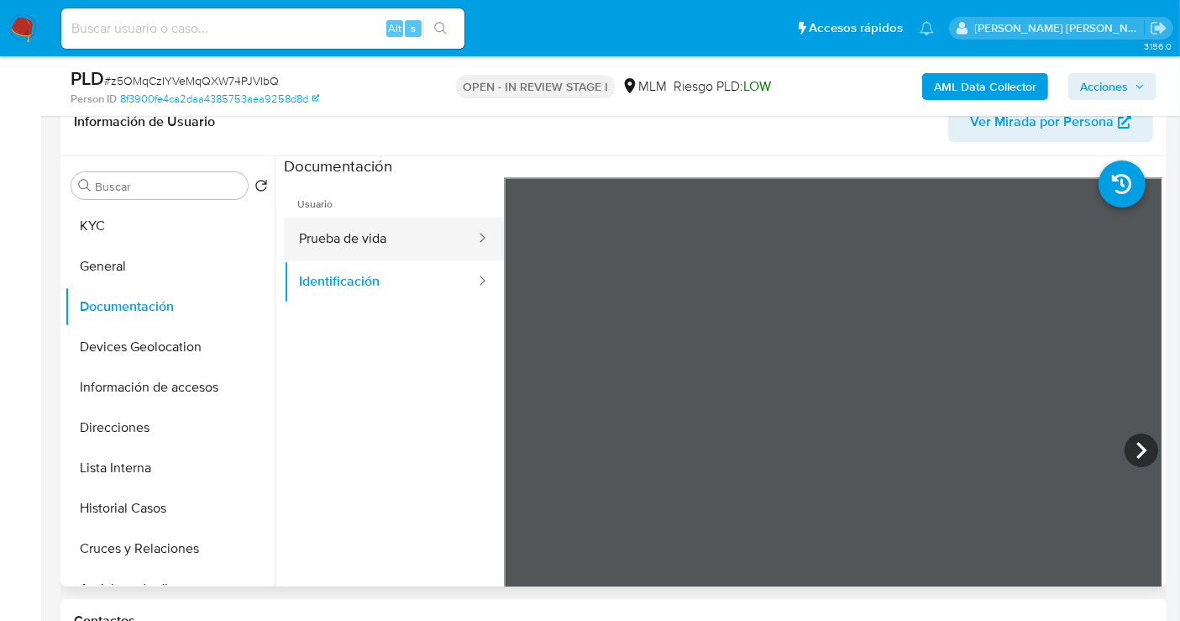
click at [356, 234] on button "Prueba de vida" at bounding box center [380, 239] width 193 height 43
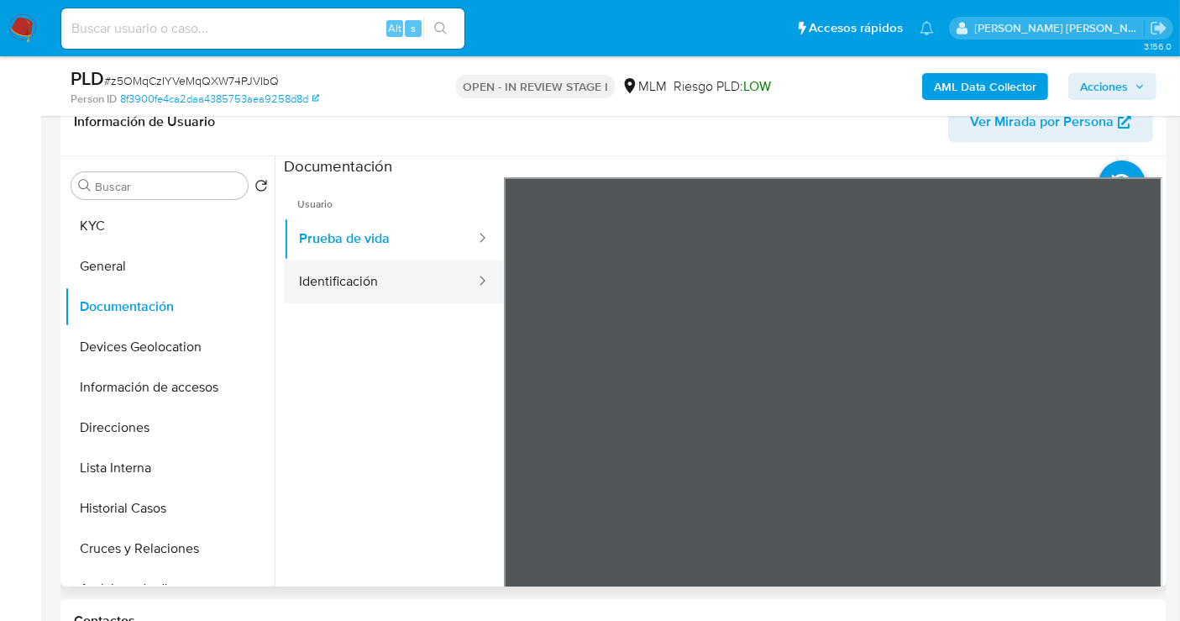
click at [376, 278] on button "Identificación" at bounding box center [380, 281] width 193 height 43
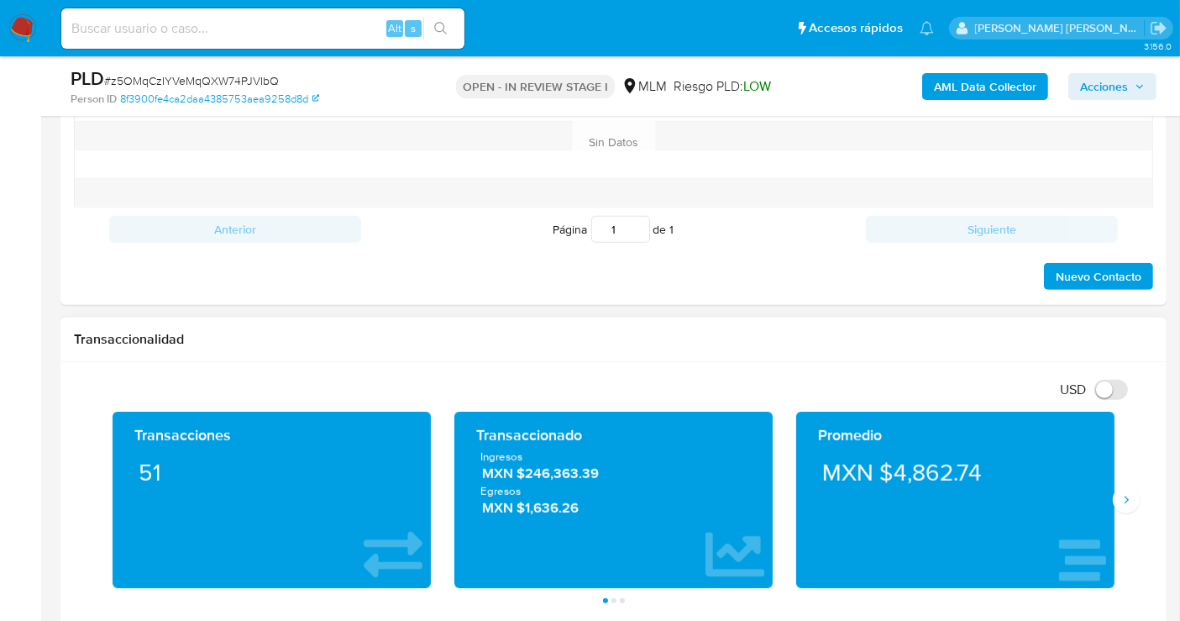
scroll to position [1026, 0]
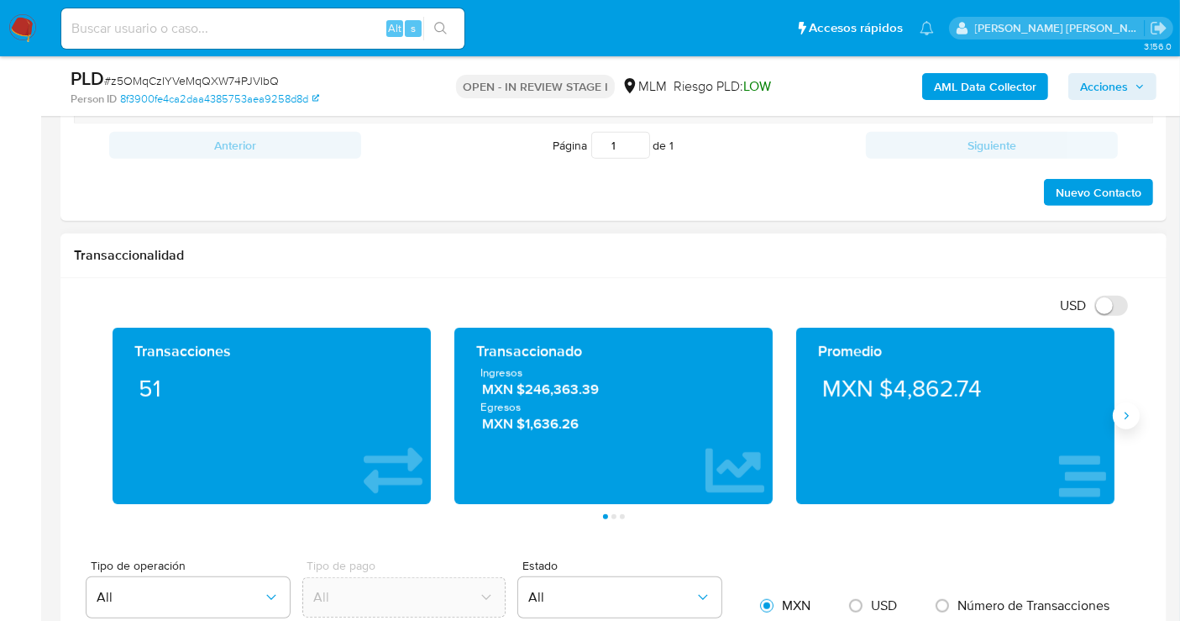
click at [1132, 413] on button "Siguiente" at bounding box center [1126, 415] width 27 height 27
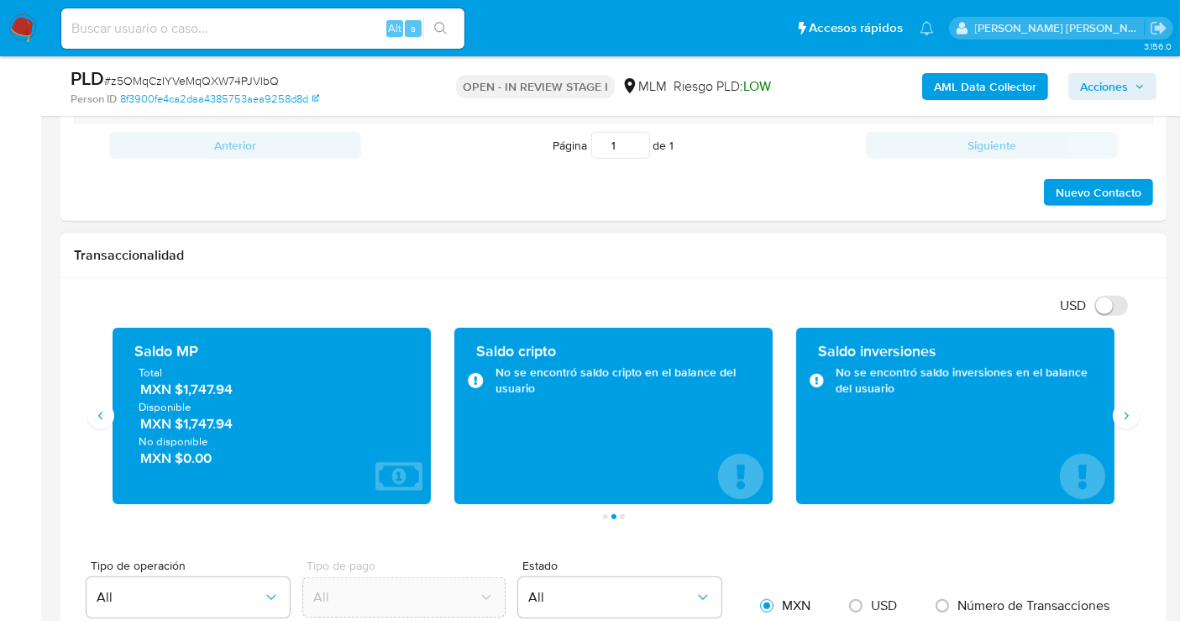
click at [191, 390] on span "MXN $1,747.94" at bounding box center [272, 389] width 265 height 19
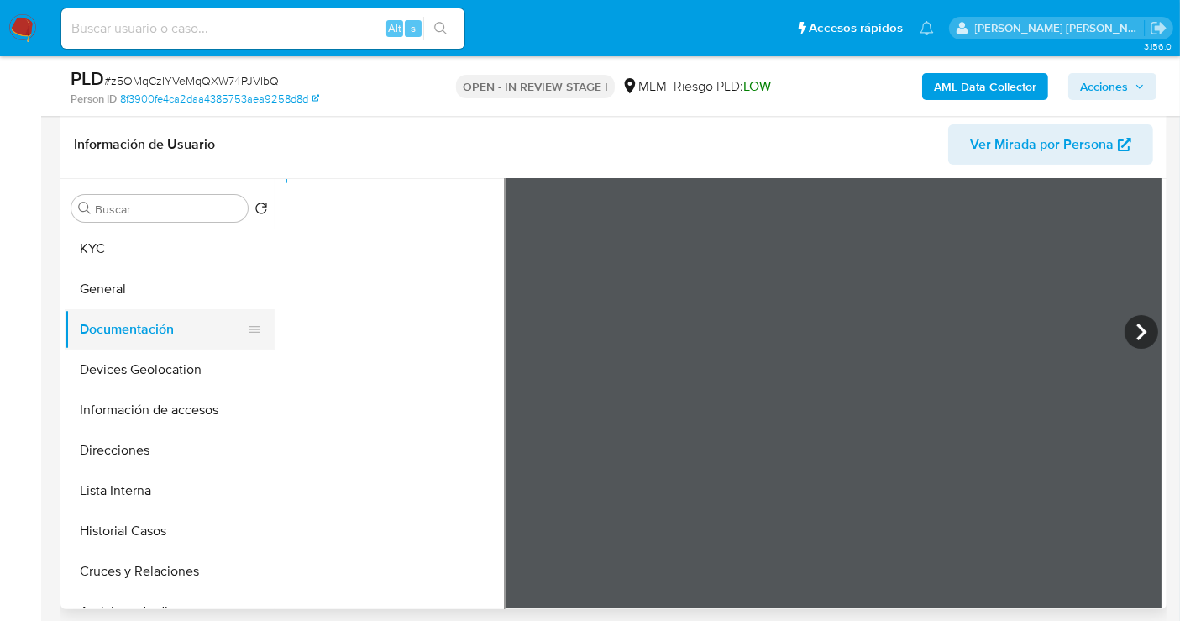
scroll to position [280, 0]
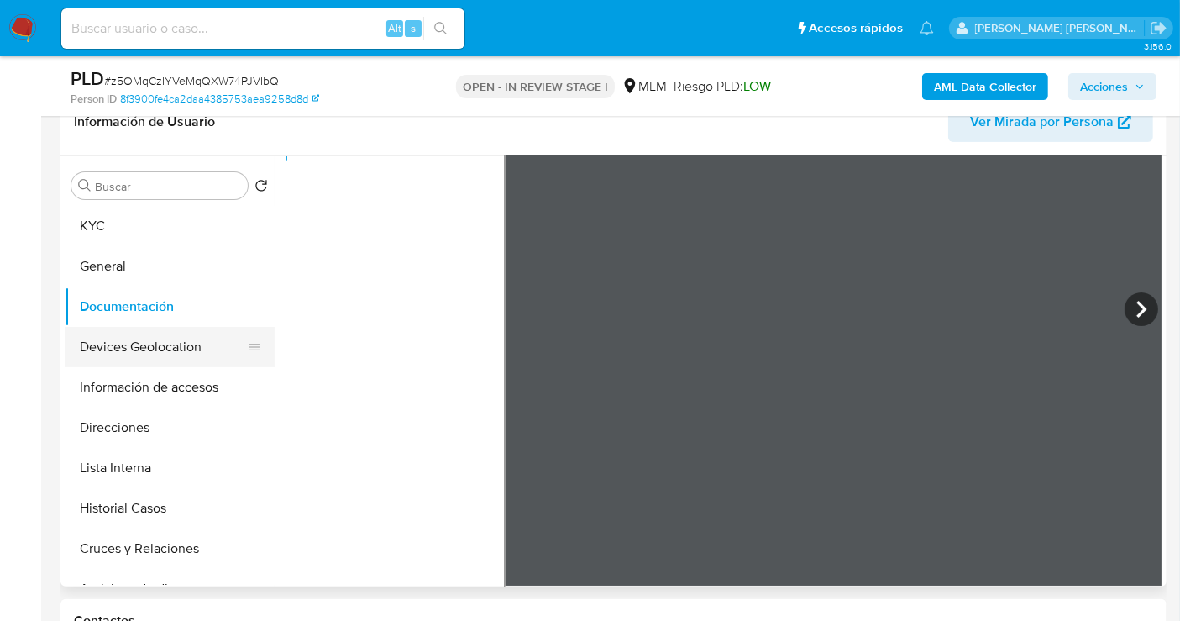
click at [163, 342] on button "Devices Geolocation" at bounding box center [163, 347] width 197 height 40
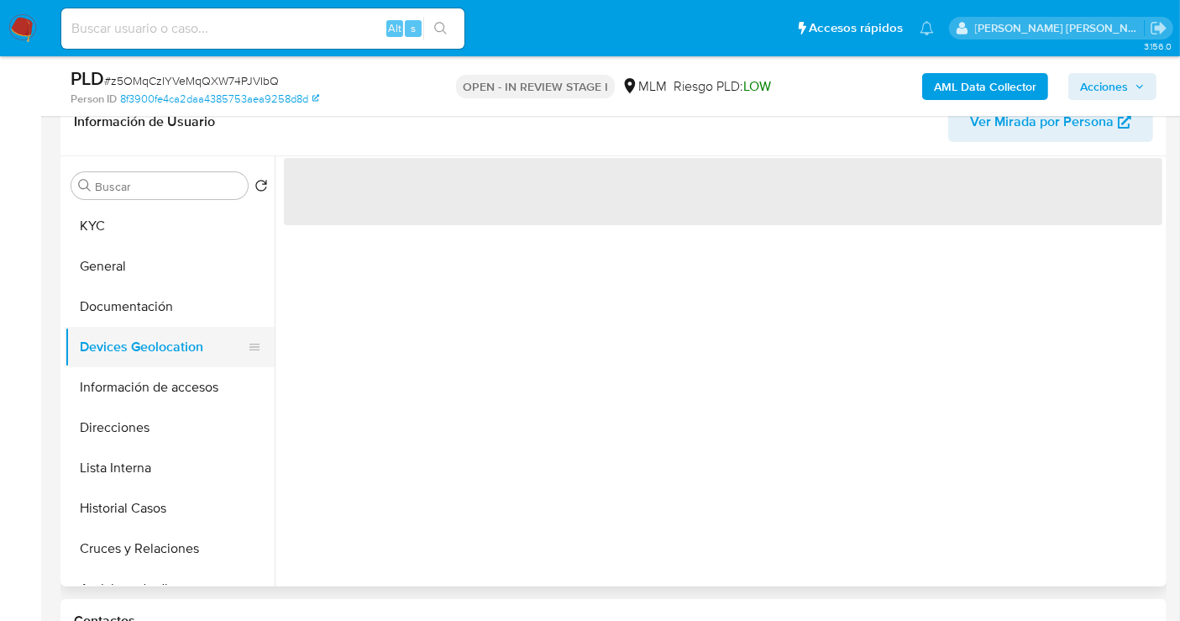
scroll to position [0, 0]
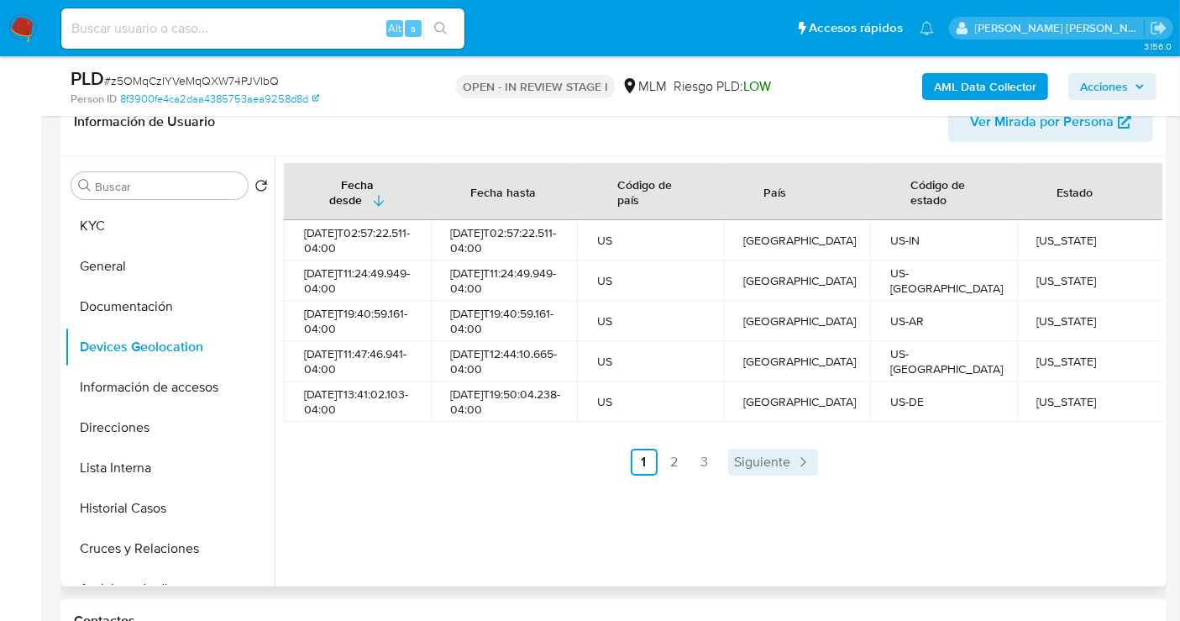
click at [770, 469] on span "Siguiente" at bounding box center [763, 461] width 56 height 13
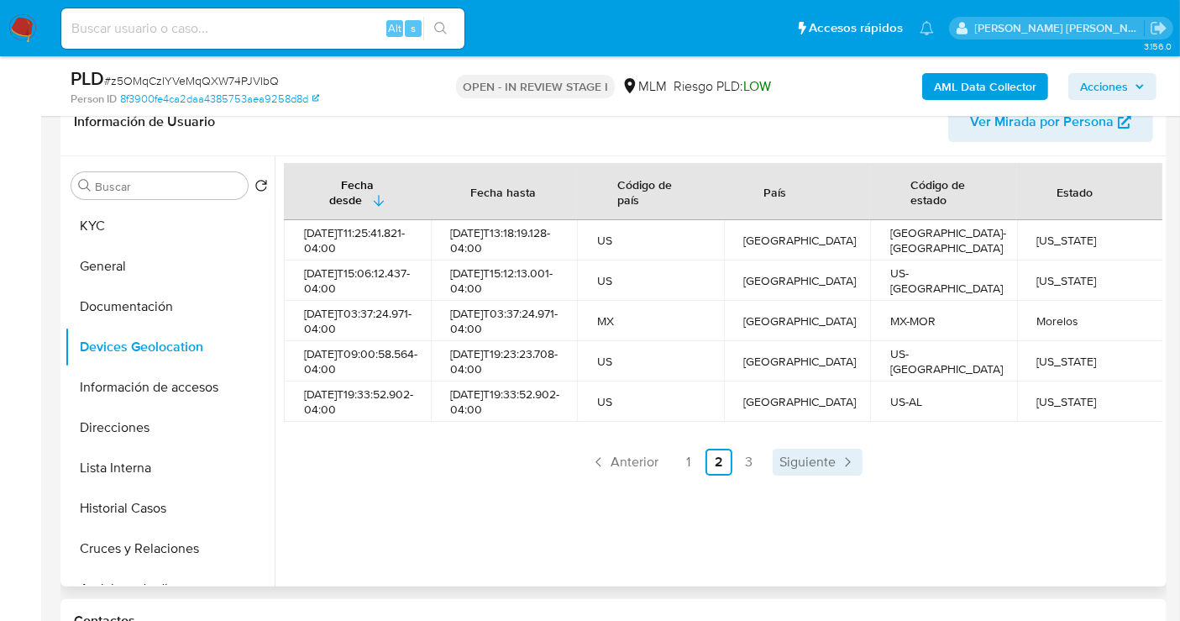
click at [810, 469] on span "Siguiente" at bounding box center [807, 461] width 56 height 13
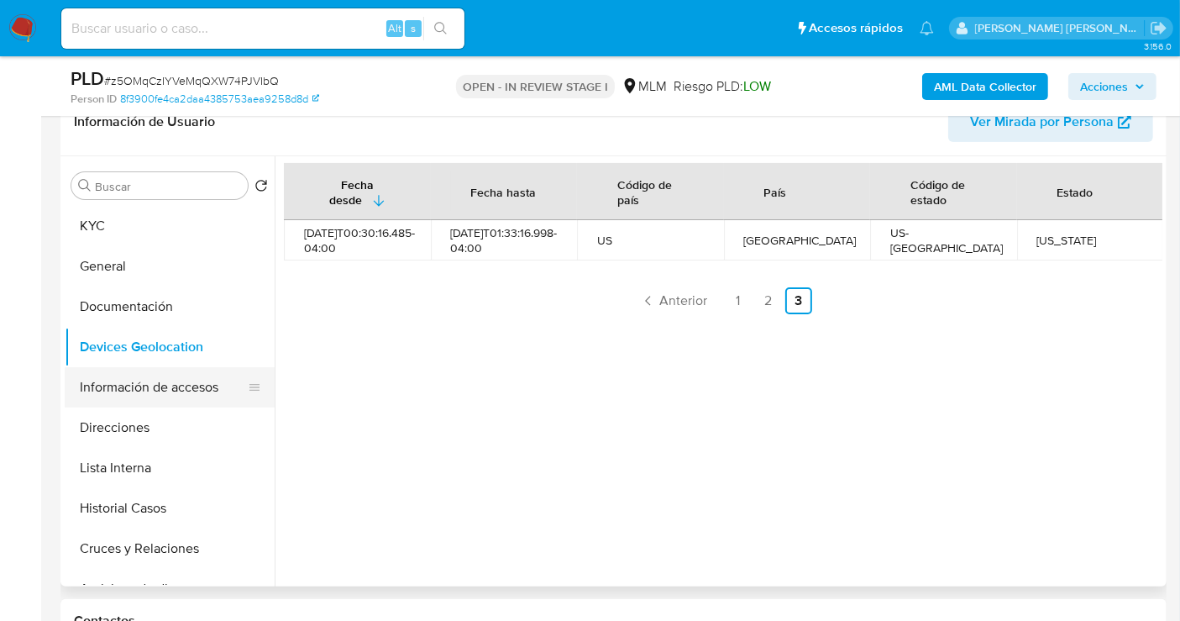
click at [137, 379] on button "Información de accesos" at bounding box center [163, 387] width 197 height 40
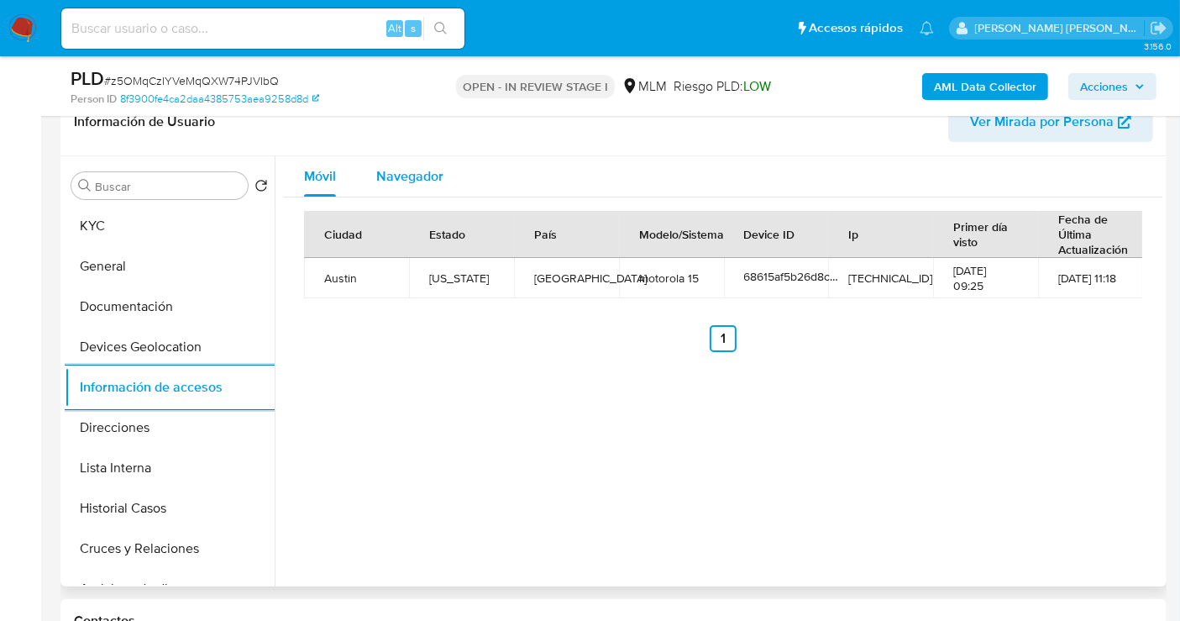
click at [419, 176] on span "Navegador" at bounding box center [409, 175] width 67 height 19
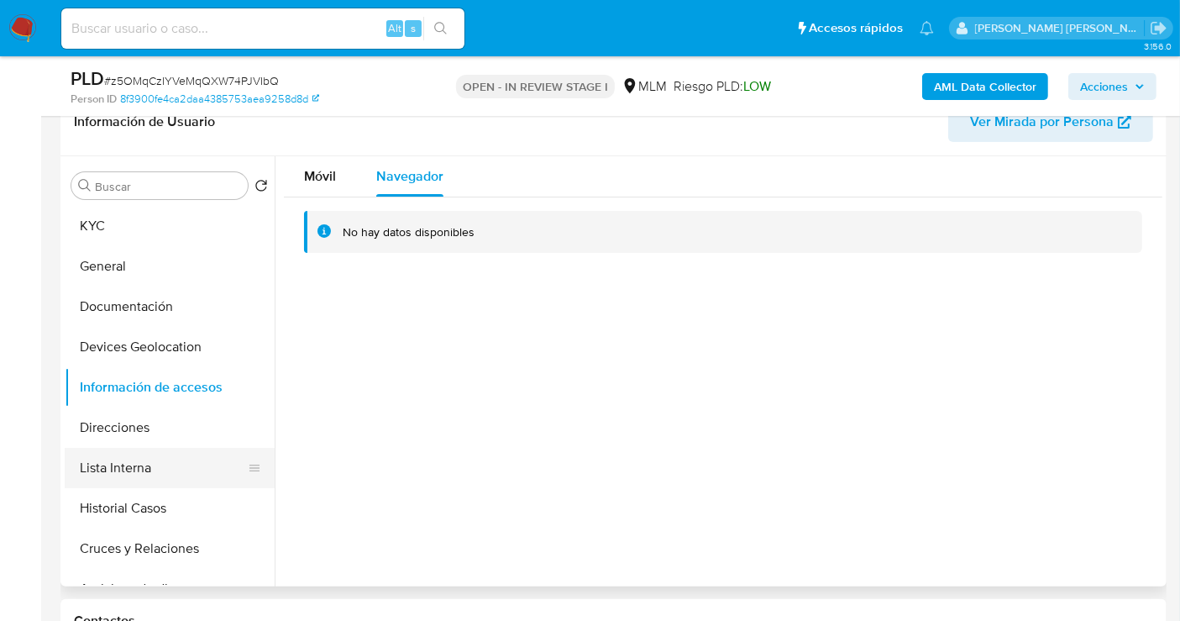
click at [129, 458] on button "Lista Interna" at bounding box center [163, 468] width 197 height 40
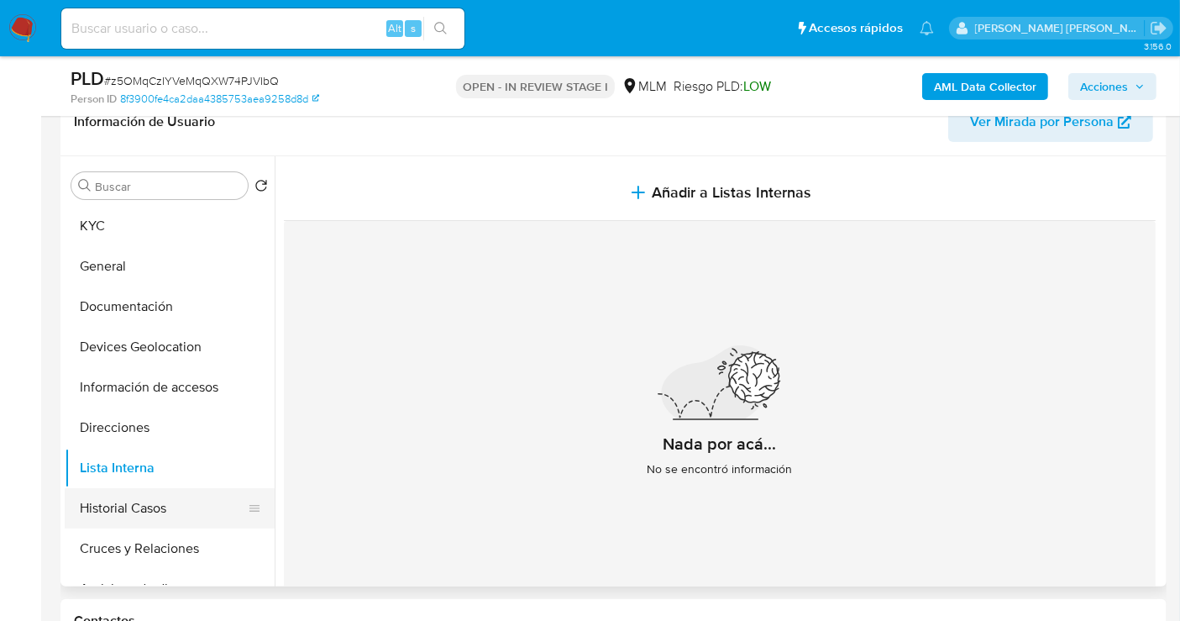
click at [136, 501] on button "Historial Casos" at bounding box center [163, 508] width 197 height 40
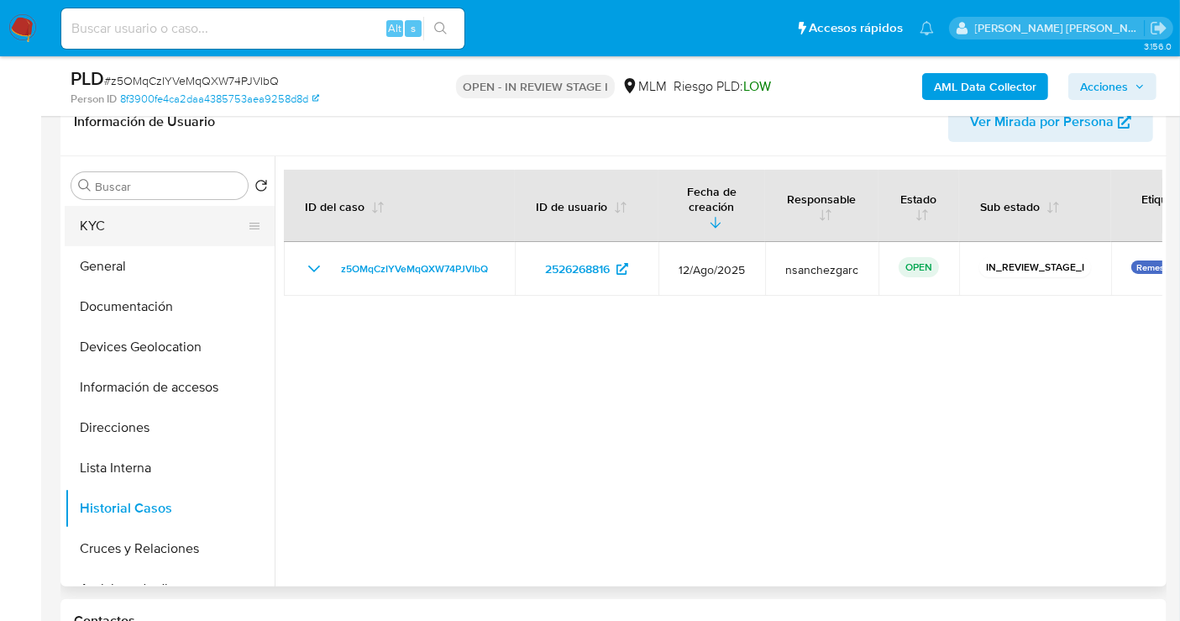
click at [118, 221] on button "KYC" at bounding box center [163, 226] width 197 height 40
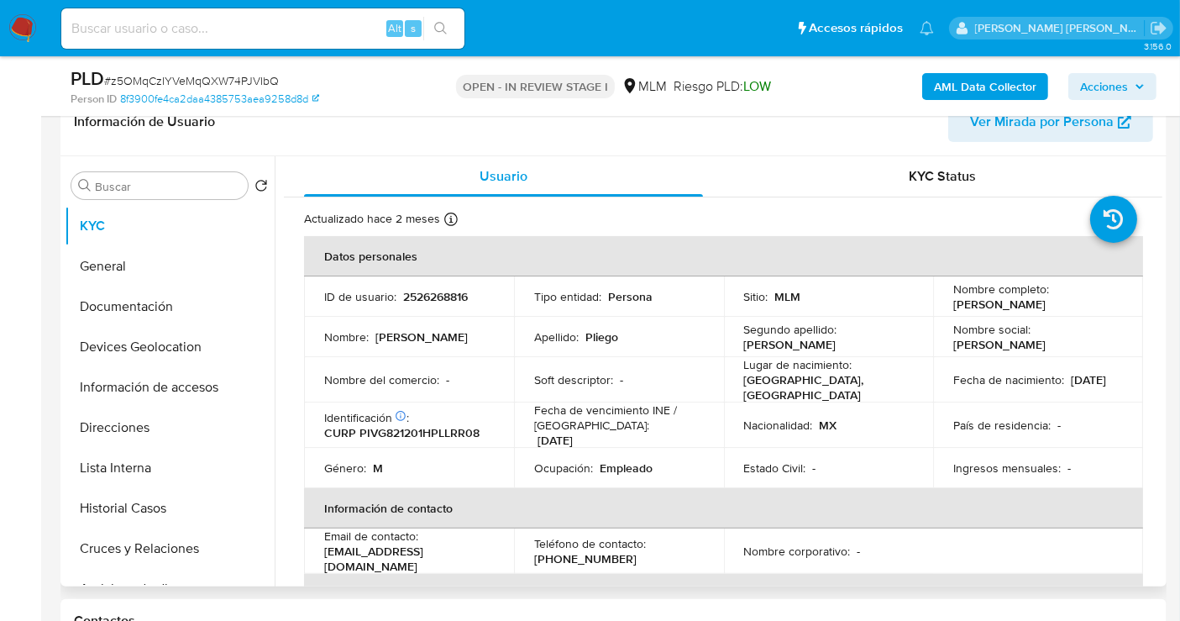
scroll to position [93, 0]
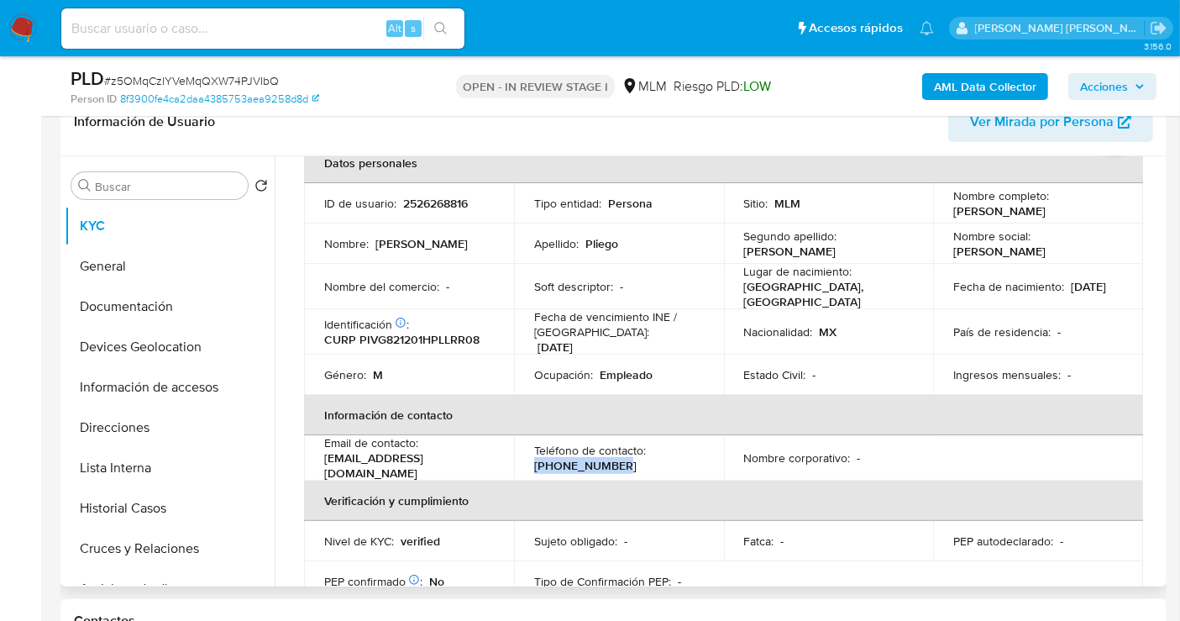
drag, startPoint x: 631, startPoint y: 459, endPoint x: 532, endPoint y: 457, distance: 99.1
click at [534, 457] on div "Teléfono de contacto : (55) 79296713" at bounding box center [619, 458] width 170 height 30
copy p "(55) 79296713"
drag, startPoint x: 480, startPoint y: 457, endPoint x: 315, endPoint y: 455, distance: 164.6
click at [315, 455] on td "Email de contacto : pliegogerardo39@gmail.com" at bounding box center [409, 457] width 210 height 45
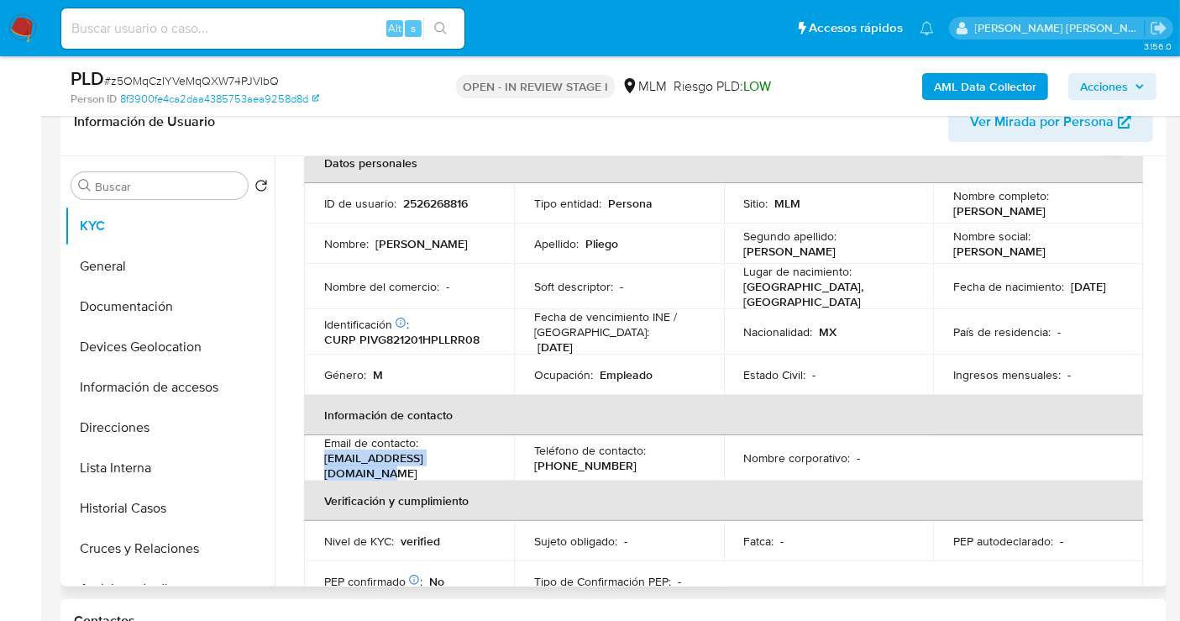
copy p "pliegogerardo39@gmail.com"
click at [186, 430] on button "Direcciones" at bounding box center [163, 427] width 197 height 40
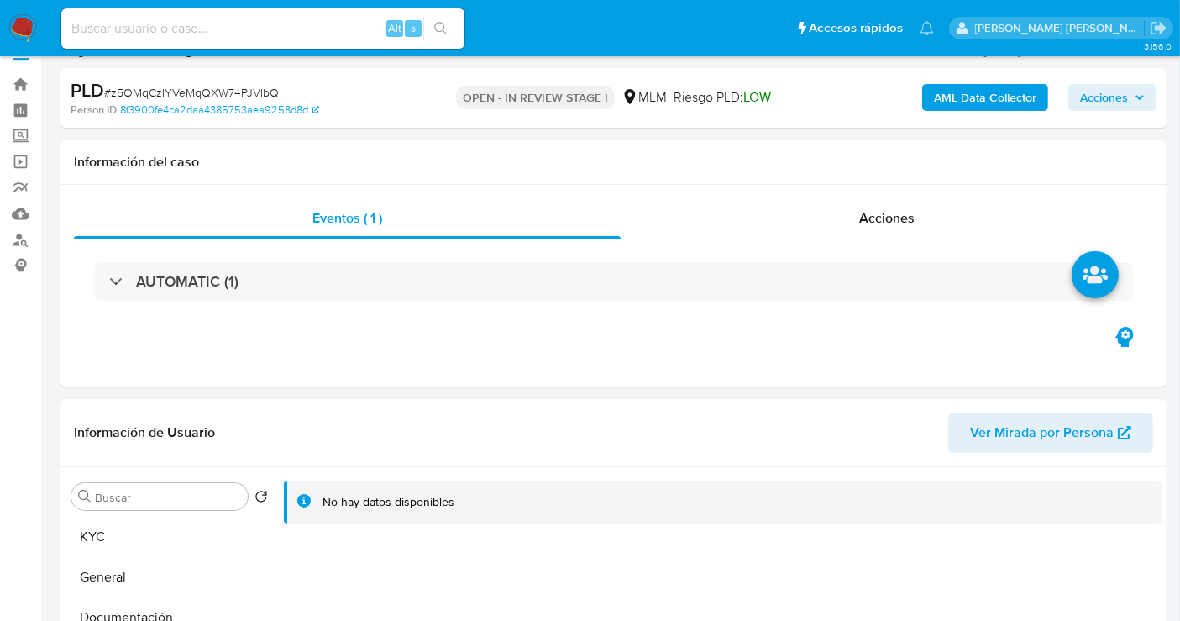
scroll to position [0, 0]
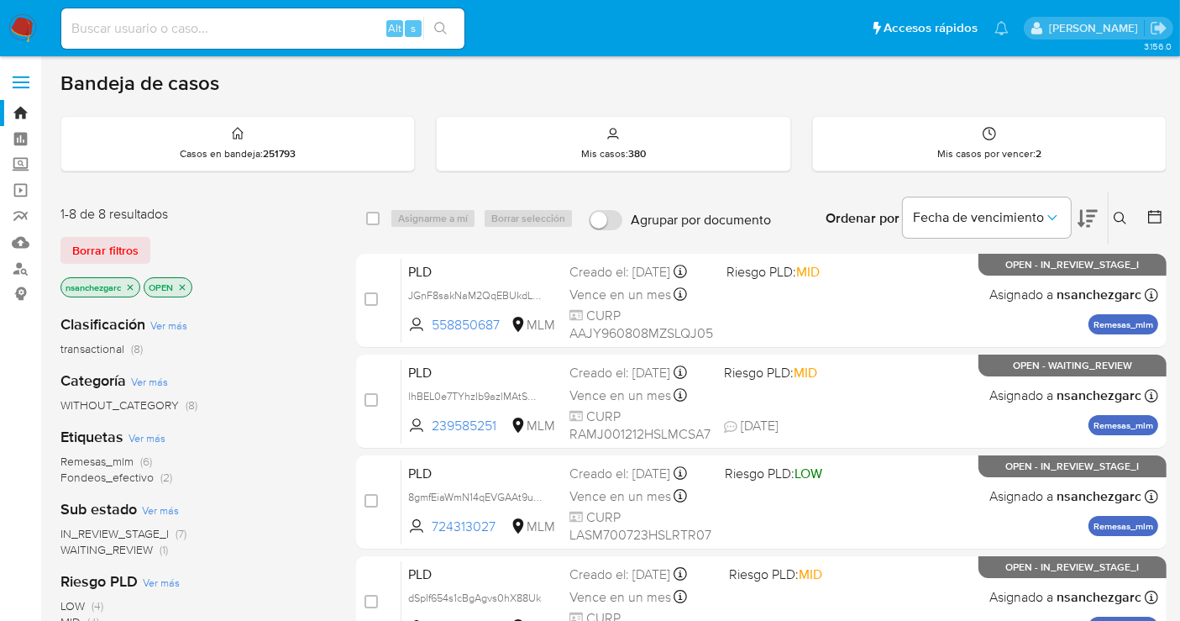
drag, startPoint x: 1128, startPoint y: 211, endPoint x: 1111, endPoint y: 223, distance: 20.5
click at [1128, 212] on button at bounding box center [1123, 218] width 28 height 20
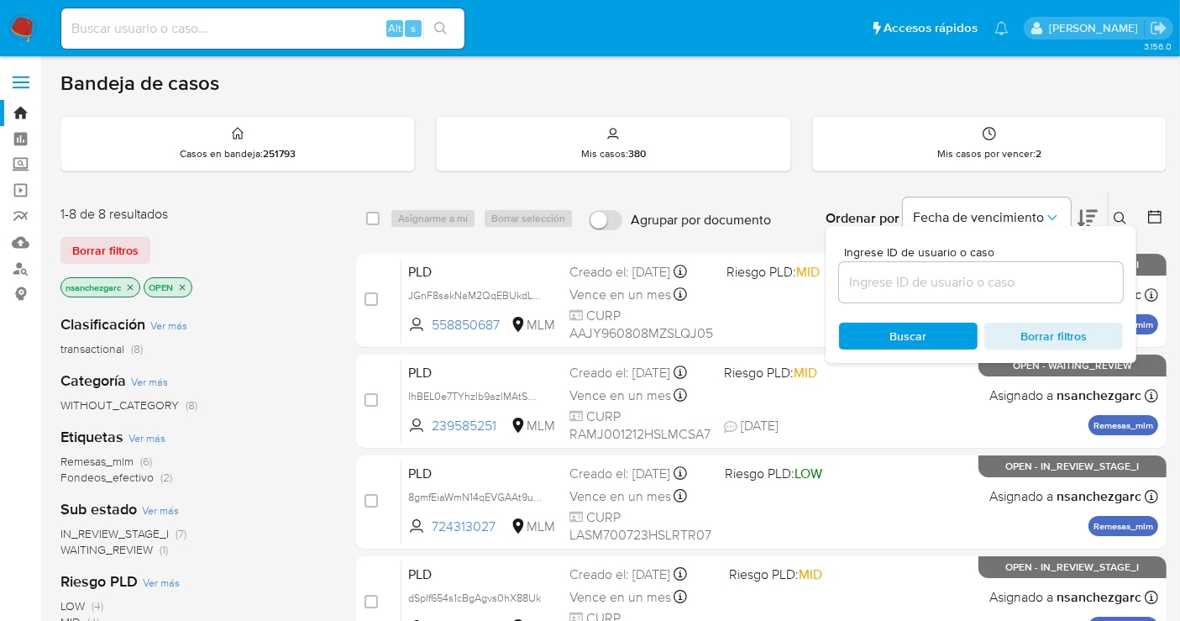
click at [909, 275] on input at bounding box center [981, 282] width 284 height 22
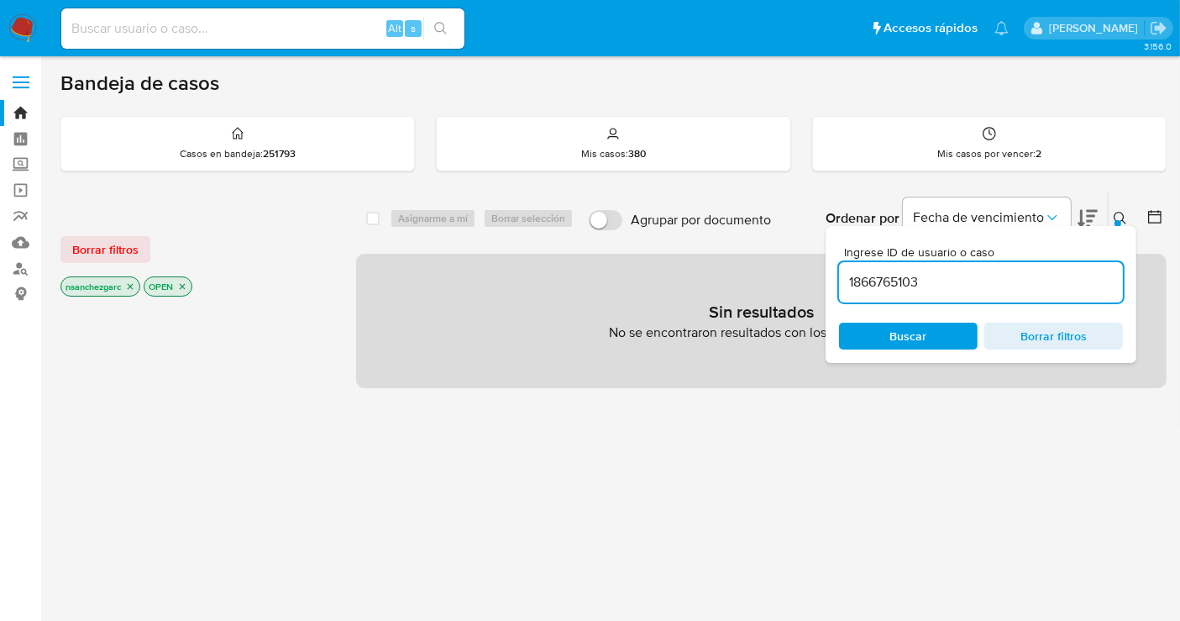
click at [946, 279] on input "1866765103" at bounding box center [981, 282] width 284 height 22
type input "1866765103"
click at [134, 287] on icon "close-filter" at bounding box center [130, 286] width 10 height 10
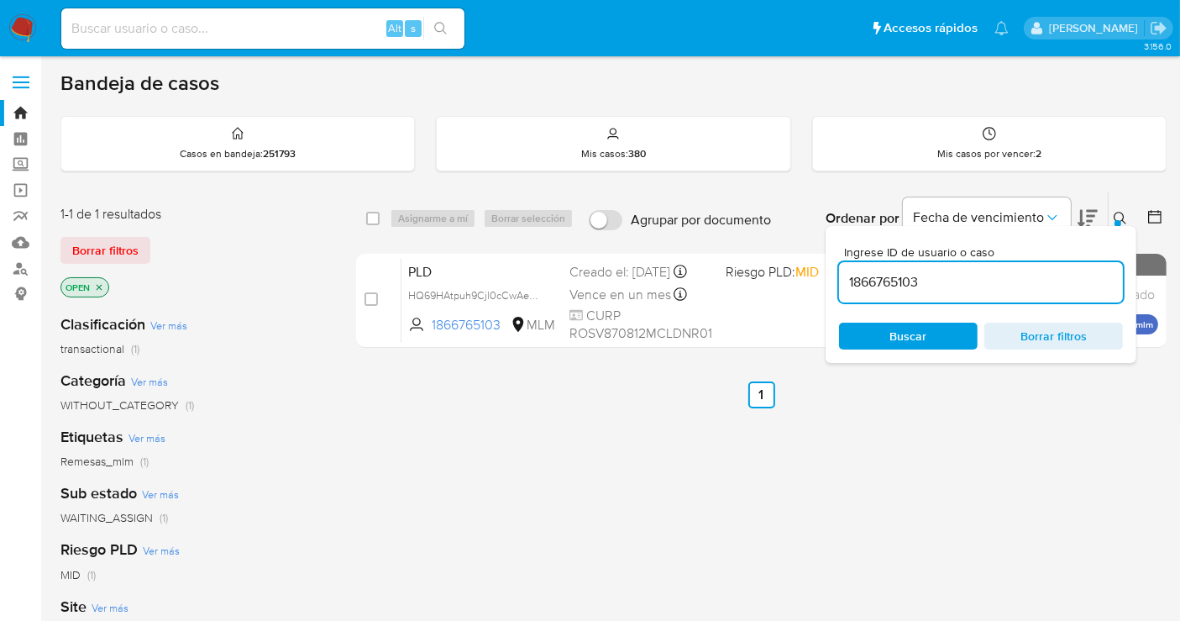
drag, startPoint x: 535, startPoint y: 307, endPoint x: 600, endPoint y: 552, distance: 253.0
click at [535, 303] on span "HQ69HAtpuh9Cjl0cCwAeK1oo" at bounding box center [479, 294] width 143 height 18
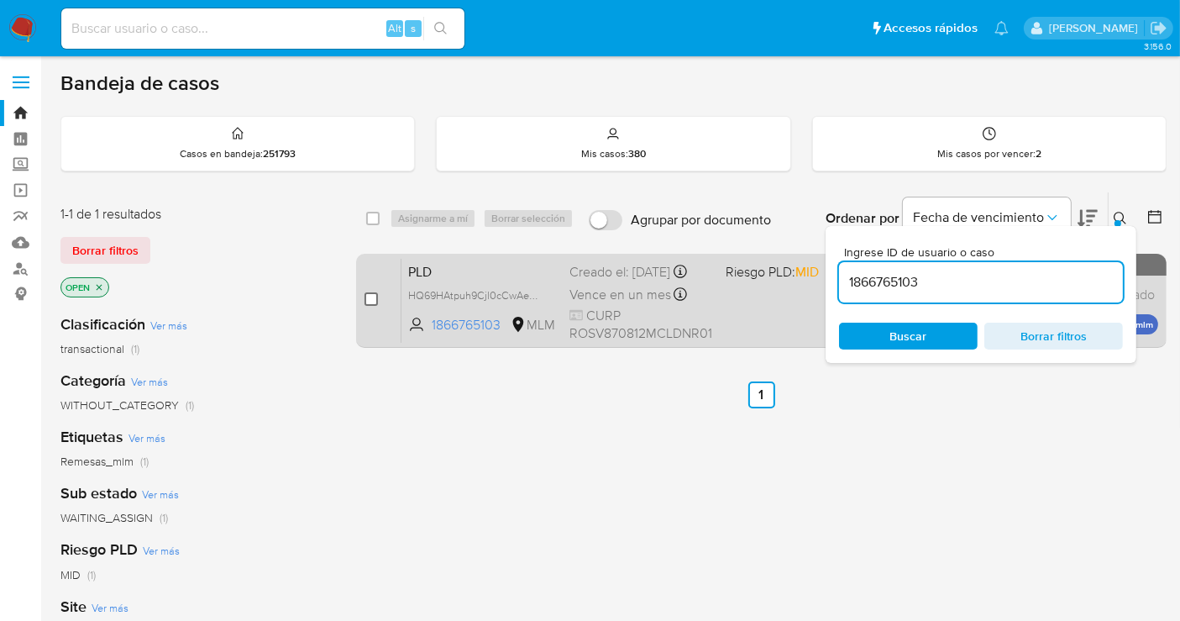
click at [373, 296] on input "checkbox" at bounding box center [370, 298] width 13 height 13
checkbox input "true"
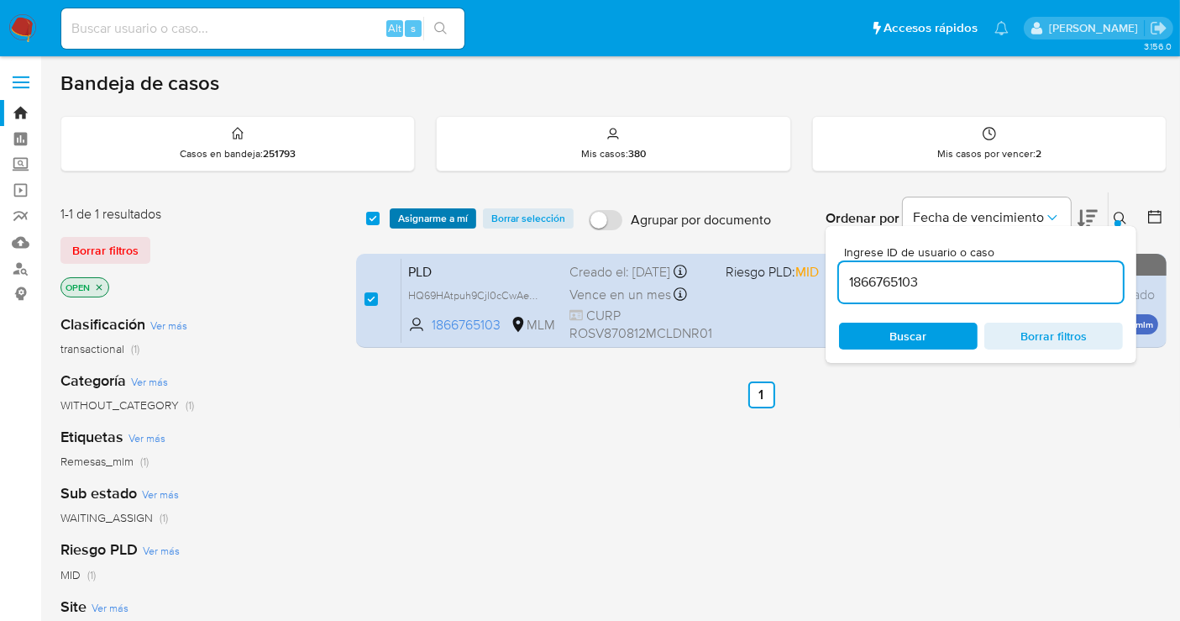
click at [427, 220] on span "Asignarme a mí" at bounding box center [433, 218] width 70 height 17
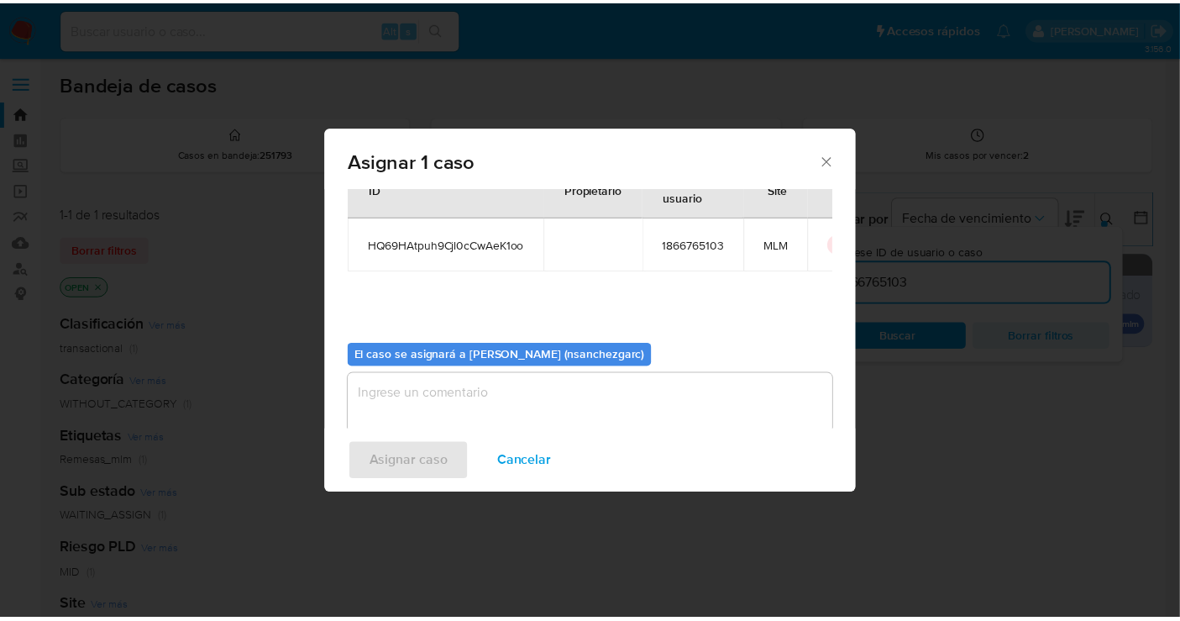
scroll to position [86, 0]
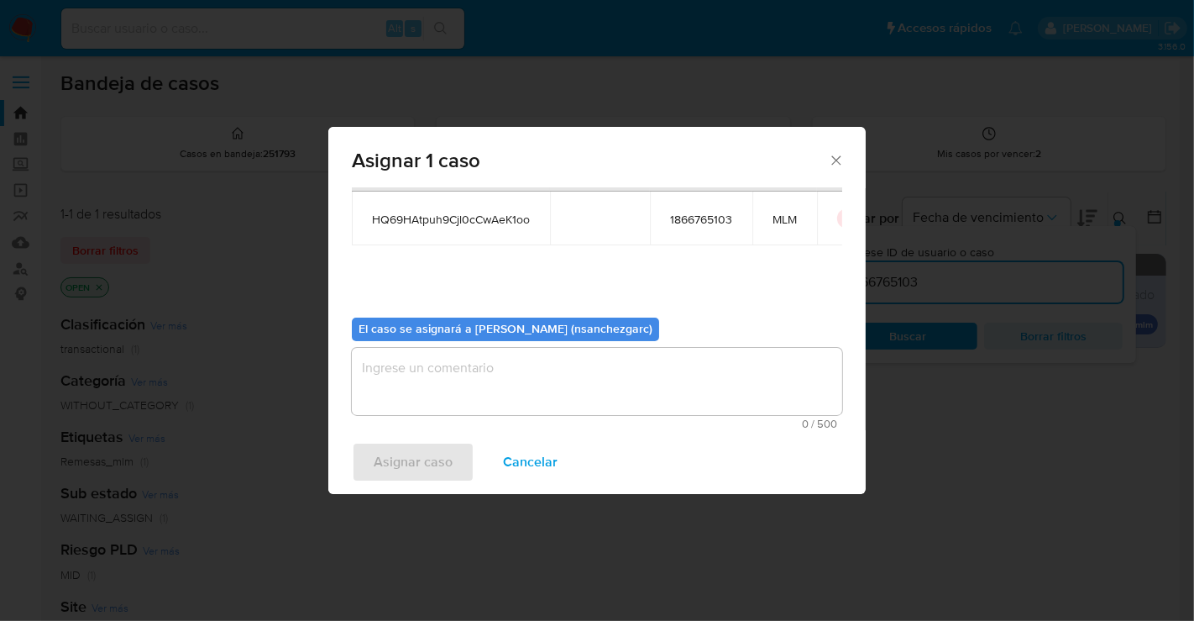
click at [394, 378] on textarea "assign-modal" at bounding box center [597, 381] width 490 height 67
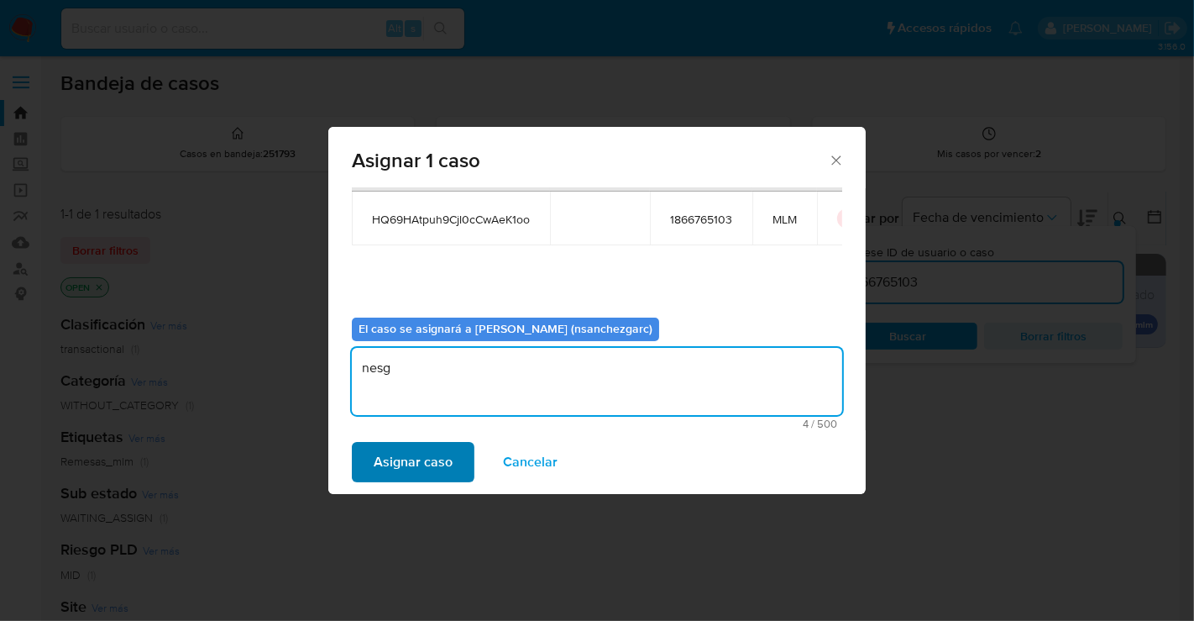
type textarea "nesg"
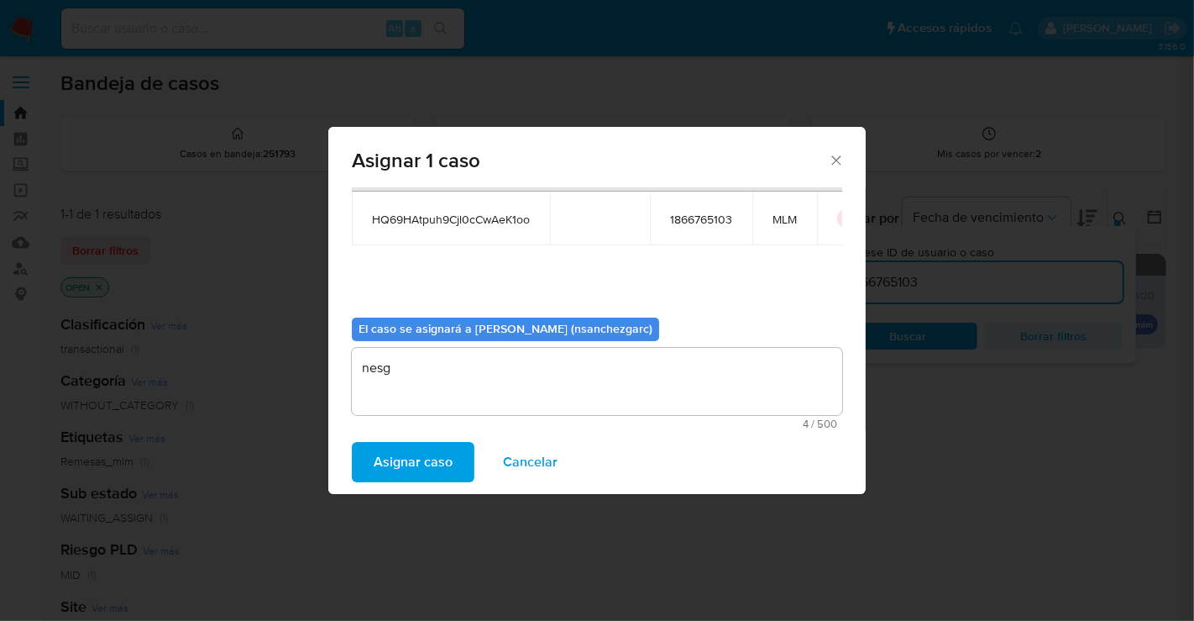
click at [404, 457] on span "Asignar caso" at bounding box center [413, 461] width 79 height 37
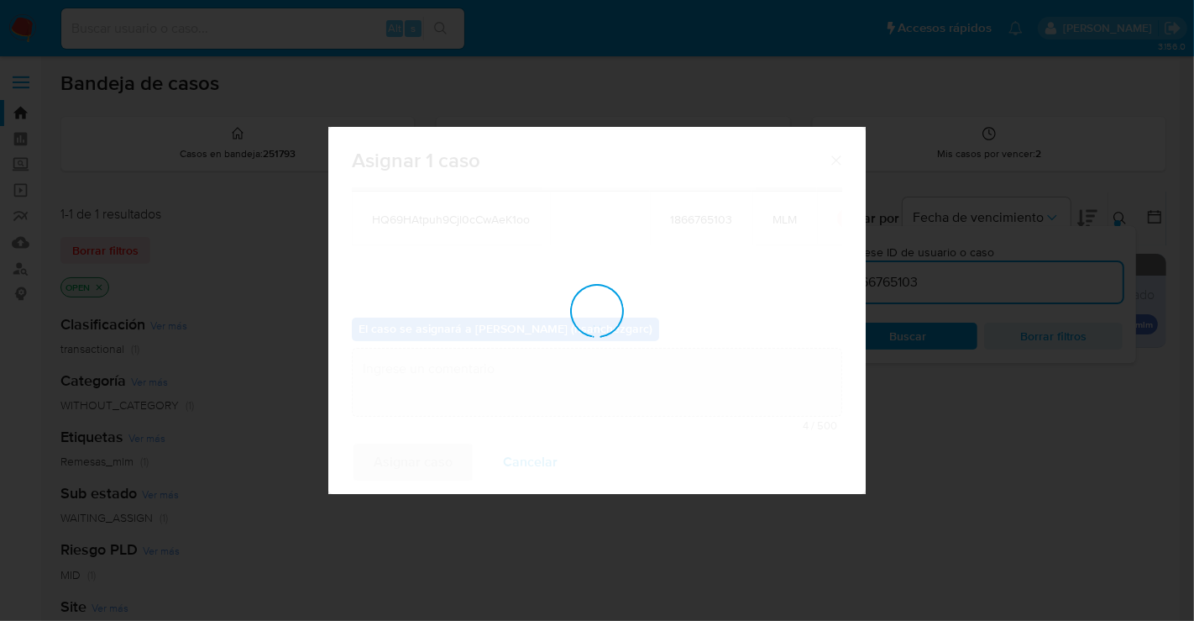
checkbox input "false"
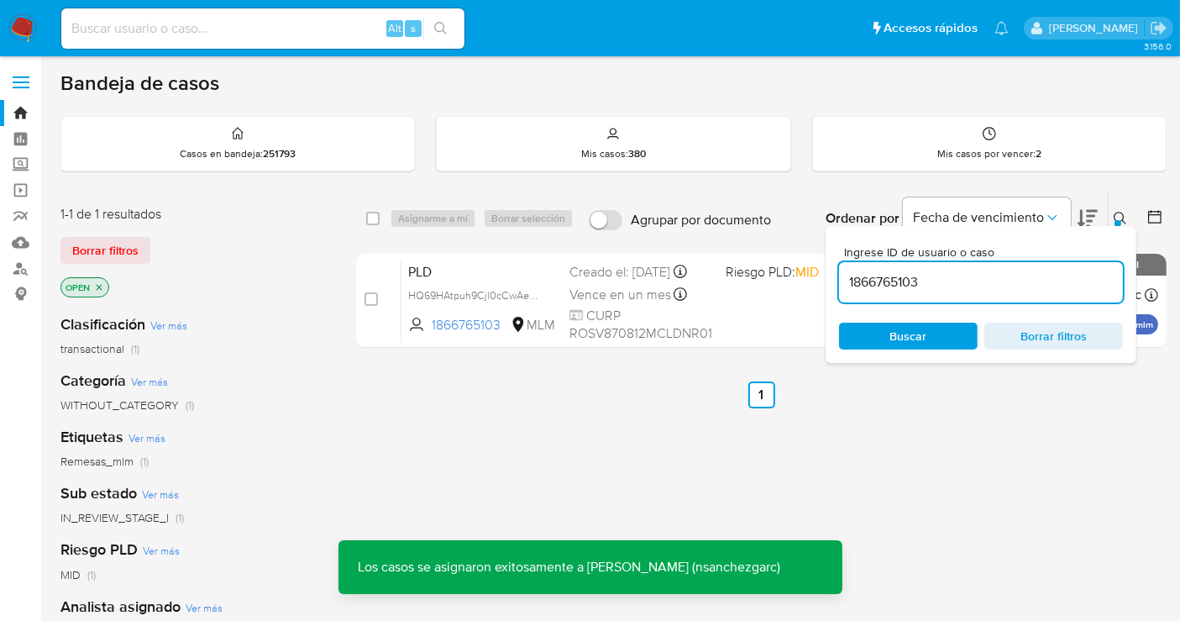
click at [876, 281] on input "1866765103" at bounding box center [981, 282] width 284 height 22
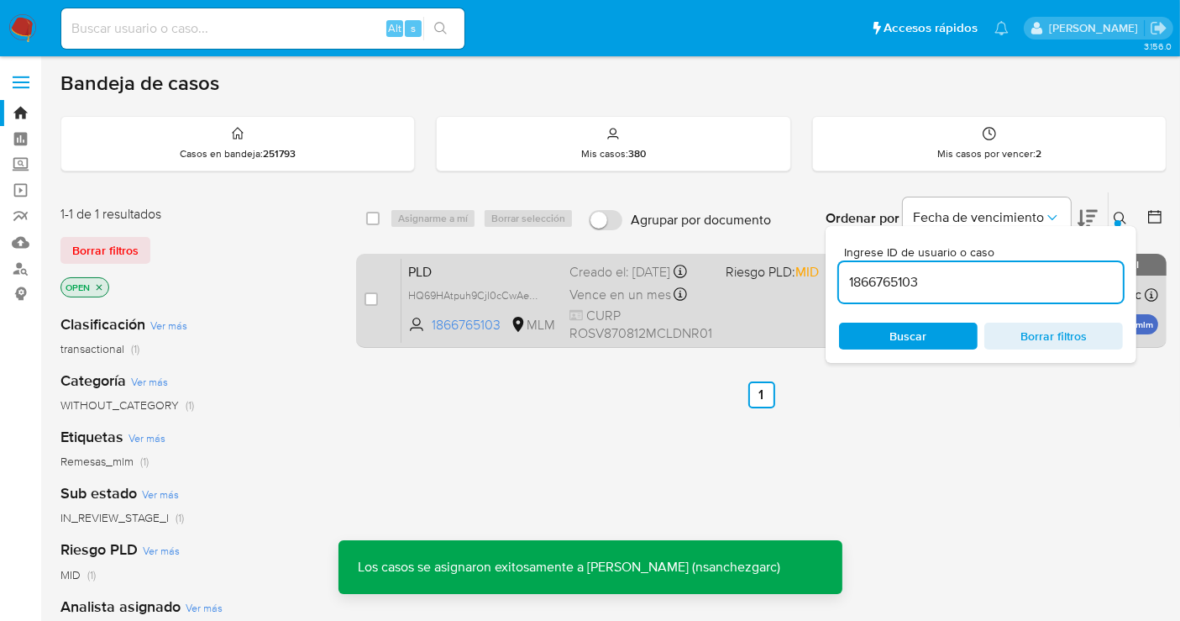
click at [663, 281] on div "Creado el: 12/08/2025 Creado el: 12/08/2025 02:06:16" at bounding box center [640, 272] width 143 height 18
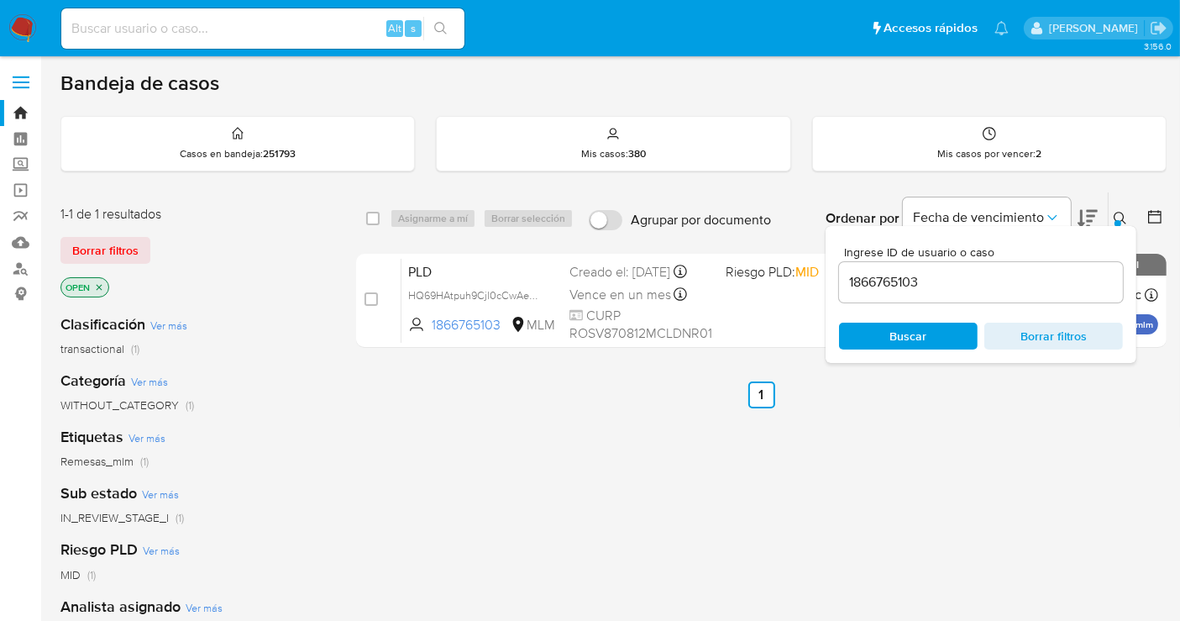
click at [21, 25] on img at bounding box center [22, 28] width 29 height 29
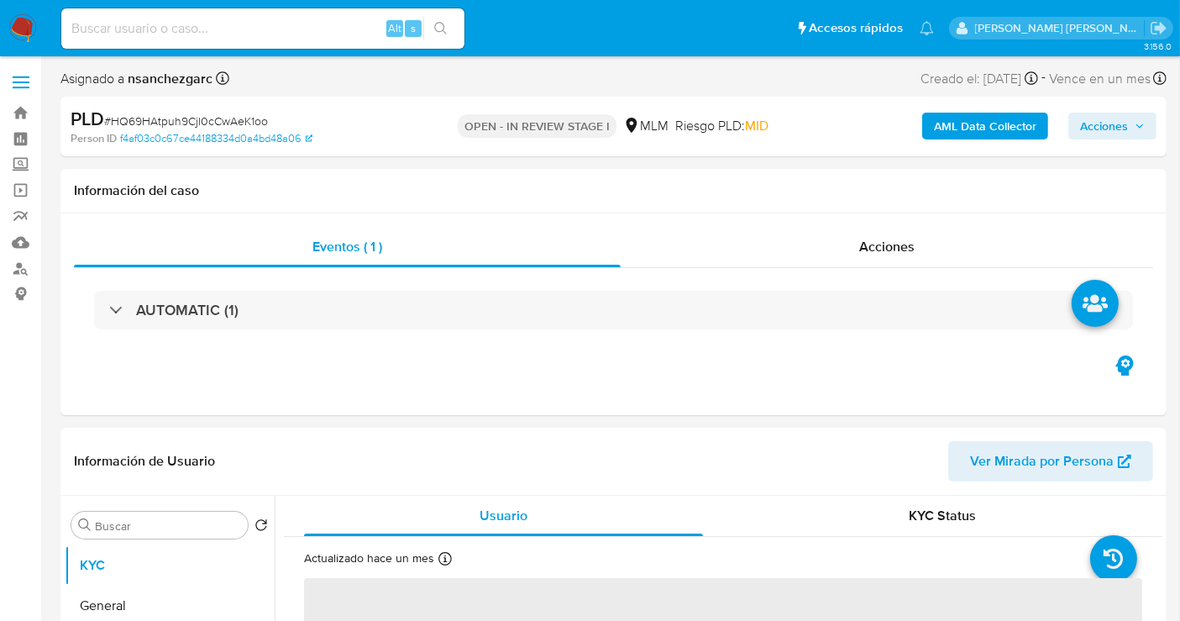
select select "10"
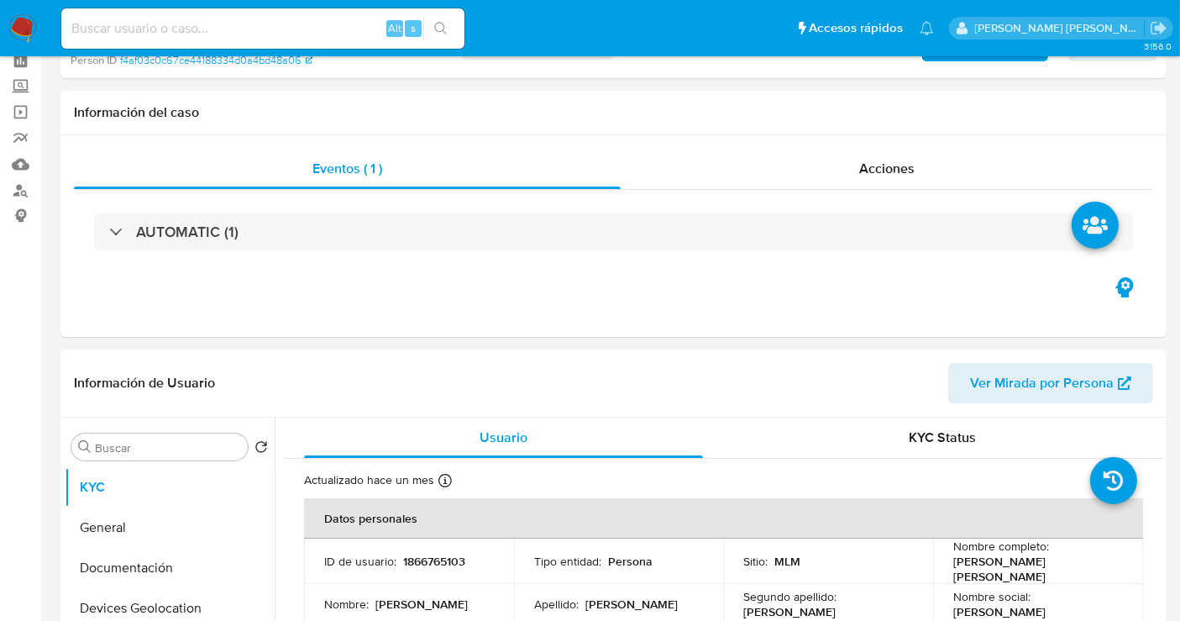
scroll to position [186, 0]
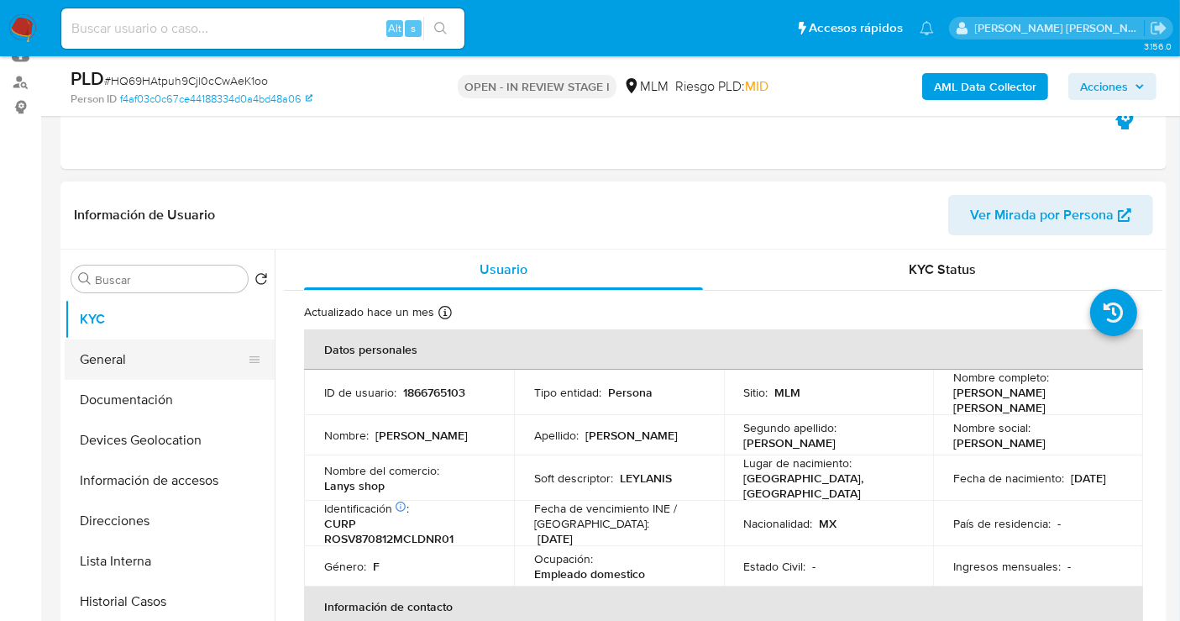
click at [151, 350] on button "General" at bounding box center [163, 359] width 197 height 40
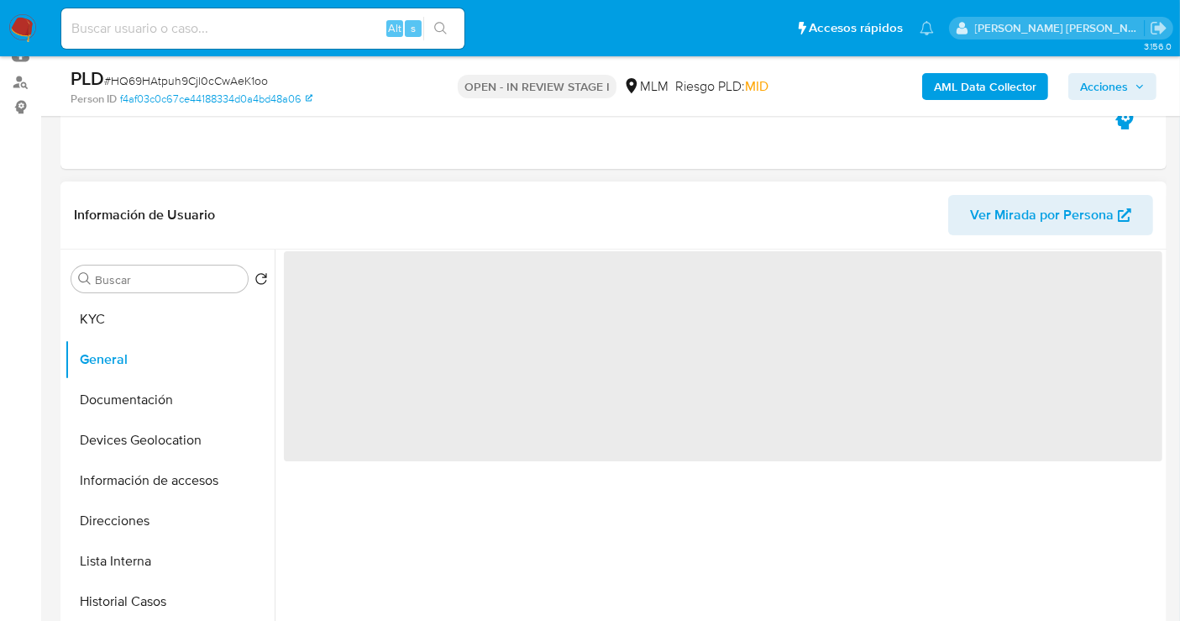
scroll to position [280, 0]
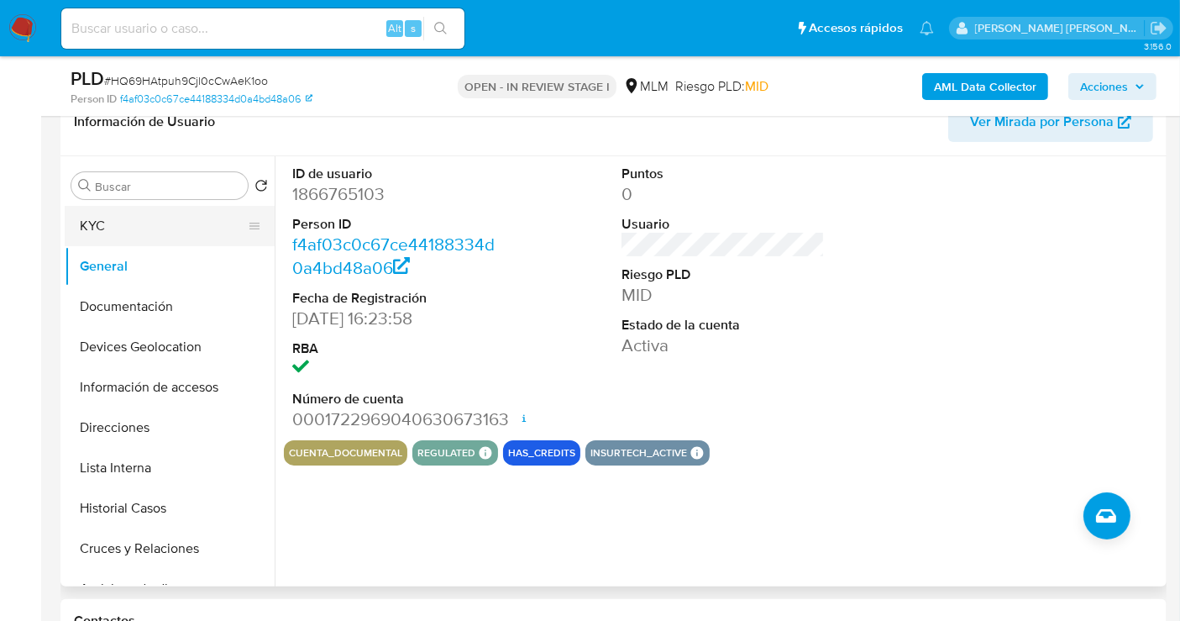
click at [98, 222] on button "KYC" at bounding box center [163, 226] width 197 height 40
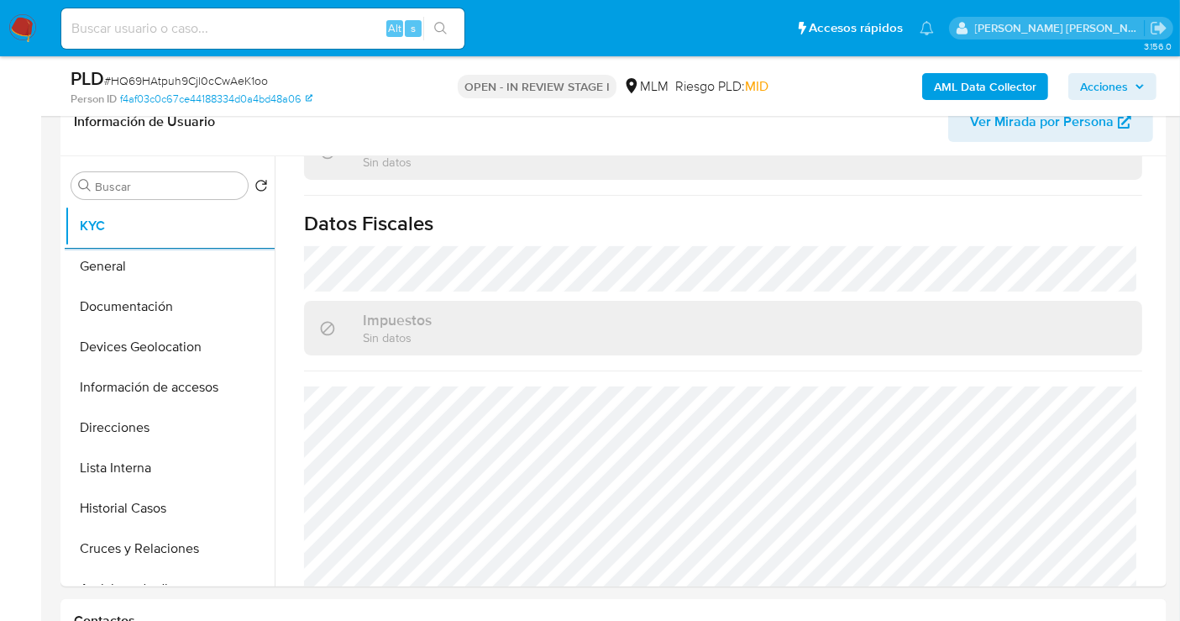
scroll to position [1043, 0]
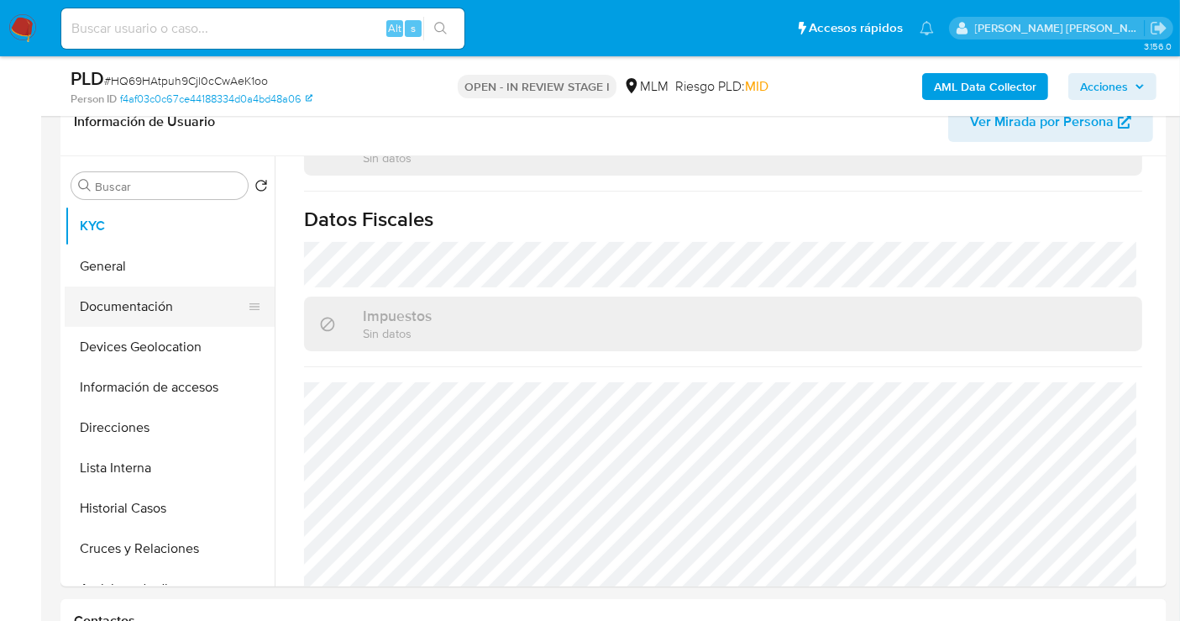
click at [150, 308] on button "Documentación" at bounding box center [163, 306] width 197 height 40
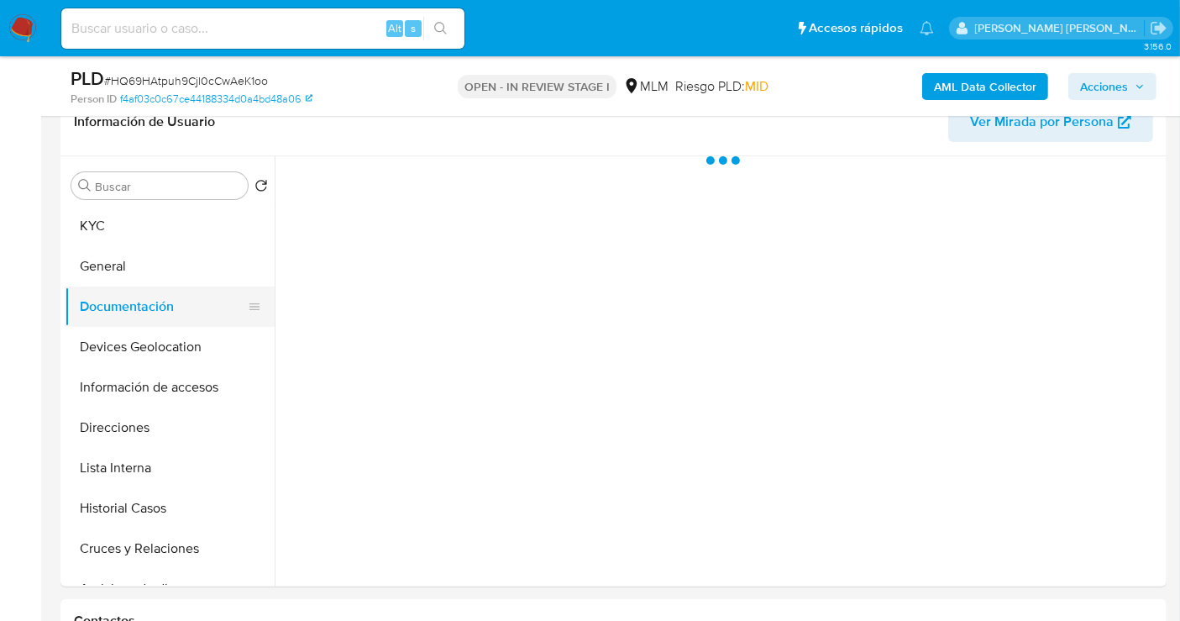
scroll to position [0, 0]
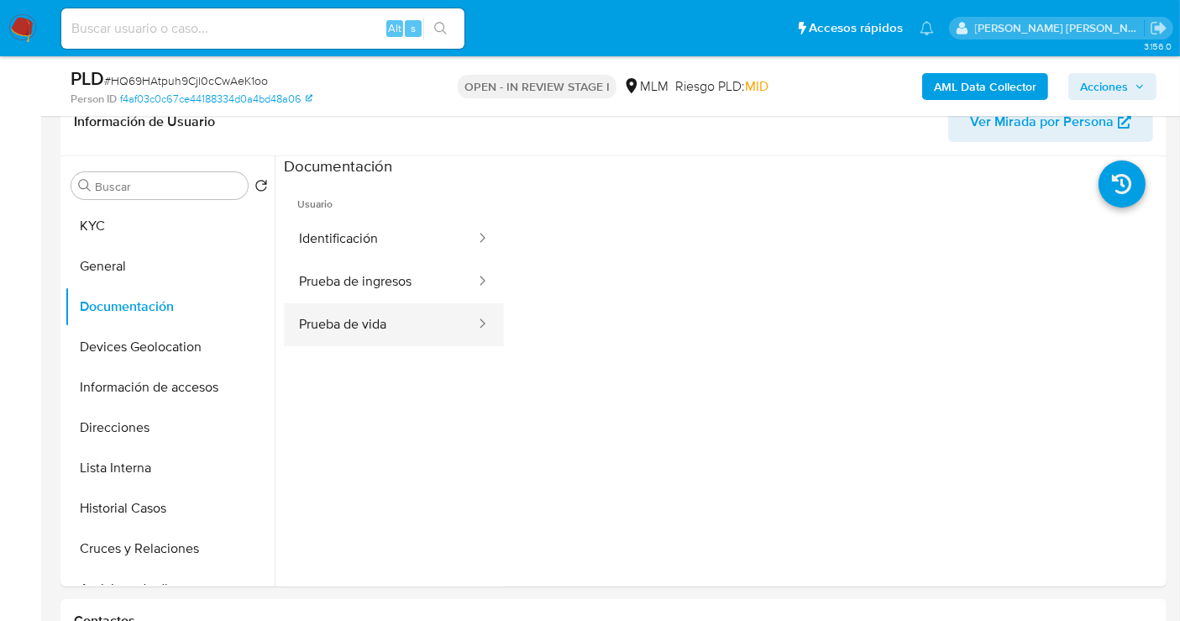
click at [367, 322] on button "Prueba de vida" at bounding box center [380, 324] width 193 height 43
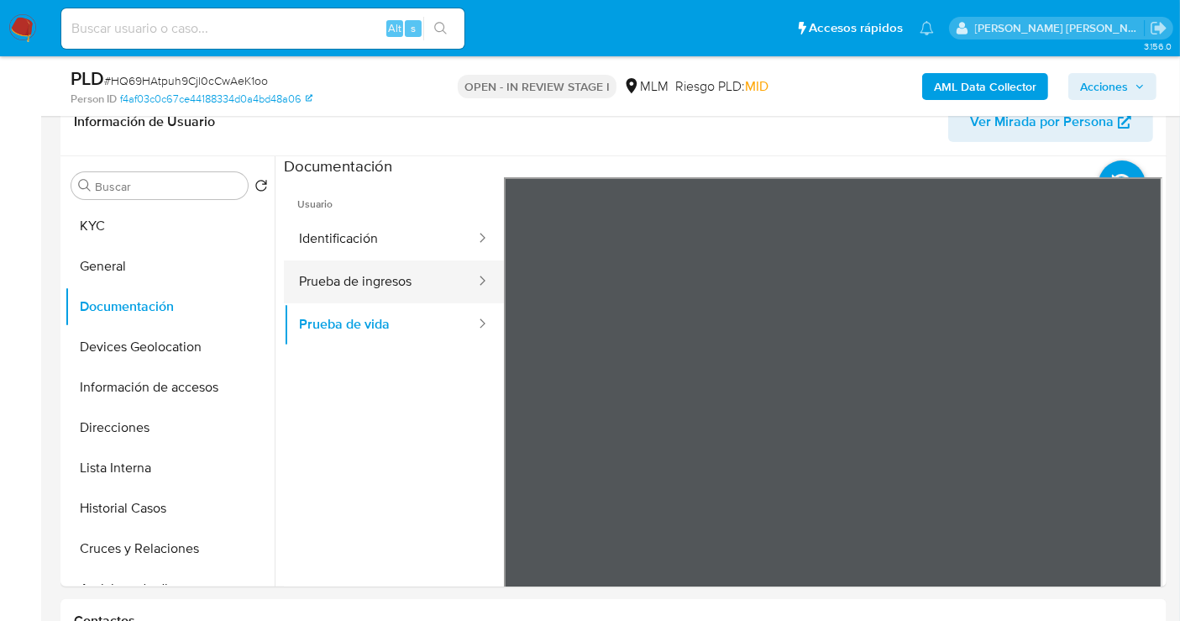
click at [358, 291] on button "Prueba de ingresos" at bounding box center [380, 281] width 193 height 43
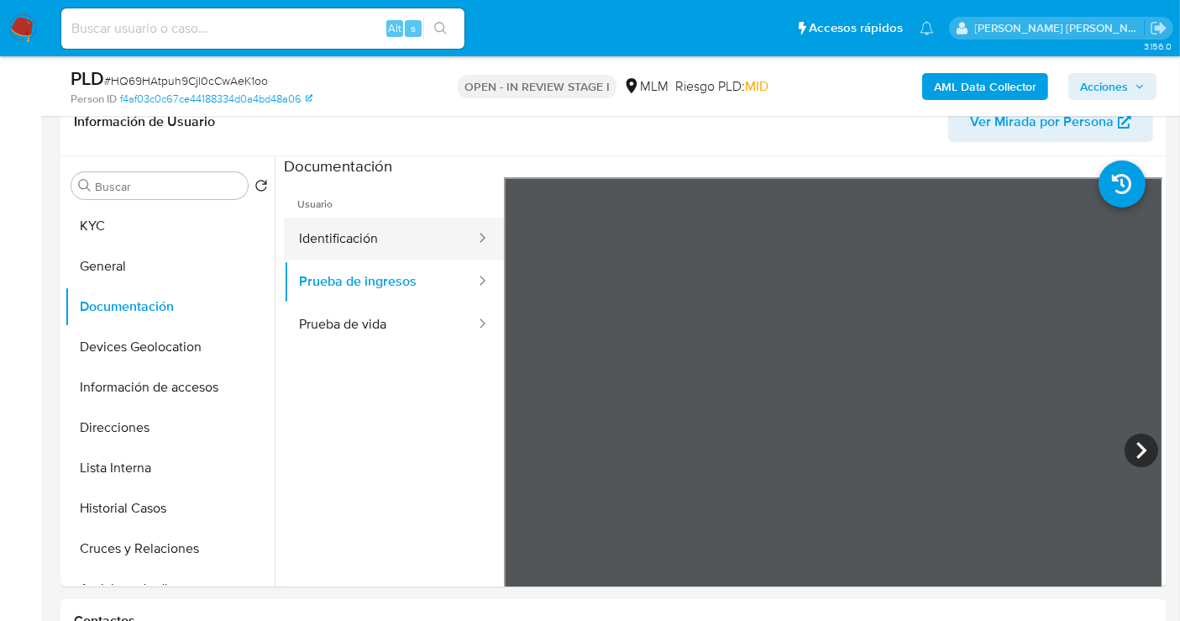
click at [345, 224] on button "Identificación" at bounding box center [380, 239] width 193 height 43
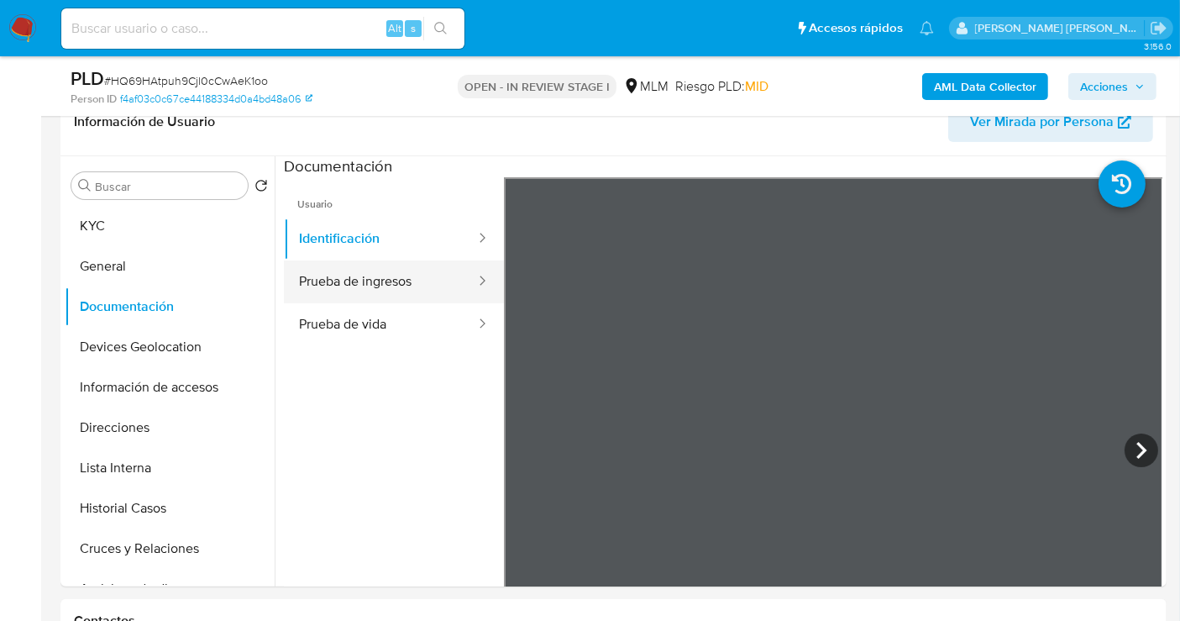
click at [385, 279] on button "Prueba de ingresos" at bounding box center [380, 281] width 193 height 43
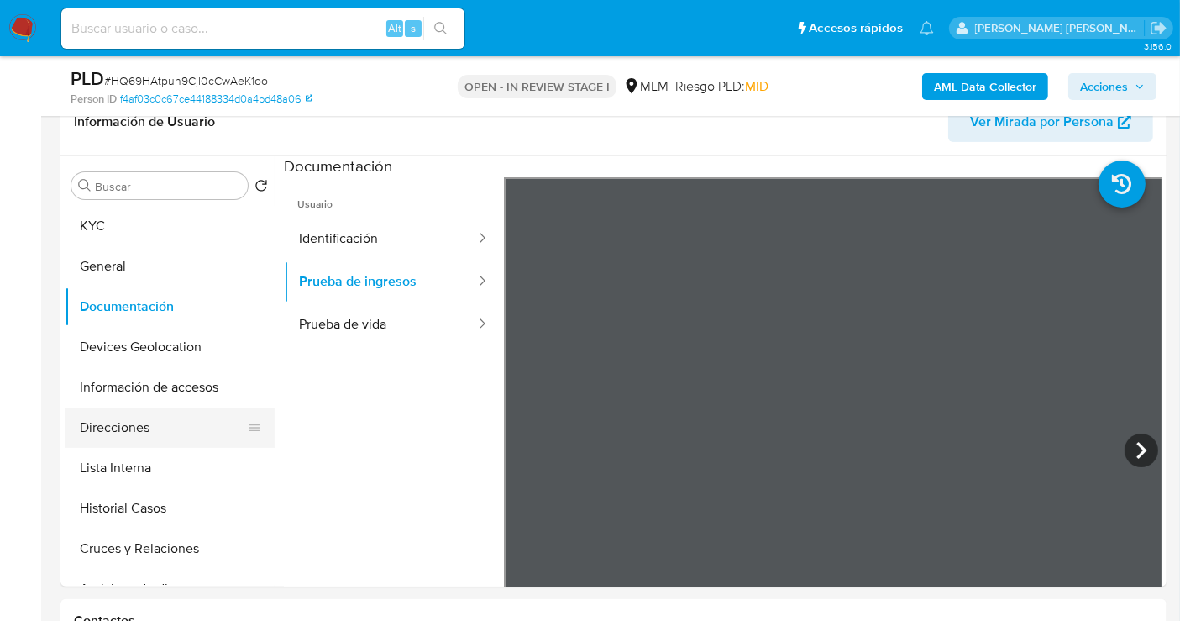
click at [129, 438] on button "Direcciones" at bounding box center [163, 427] width 197 height 40
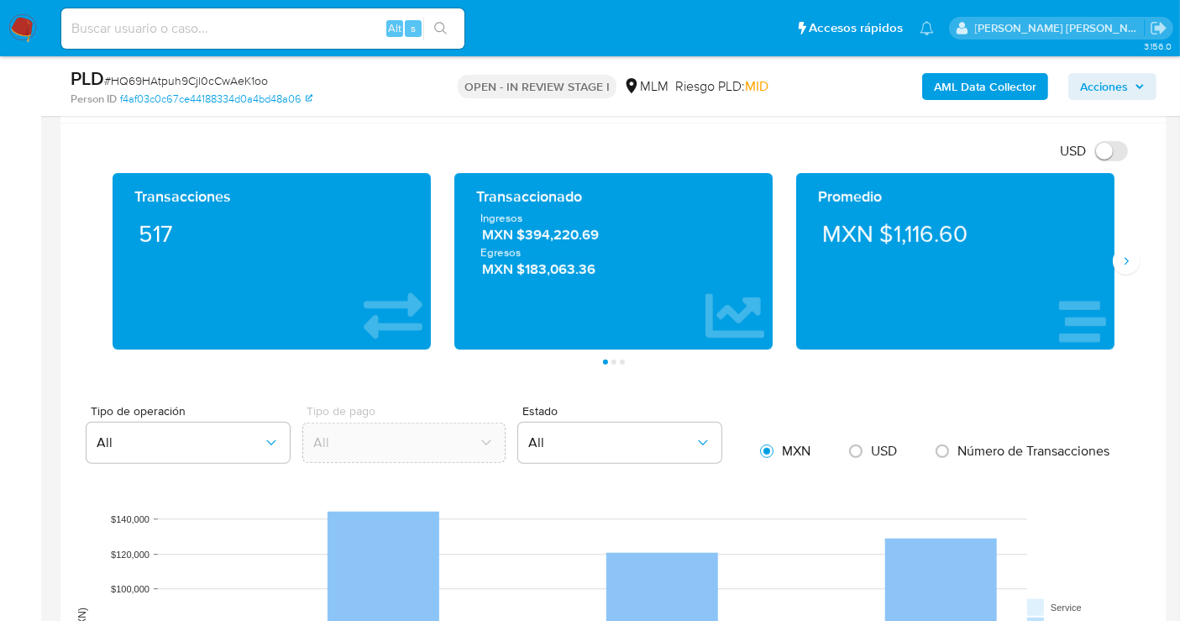
scroll to position [1026, 0]
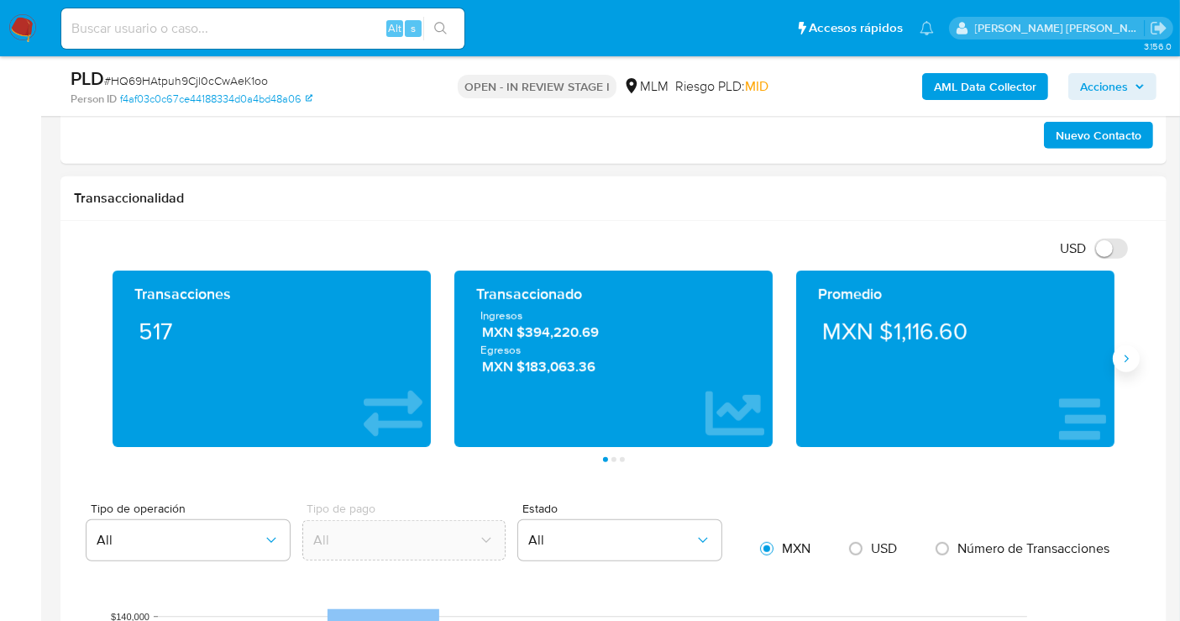
click at [1124, 358] on icon "Siguiente" at bounding box center [1125, 358] width 13 height 13
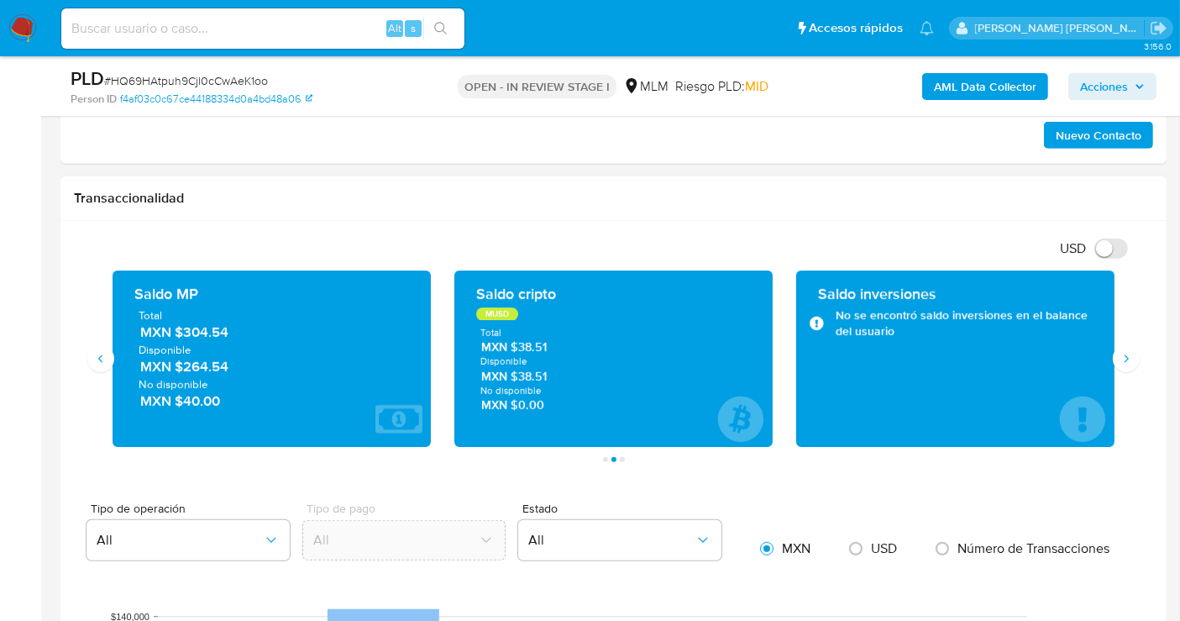
click at [210, 328] on span "MXN $304.54" at bounding box center [272, 331] width 265 height 19
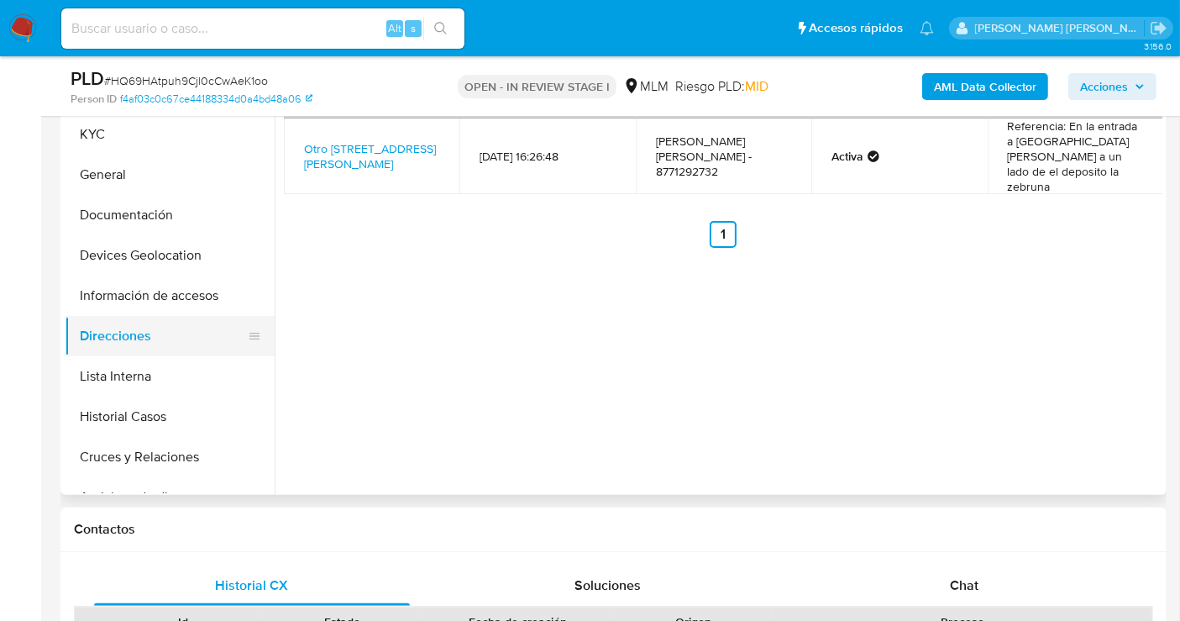
scroll to position [373, 0]
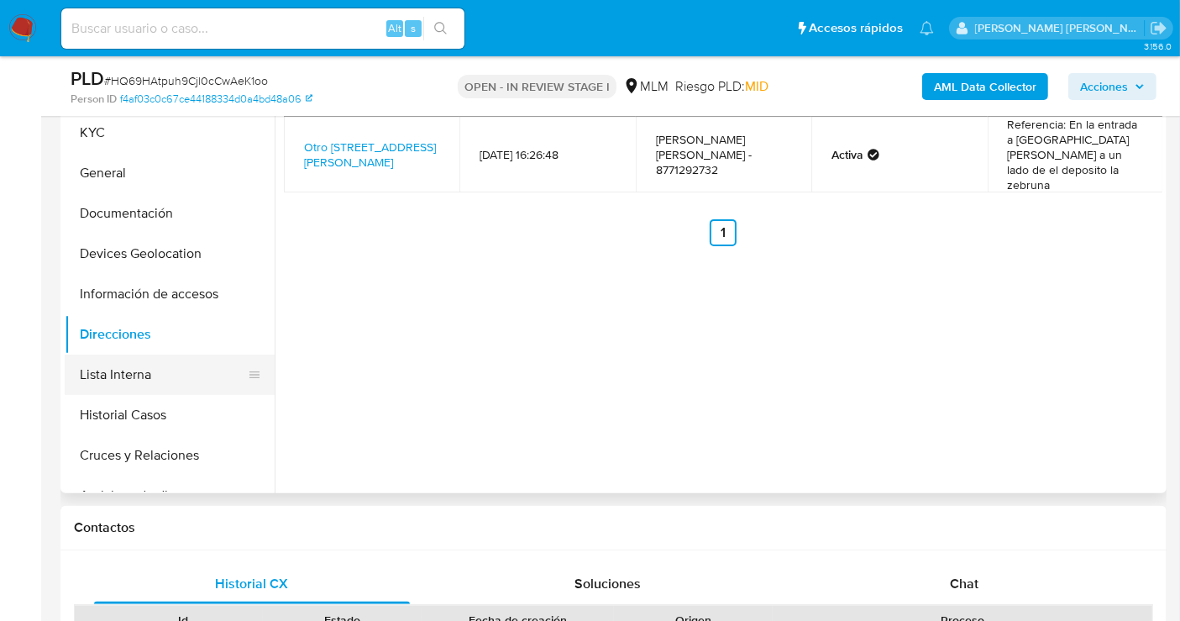
click at [122, 370] on button "Lista Interna" at bounding box center [163, 374] width 197 height 40
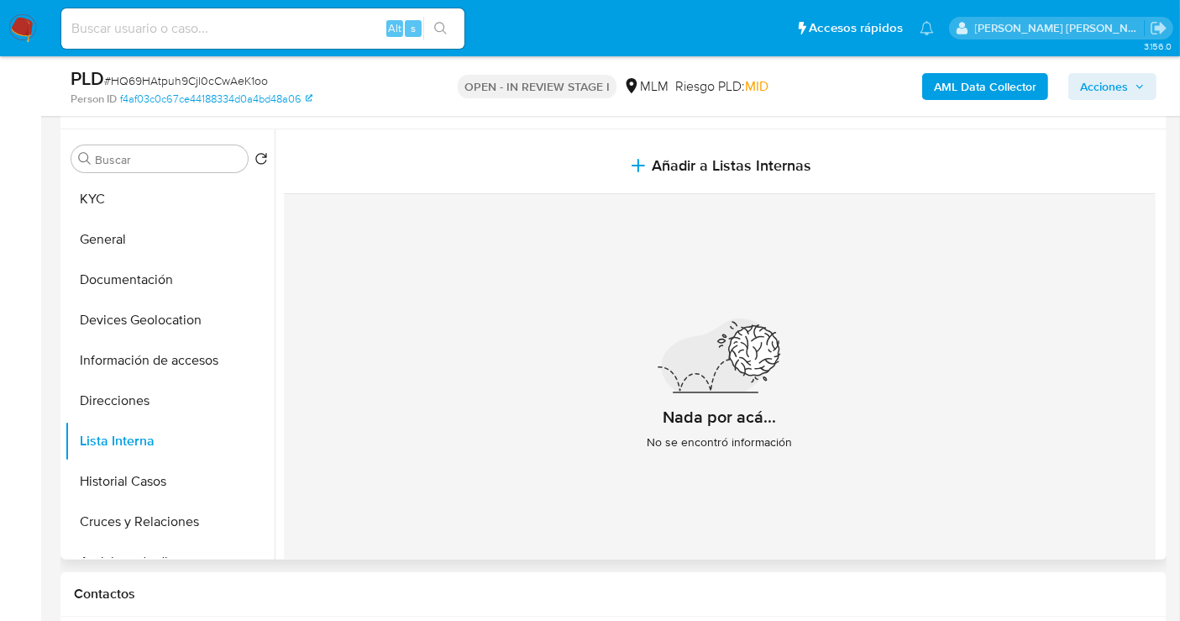
scroll to position [280, 0]
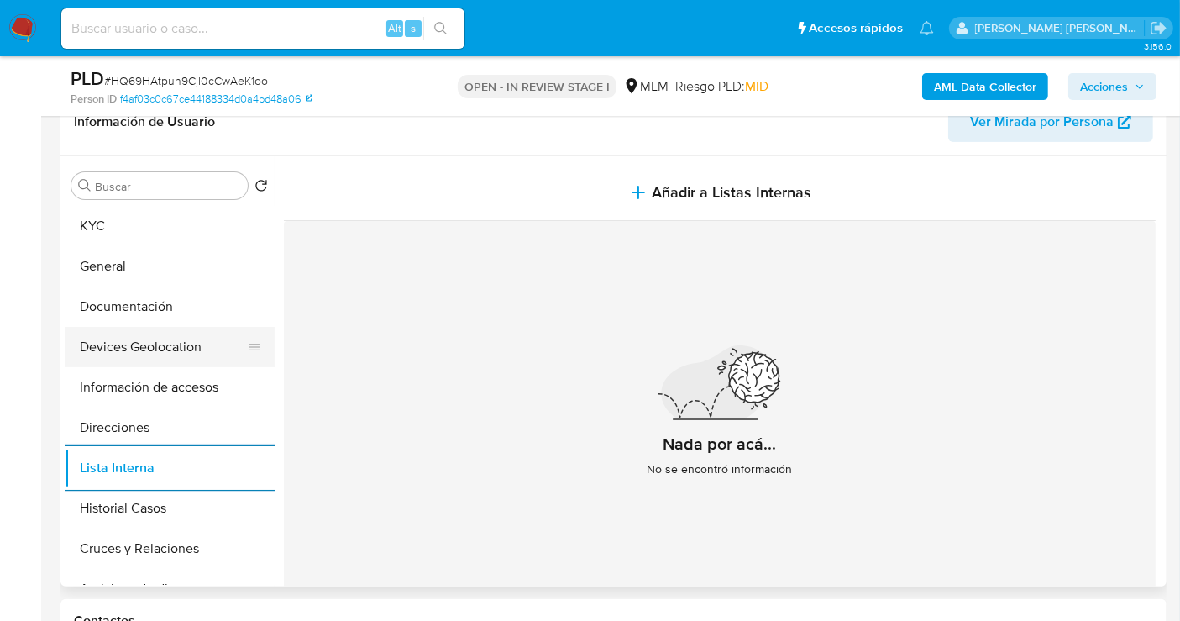
click at [135, 347] on button "Devices Geolocation" at bounding box center [163, 347] width 197 height 40
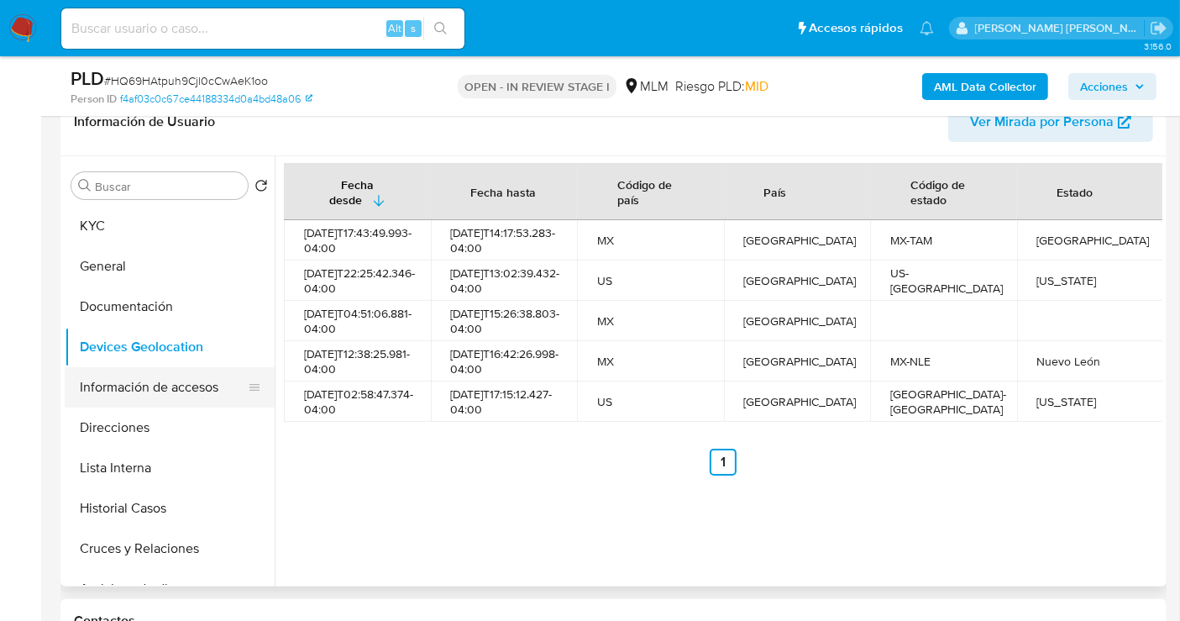
click at [141, 389] on button "Información de accesos" at bounding box center [163, 387] width 197 height 40
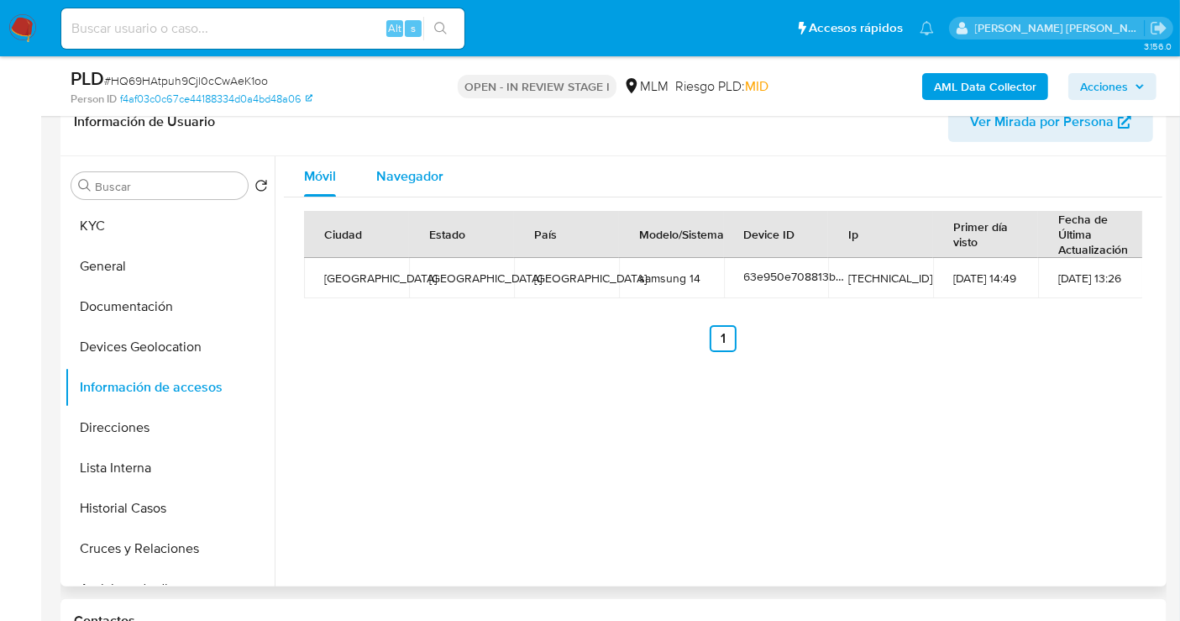
click at [412, 178] on span "Navegador" at bounding box center [409, 175] width 67 height 19
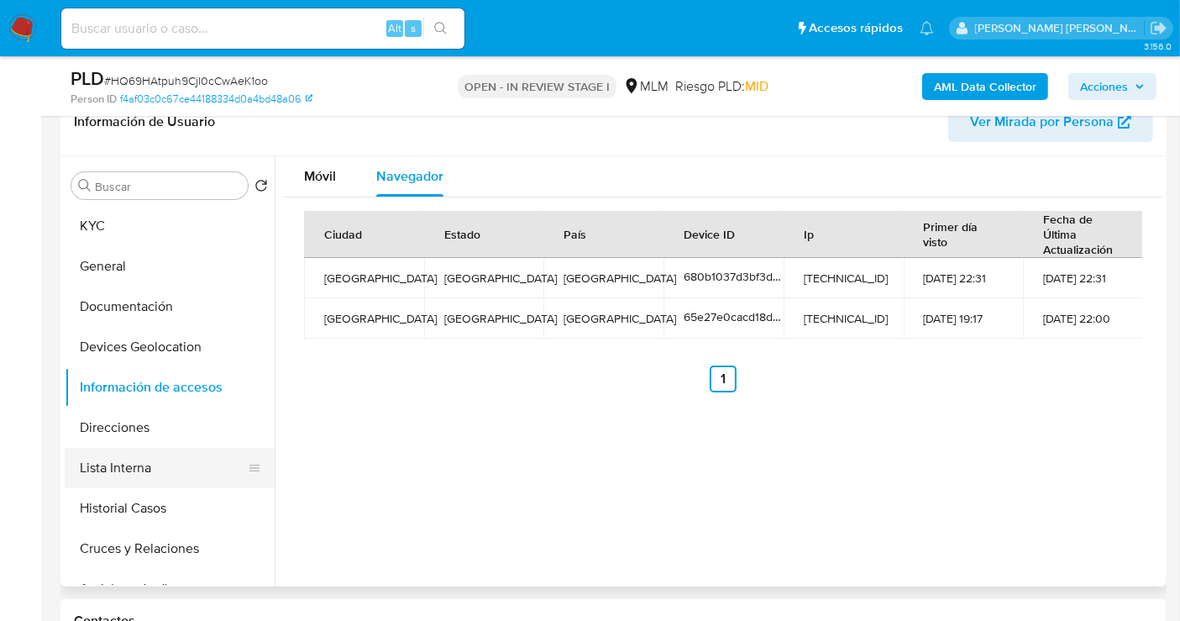
click at [113, 470] on button "Lista Interna" at bounding box center [163, 468] width 197 height 40
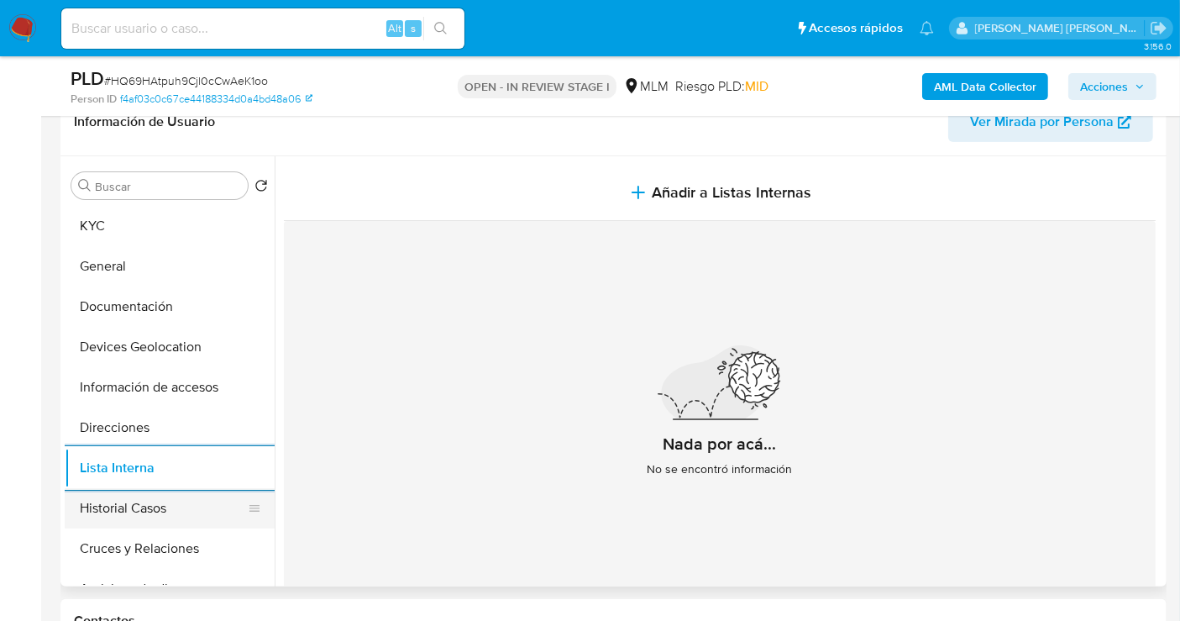
click at [141, 516] on button "Historial Casos" at bounding box center [163, 508] width 197 height 40
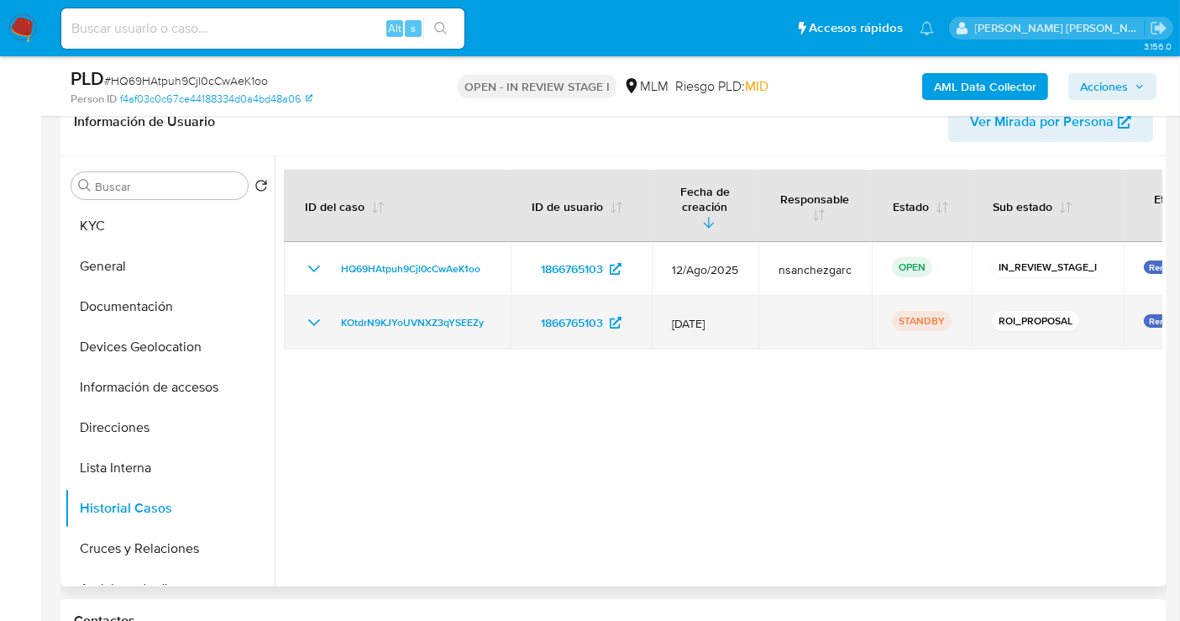
click at [319, 312] on icon "Mostrar/Ocultar" at bounding box center [314, 322] width 20 height 20
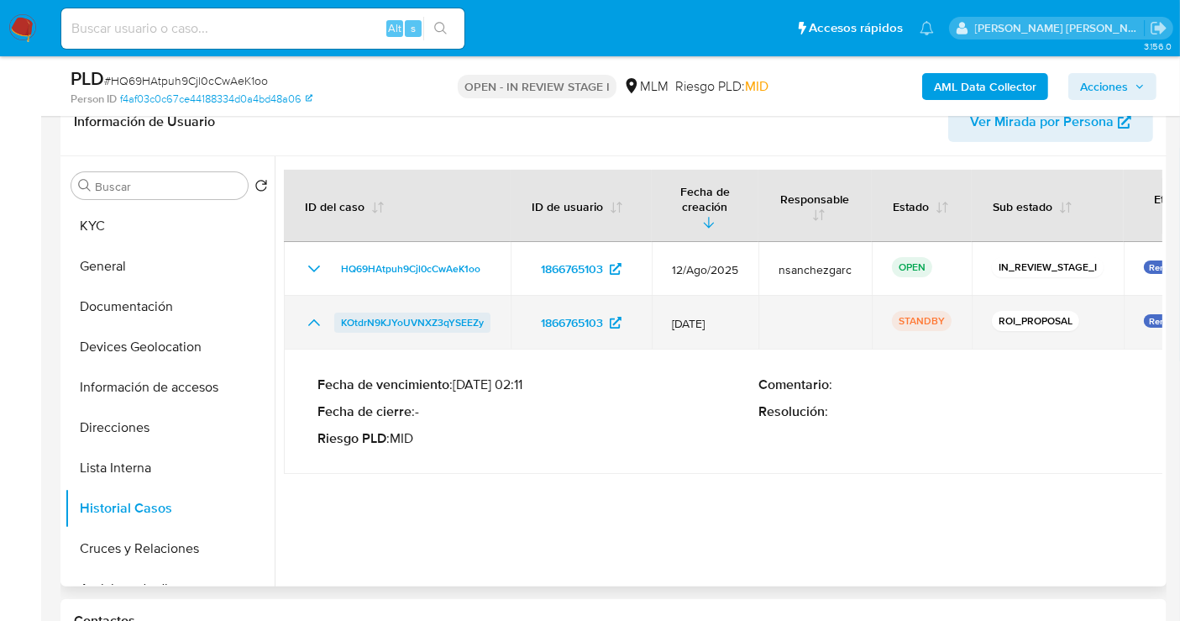
click at [422, 312] on span "KOtdrN9KJYoUVNXZ3qYSEEZy" at bounding box center [412, 322] width 143 height 20
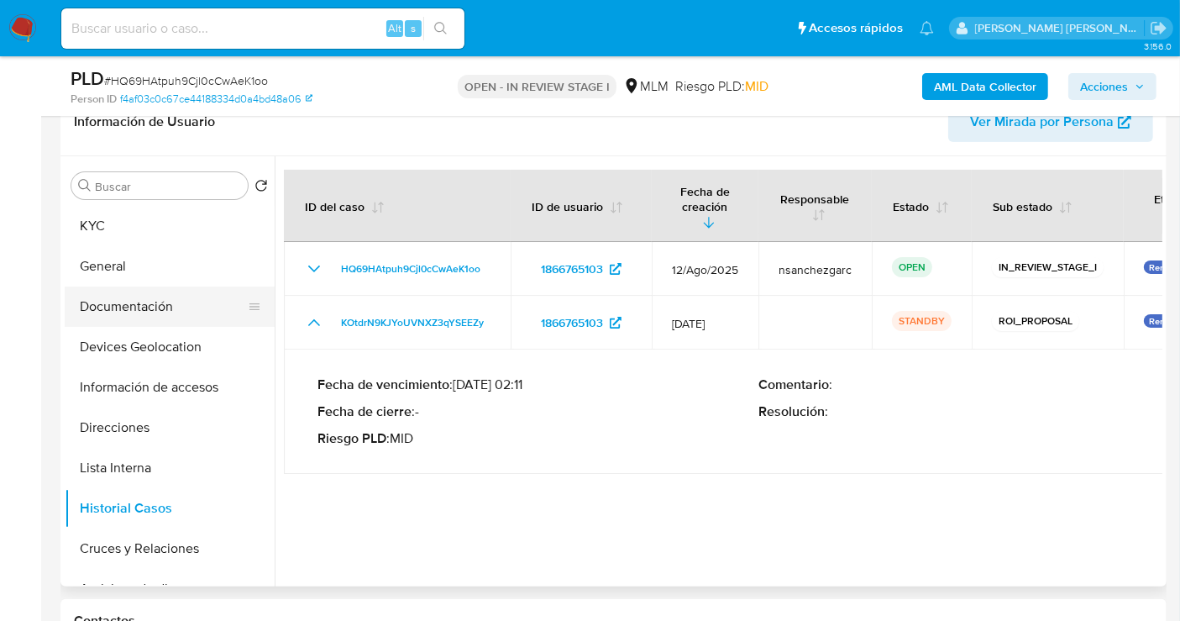
click at [110, 309] on button "Documentación" at bounding box center [163, 306] width 197 height 40
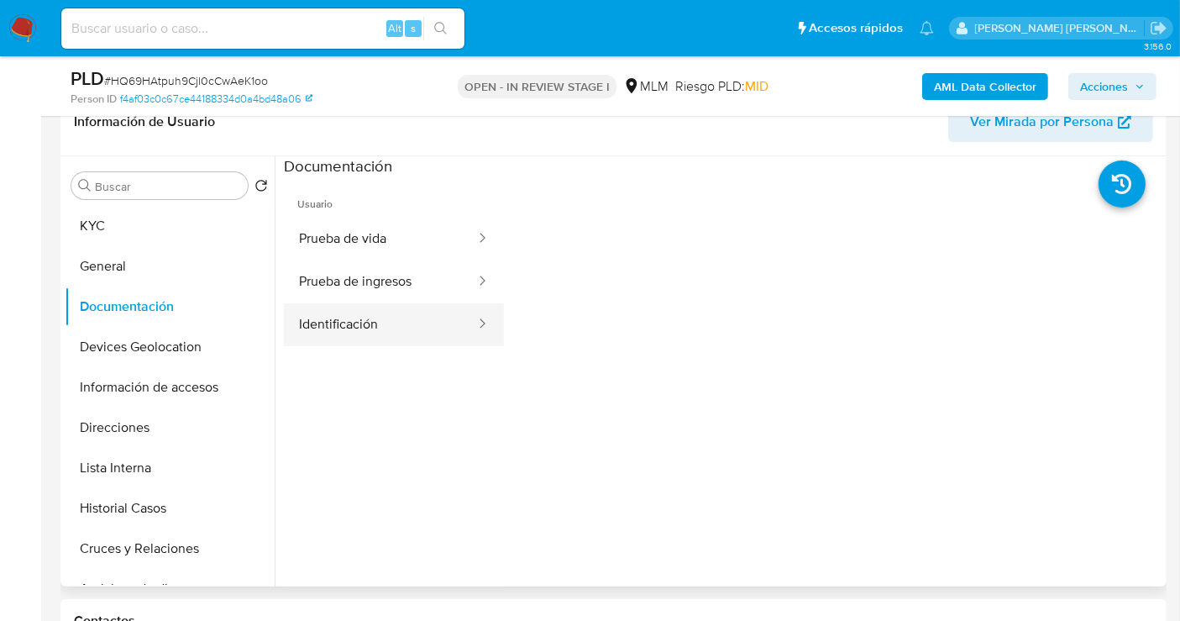
click at [333, 317] on button "Identificación" at bounding box center [380, 324] width 193 height 43
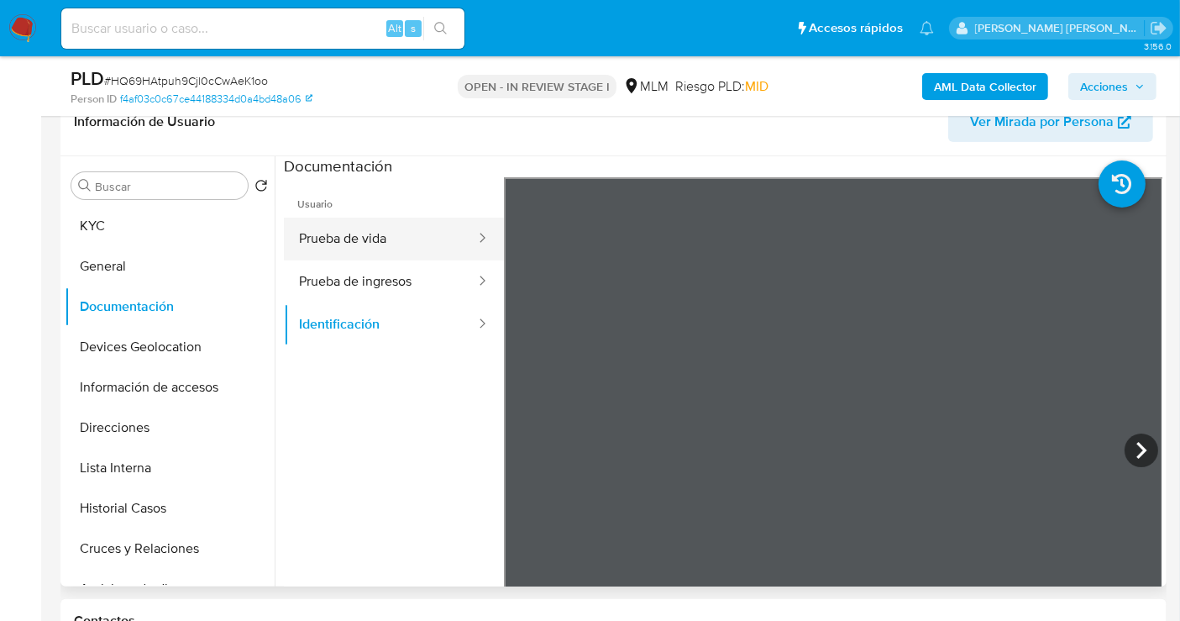
click at [343, 219] on button "Prueba de vida" at bounding box center [380, 239] width 193 height 43
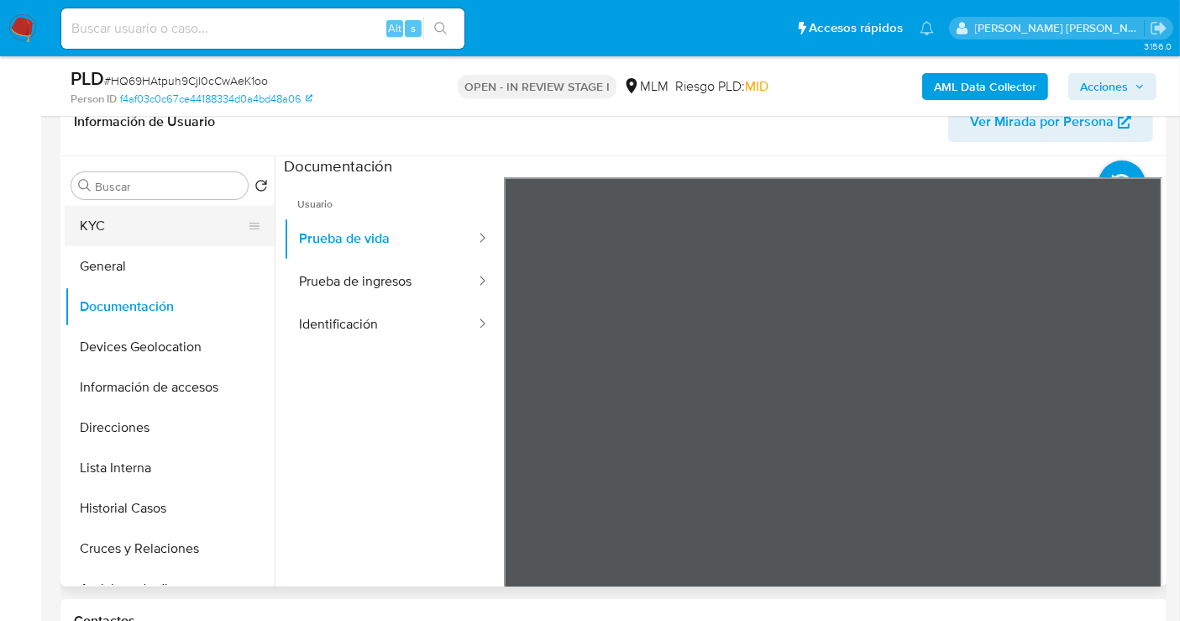
click at [122, 223] on button "KYC" at bounding box center [163, 226] width 197 height 40
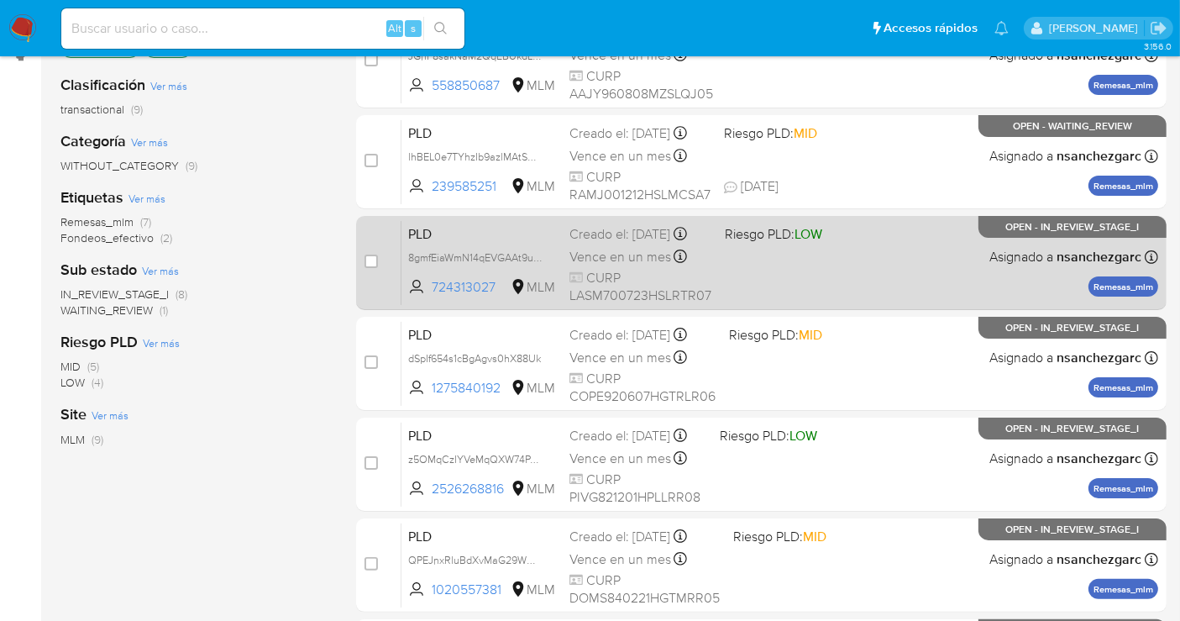
scroll to position [280, 0]
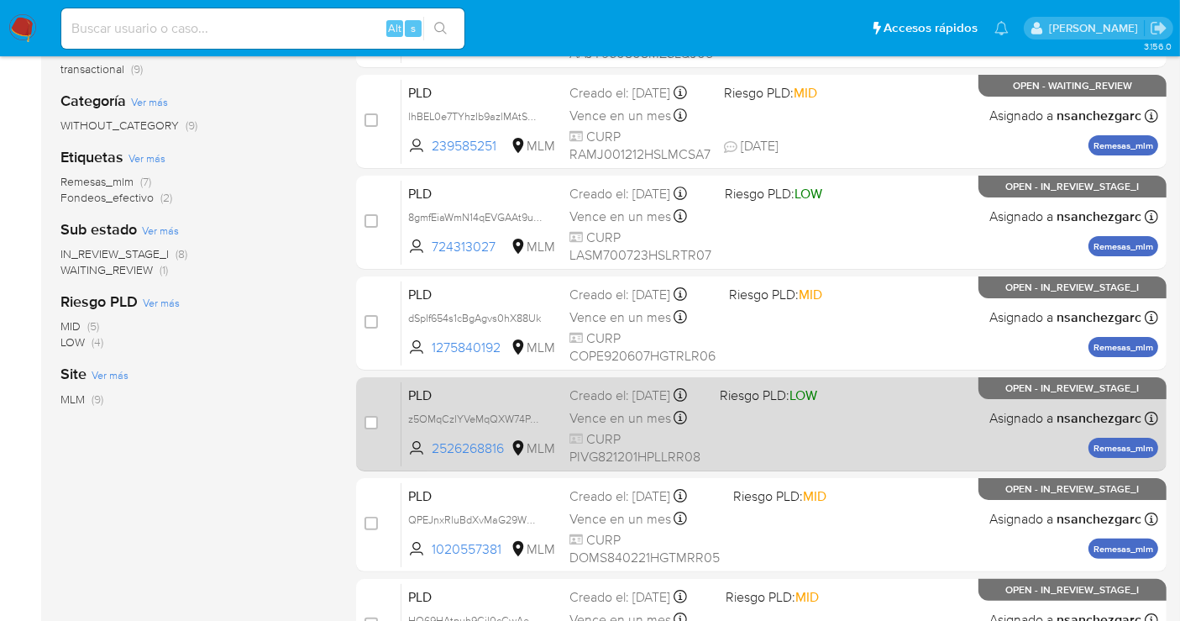
click at [618, 423] on span "Vence en un mes" at bounding box center [620, 418] width 102 height 18
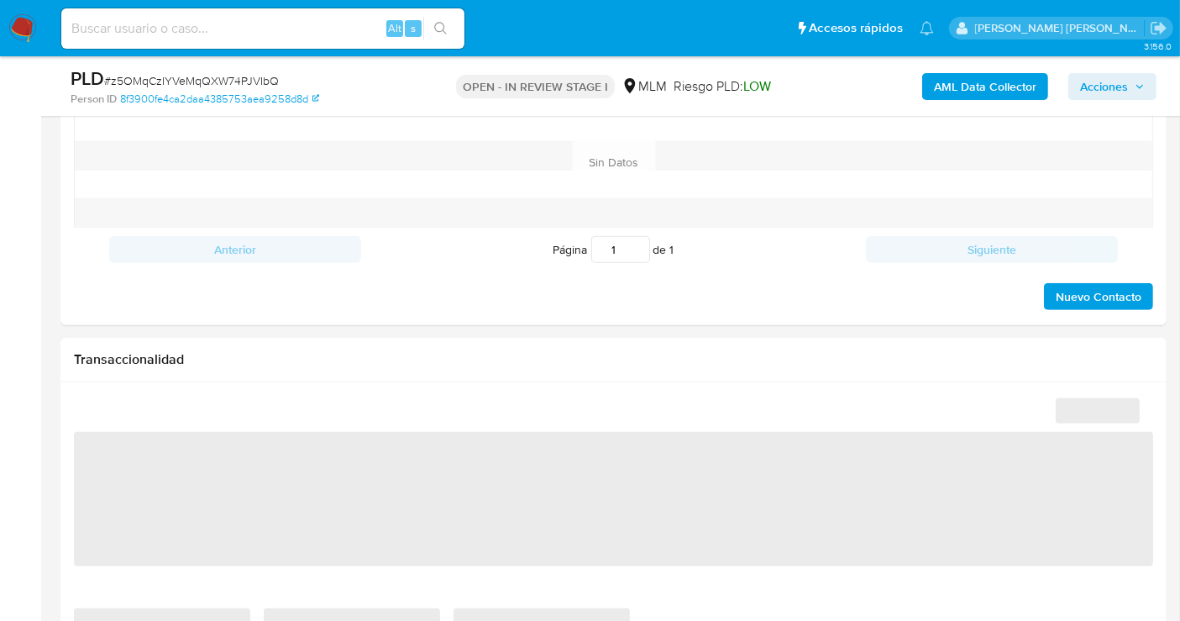
scroll to position [1213, 0]
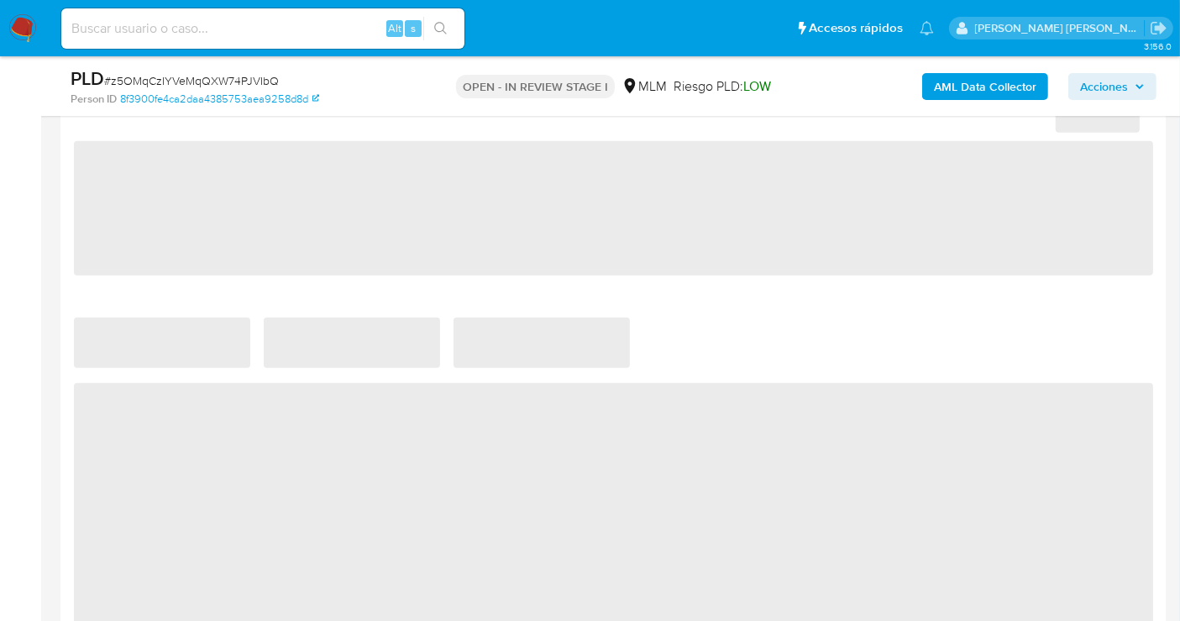
select select "10"
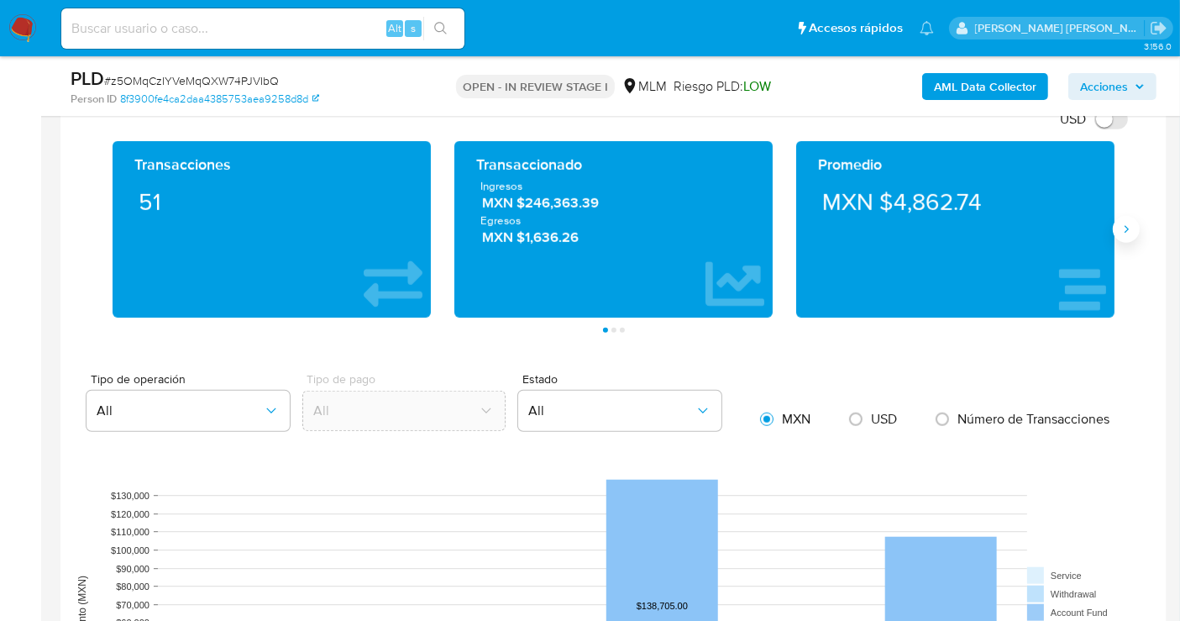
click at [1130, 223] on icon "Siguiente" at bounding box center [1125, 229] width 13 height 13
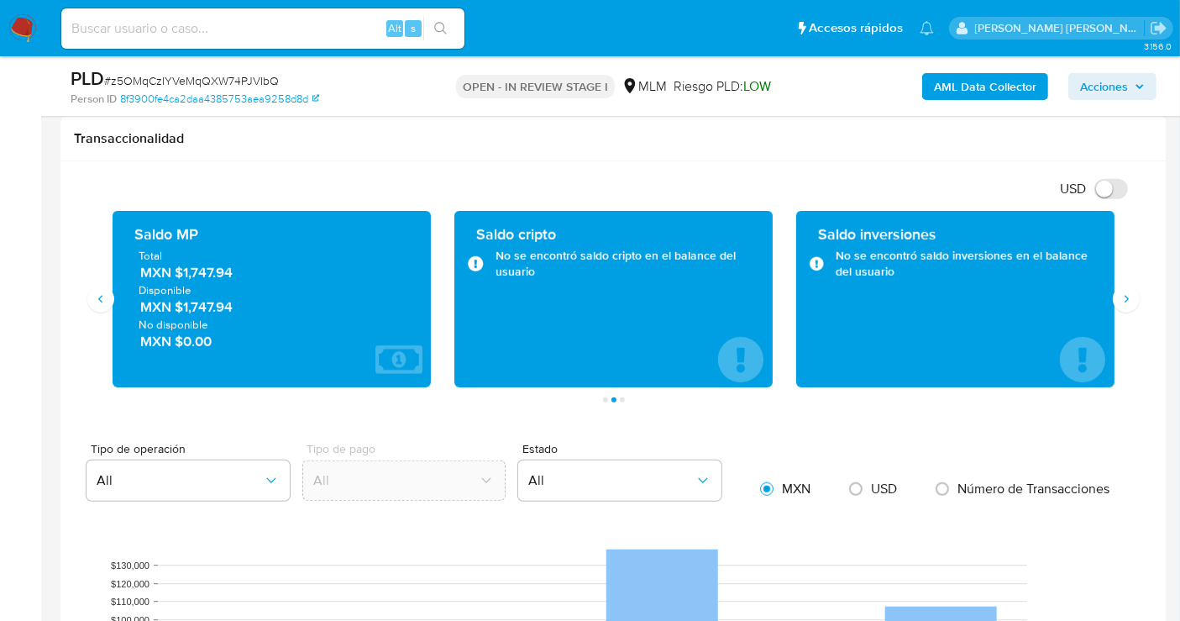
scroll to position [1119, 0]
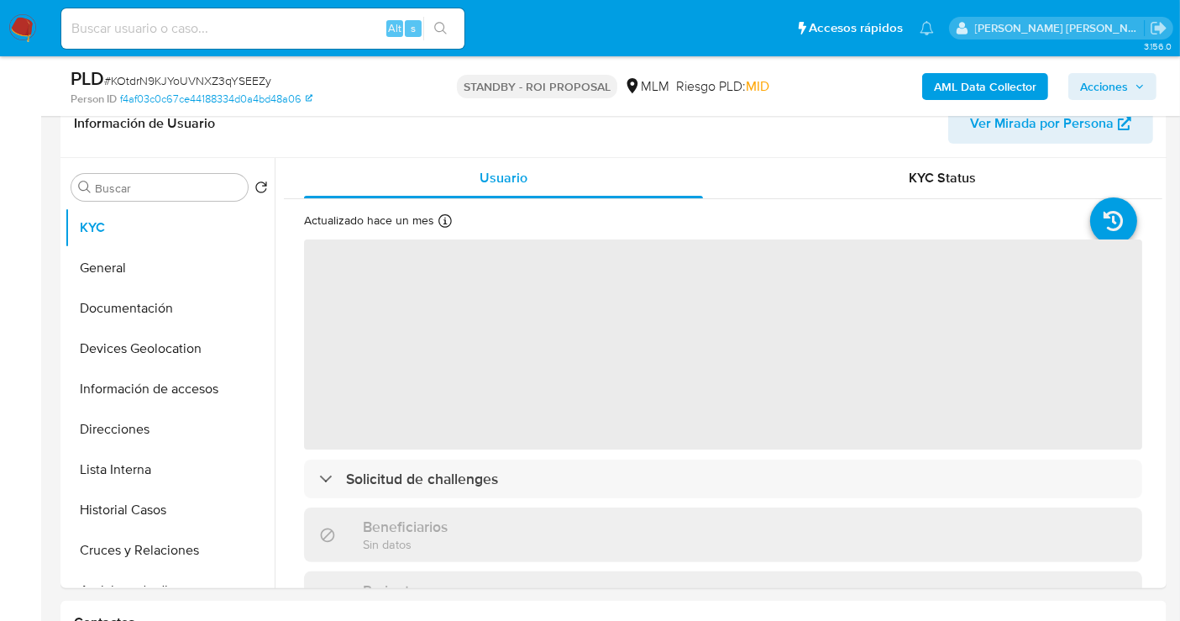
scroll to position [280, 0]
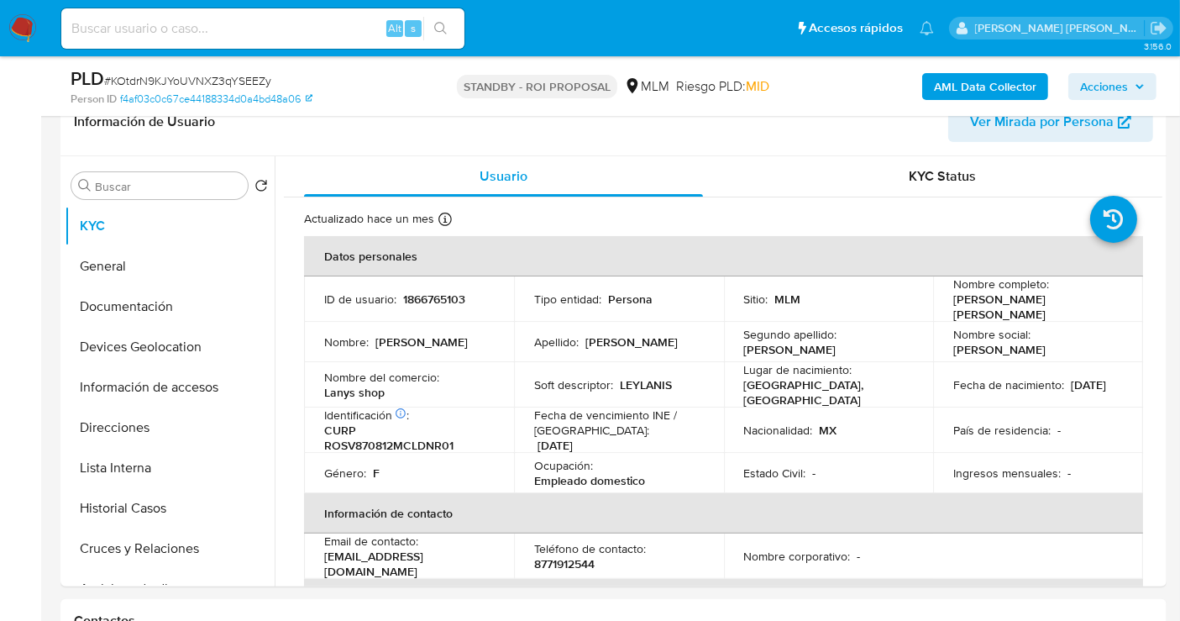
select select "10"
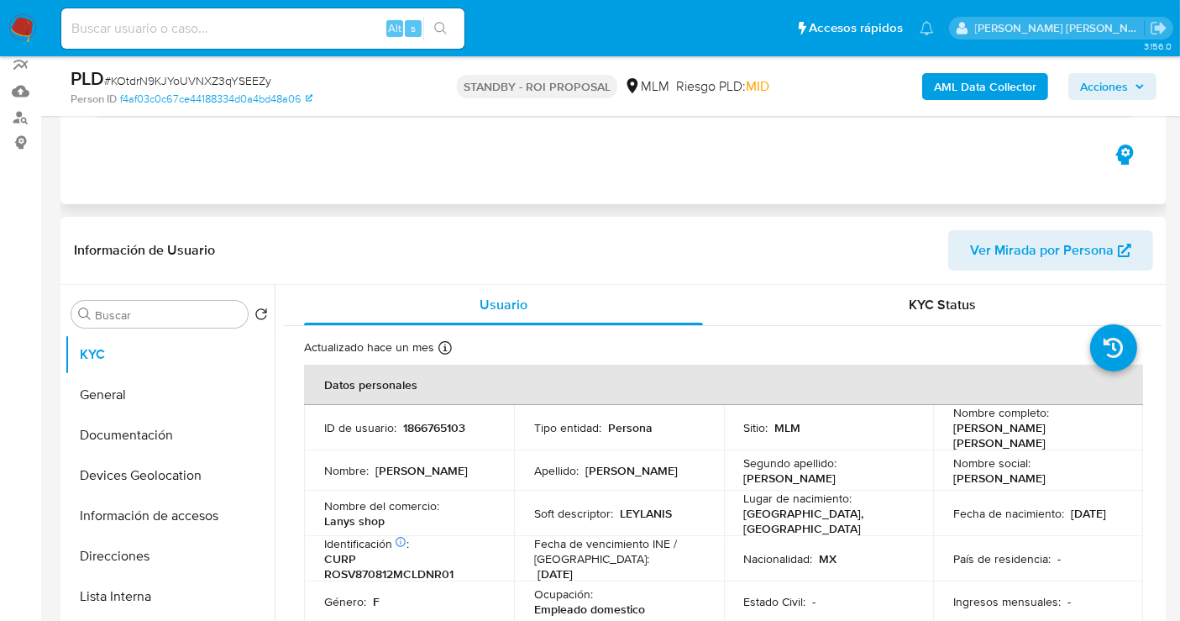
scroll to position [0, 0]
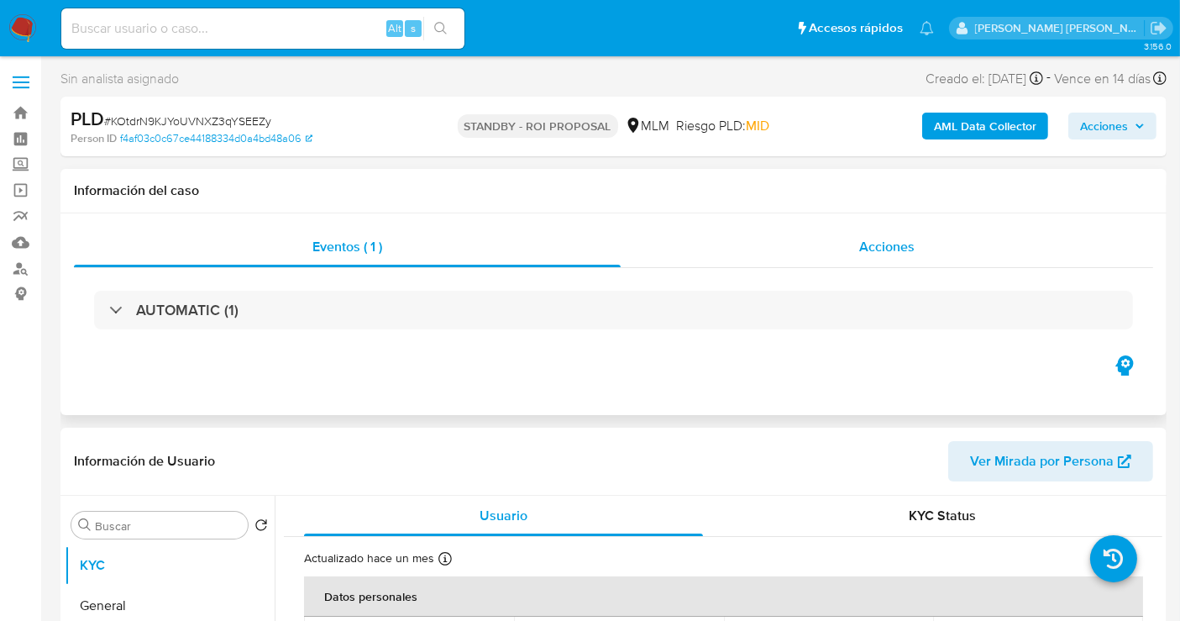
click at [901, 246] on span "Acciones" at bounding box center [886, 246] width 55 height 19
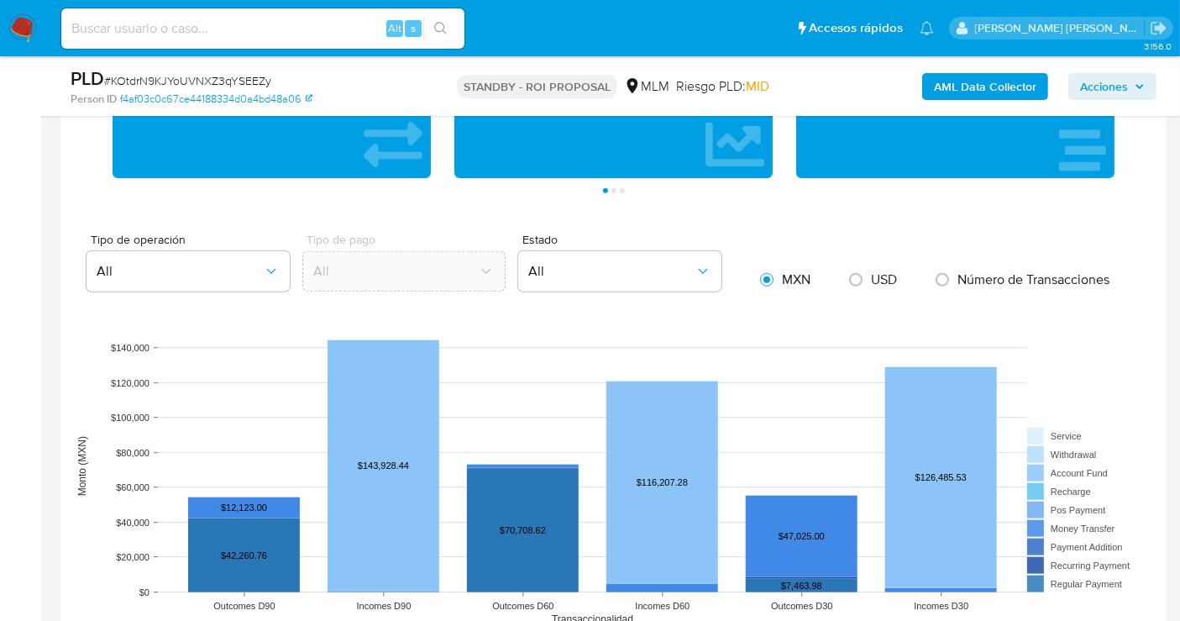
scroll to position [1399, 0]
